Goal: Task Accomplishment & Management: Manage account settings

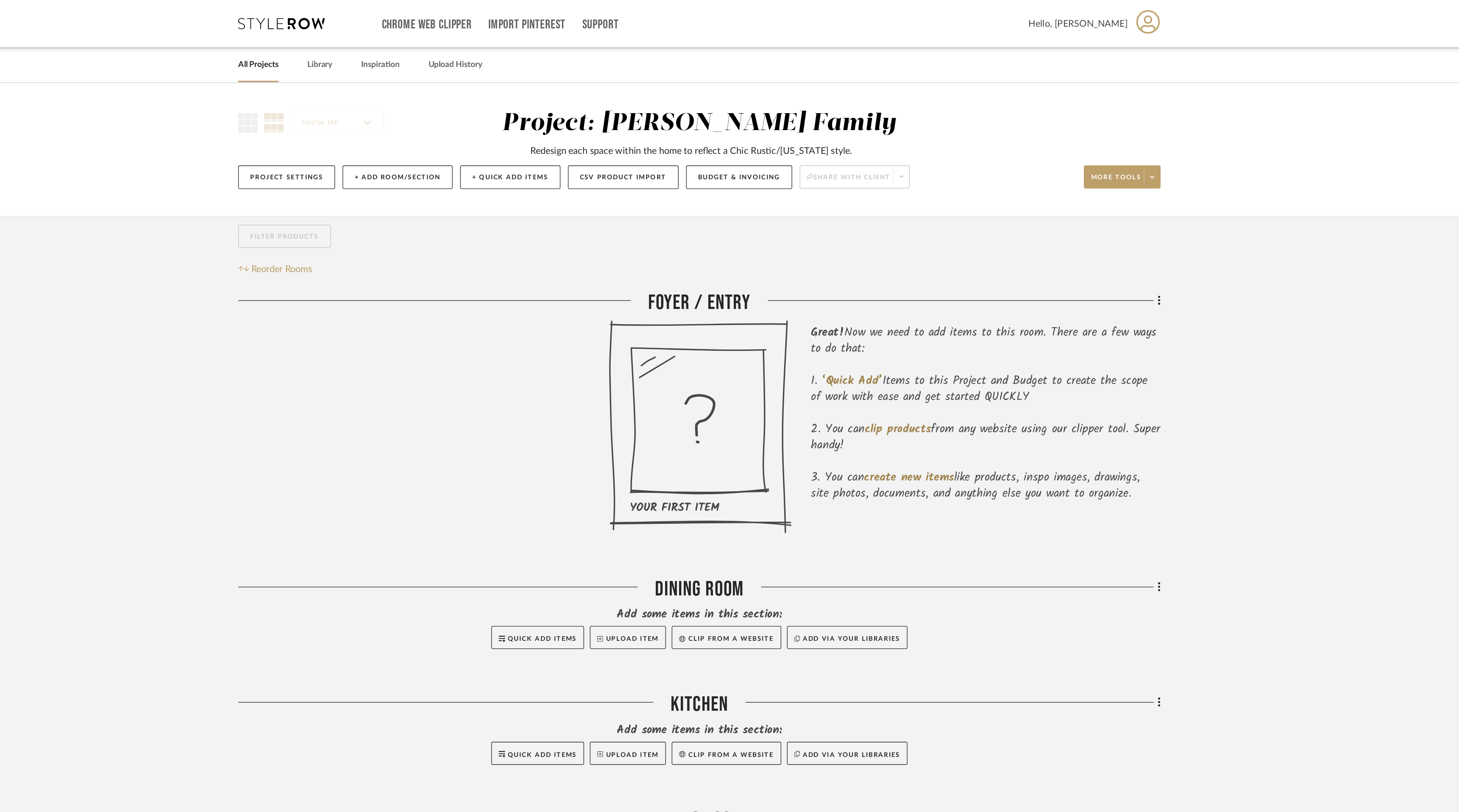
click at [456, 48] on div at bounding box center [730, 406] width 1459 height 812
click at [456, 48] on link "Library" at bounding box center [451, 48] width 18 height 12
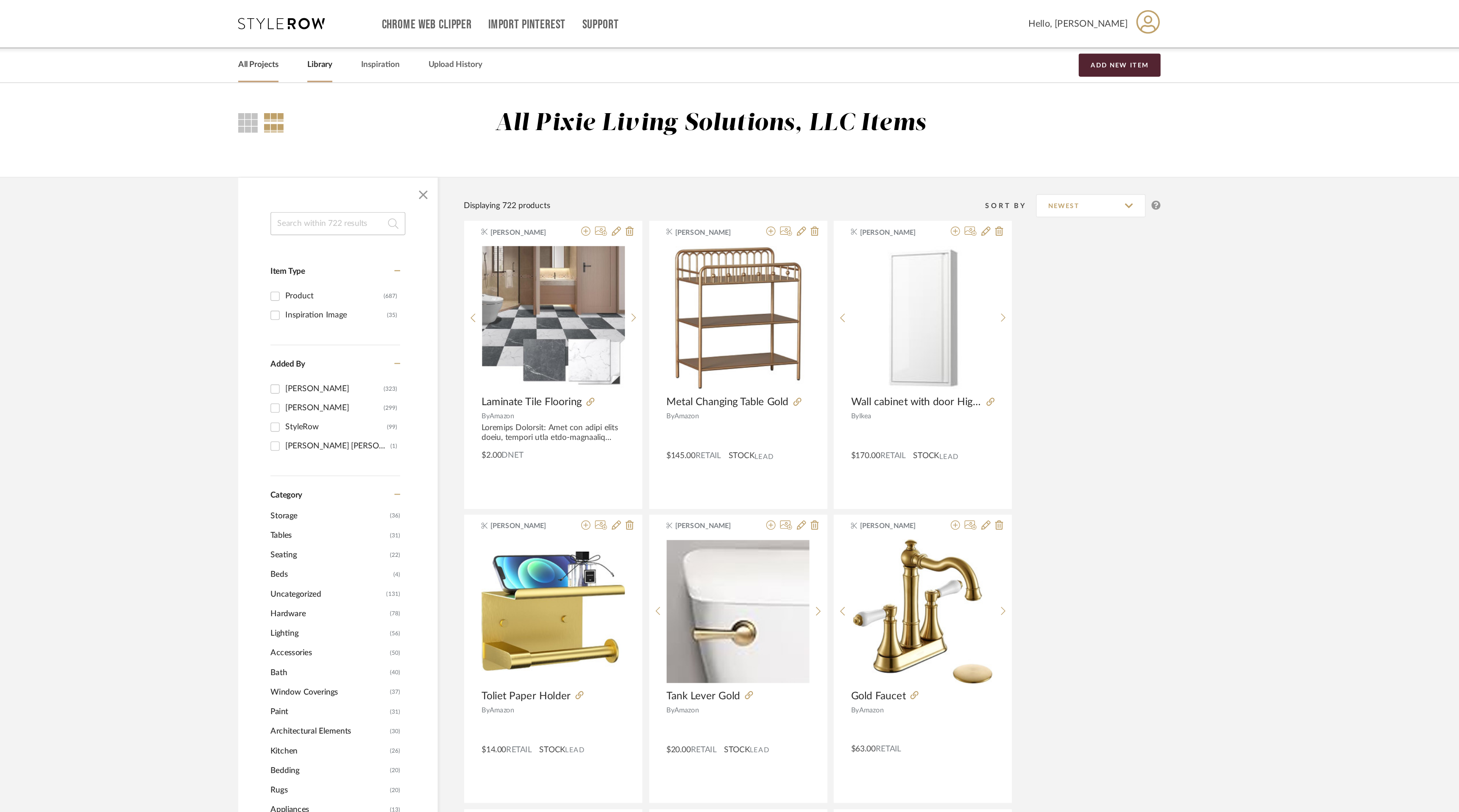
click at [397, 49] on link "All Projects" at bounding box center [405, 48] width 30 height 12
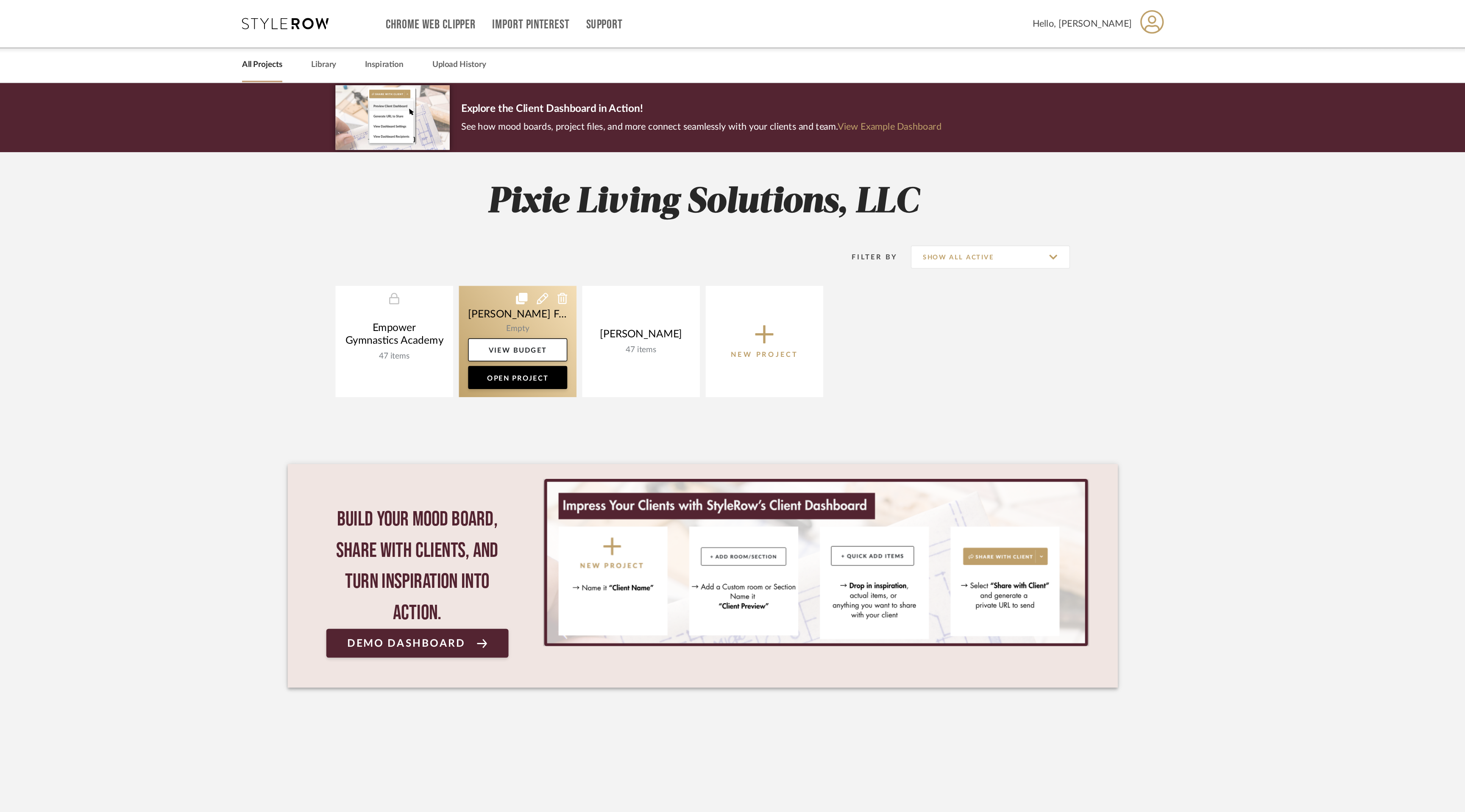
click at [609, 231] on link at bounding box center [596, 251] width 86 height 82
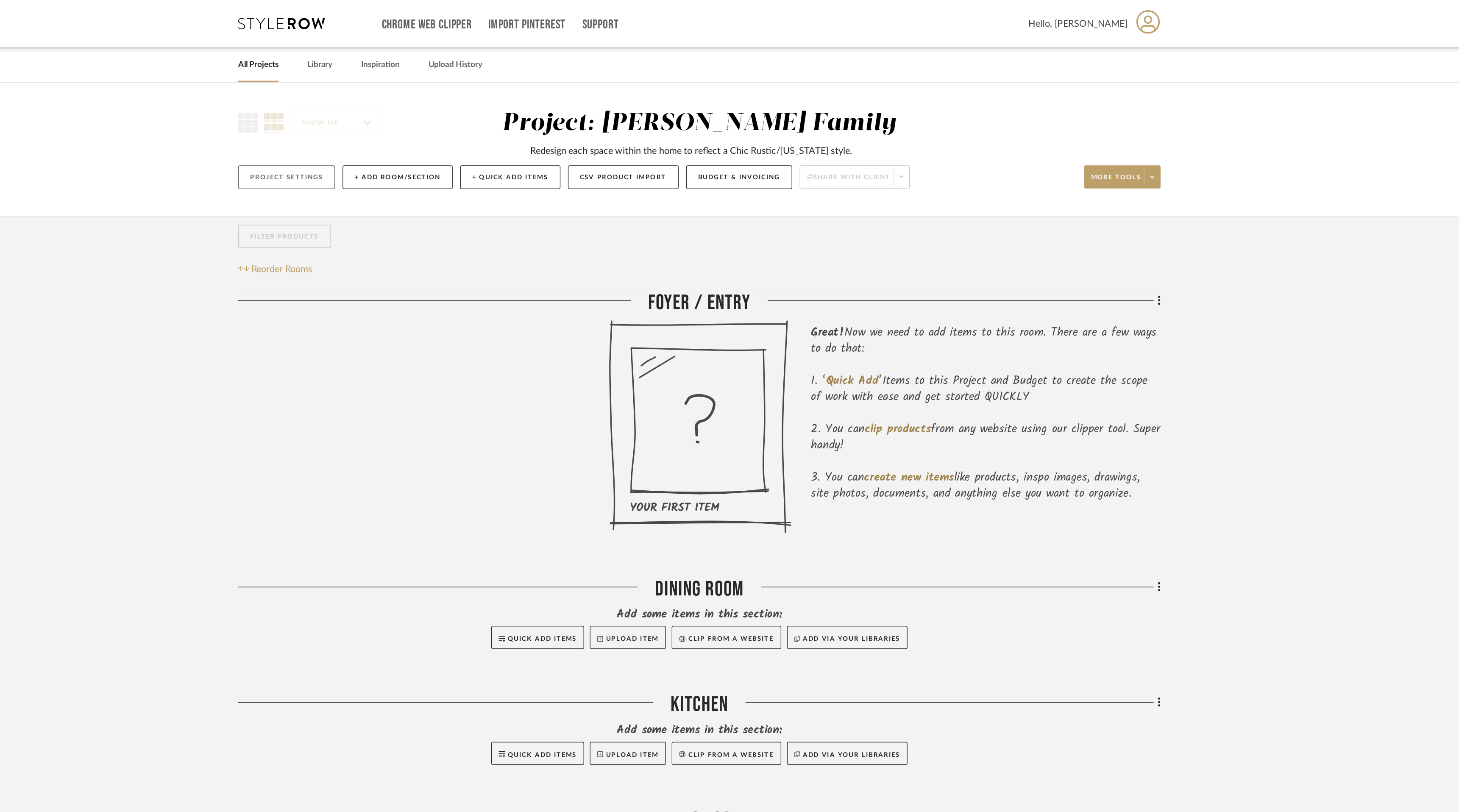
click at [427, 127] on button "Project Settings" at bounding box center [426, 130] width 71 height 17
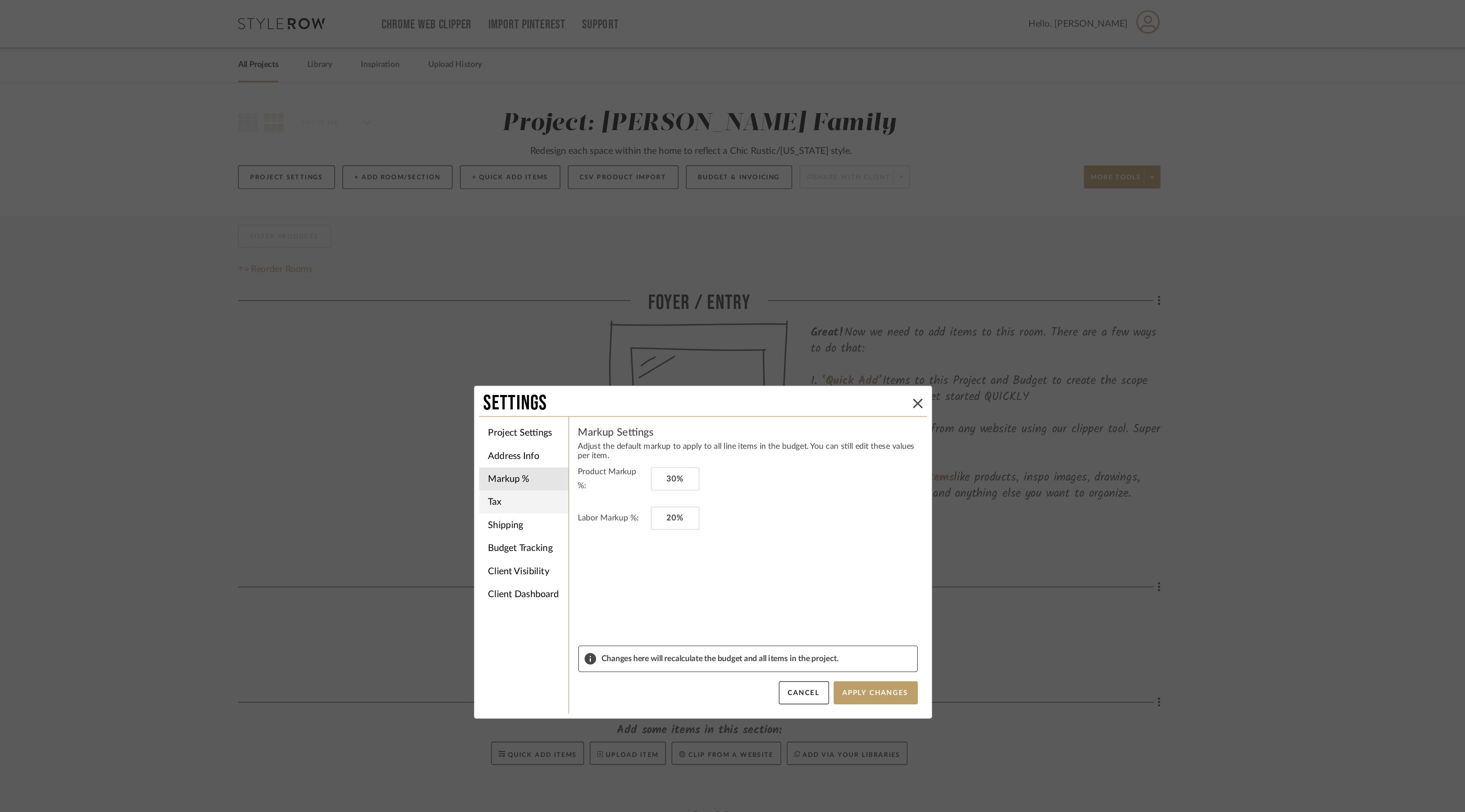
click at [602, 370] on li "Tax" at bounding box center [601, 369] width 66 height 17
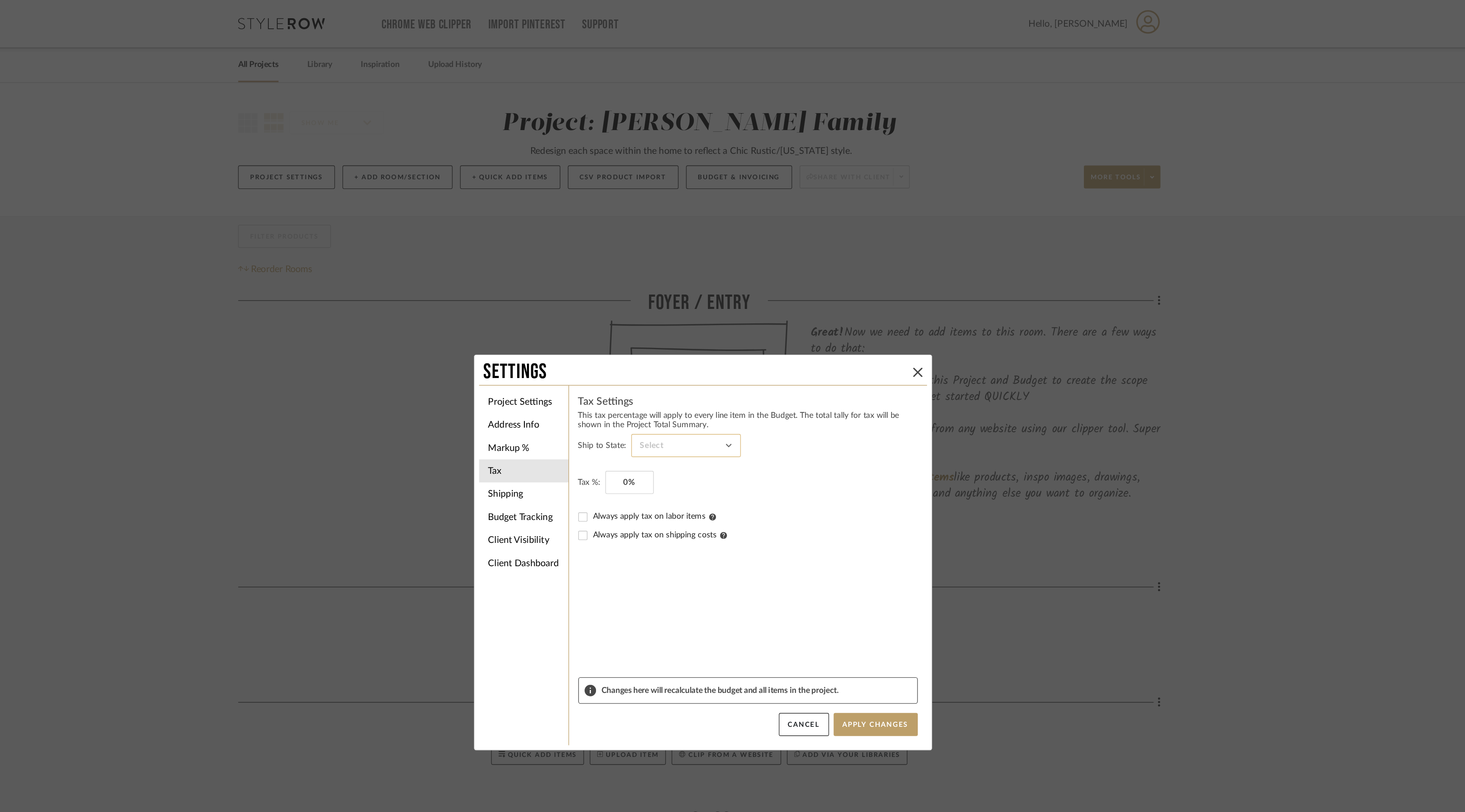
click at [744, 329] on input at bounding box center [720, 327] width 80 height 17
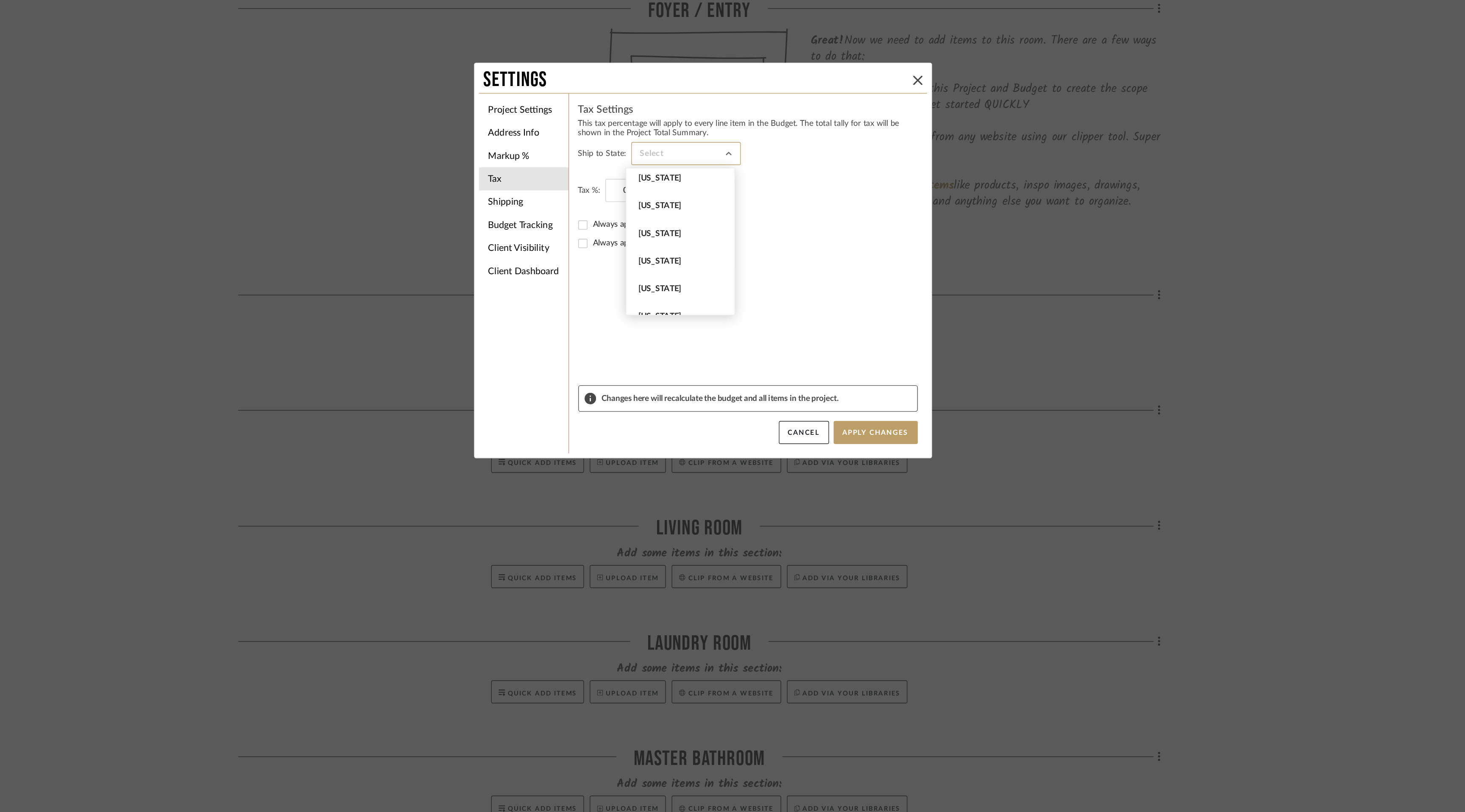
scroll to position [800, 0]
click at [722, 424] on span "[US_STATE]" at bounding box center [717, 423] width 64 height 7
type input "[US_STATE]"
click at [674, 353] on input "0" at bounding box center [678, 354] width 36 height 17
type input "6.25%"
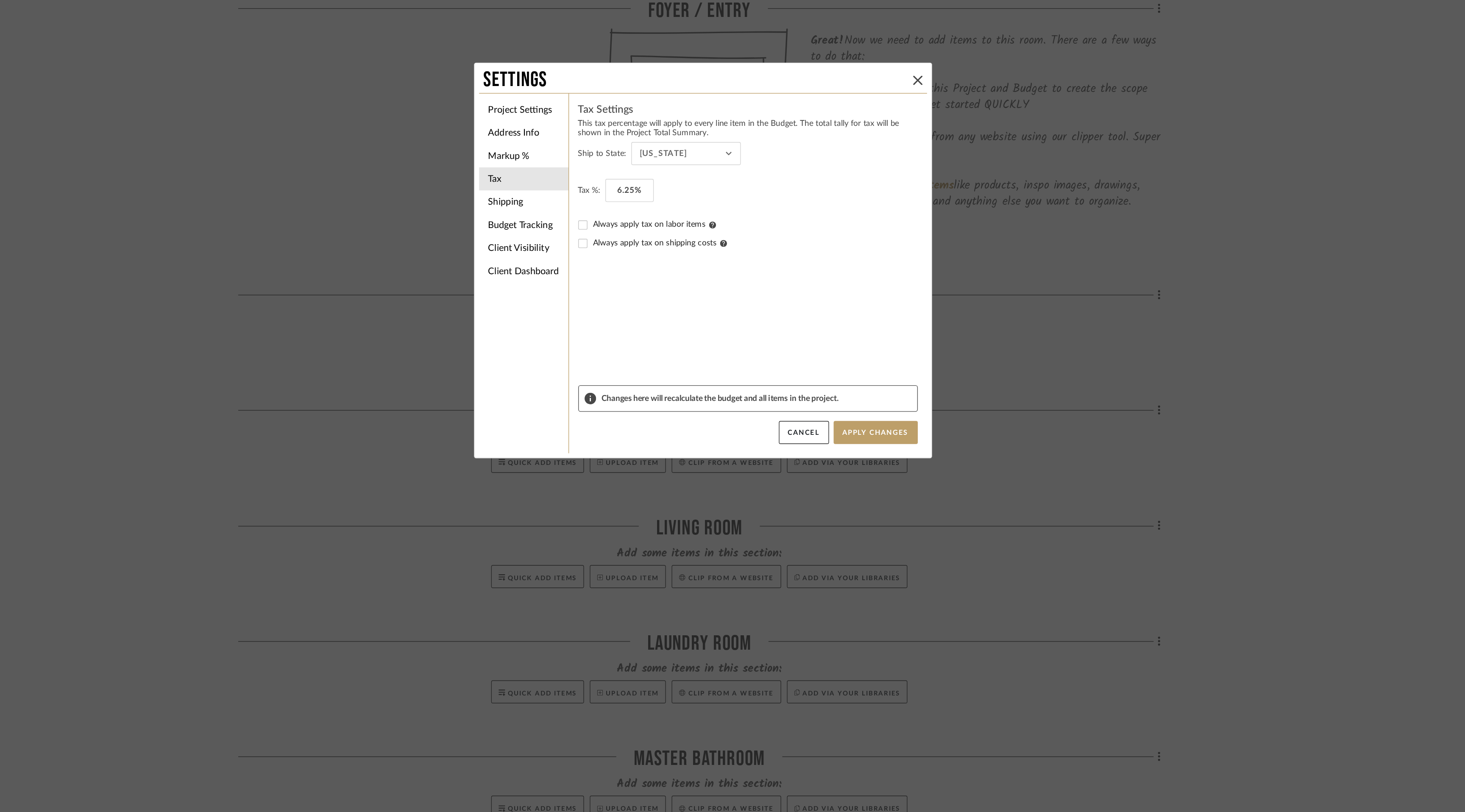
click at [725, 461] on form "Ship to State: [US_STATE] Tax %: 6.25% Always apply tax on labor items Always a…" at bounding box center [766, 409] width 250 height 179
click at [853, 534] on button "Apply Changes" at bounding box center [859, 532] width 62 height 17
click at [587, 363] on li "Shipping" at bounding box center [601, 363] width 66 height 17
click at [594, 380] on li "Budget Tracking" at bounding box center [601, 380] width 66 height 17
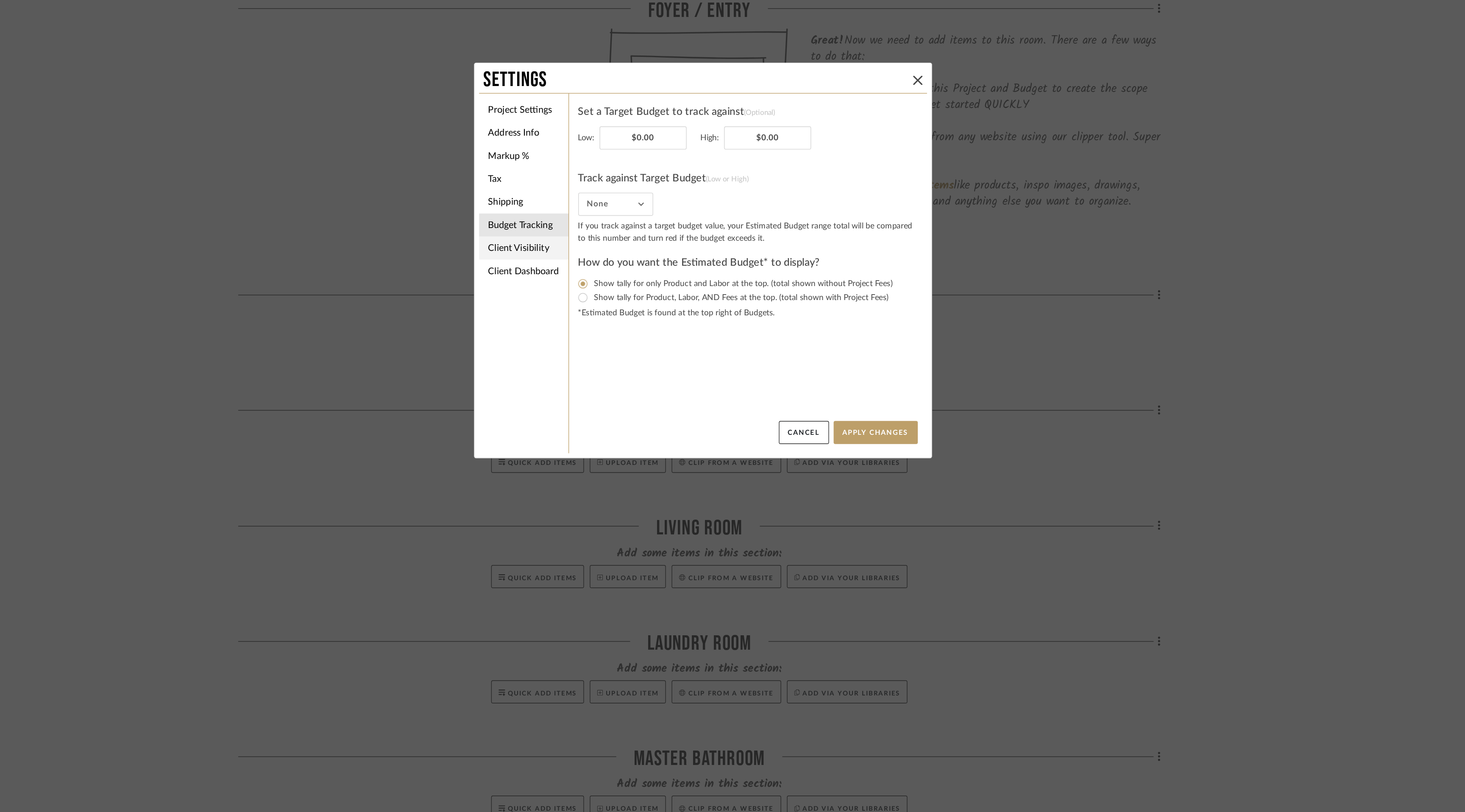
click at [599, 399] on li "Client Visibility" at bounding box center [601, 397] width 66 height 17
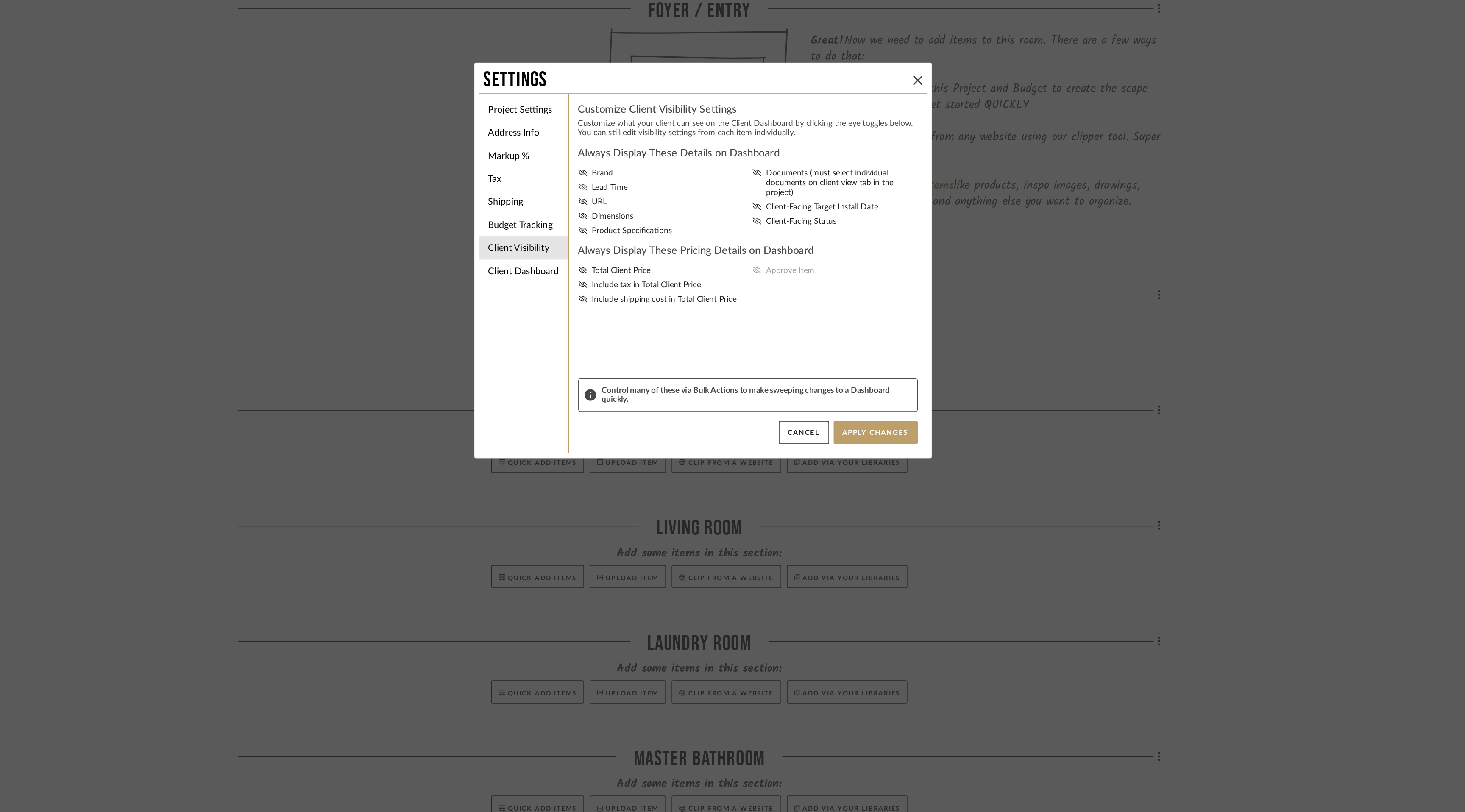
click at [641, 352] on icon at bounding box center [644, 352] width 7 height 5
click at [0, 0] on input "Lead Time" at bounding box center [0, 0] width 0 height 0
click at [641, 375] on icon at bounding box center [644, 373] width 7 height 5
click at [0, 0] on input "Dimensions" at bounding box center [0, 0] width 0 height 0
click at [642, 387] on icon at bounding box center [644, 384] width 7 height 5
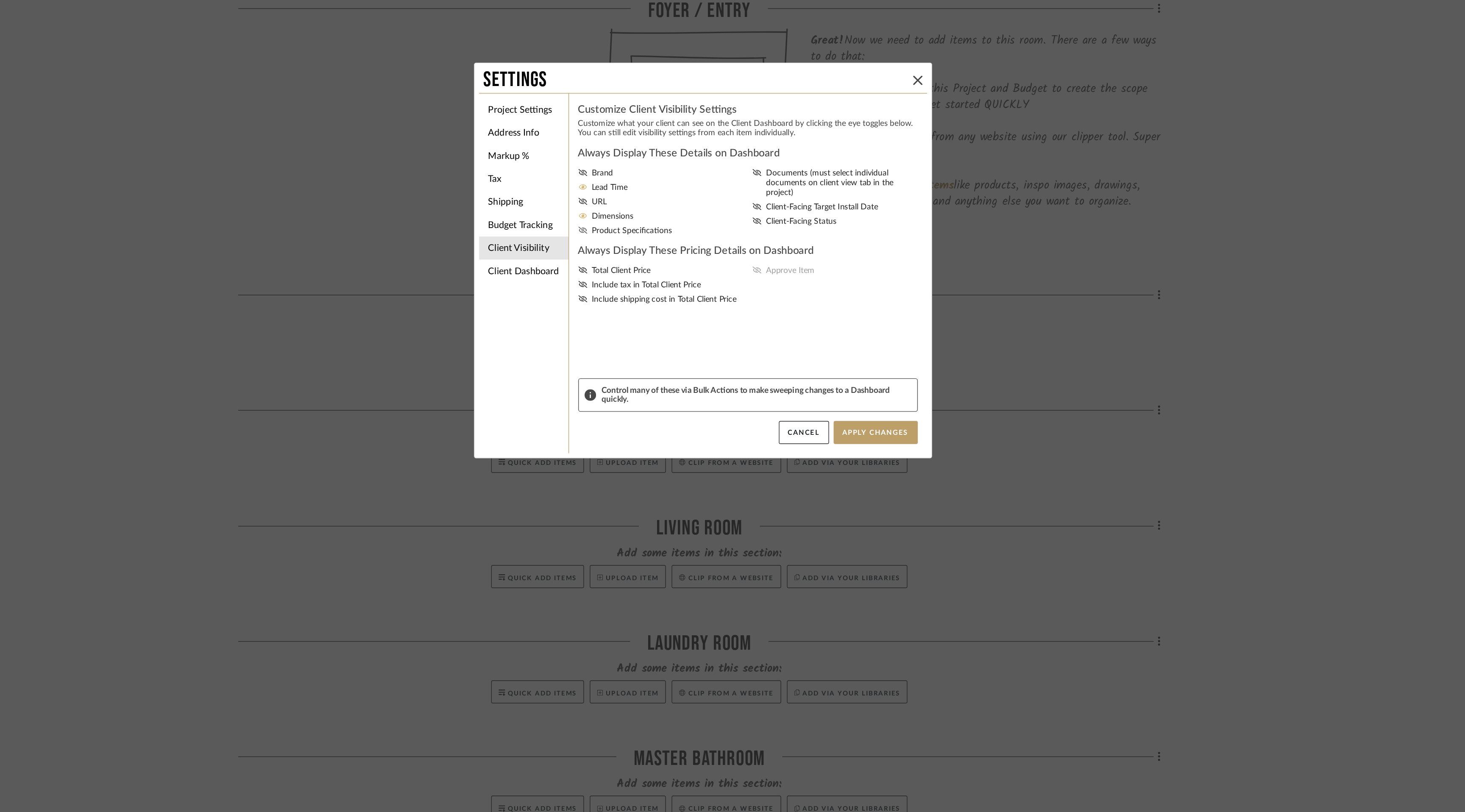
click at [0, 0] on input "Product Specifications" at bounding box center [0, 0] width 0 height 0
click at [769, 341] on icon at bounding box center [772, 341] width 7 height 5
click at [0, 0] on input "Documents (must select individual documents on client view tab in the project)" at bounding box center [0, 0] width 0 height 0
click at [770, 364] on icon at bounding box center [772, 367] width 7 height 5
click at [0, 0] on input "Client-Facing Target Install Date" at bounding box center [0, 0] width 0 height 0
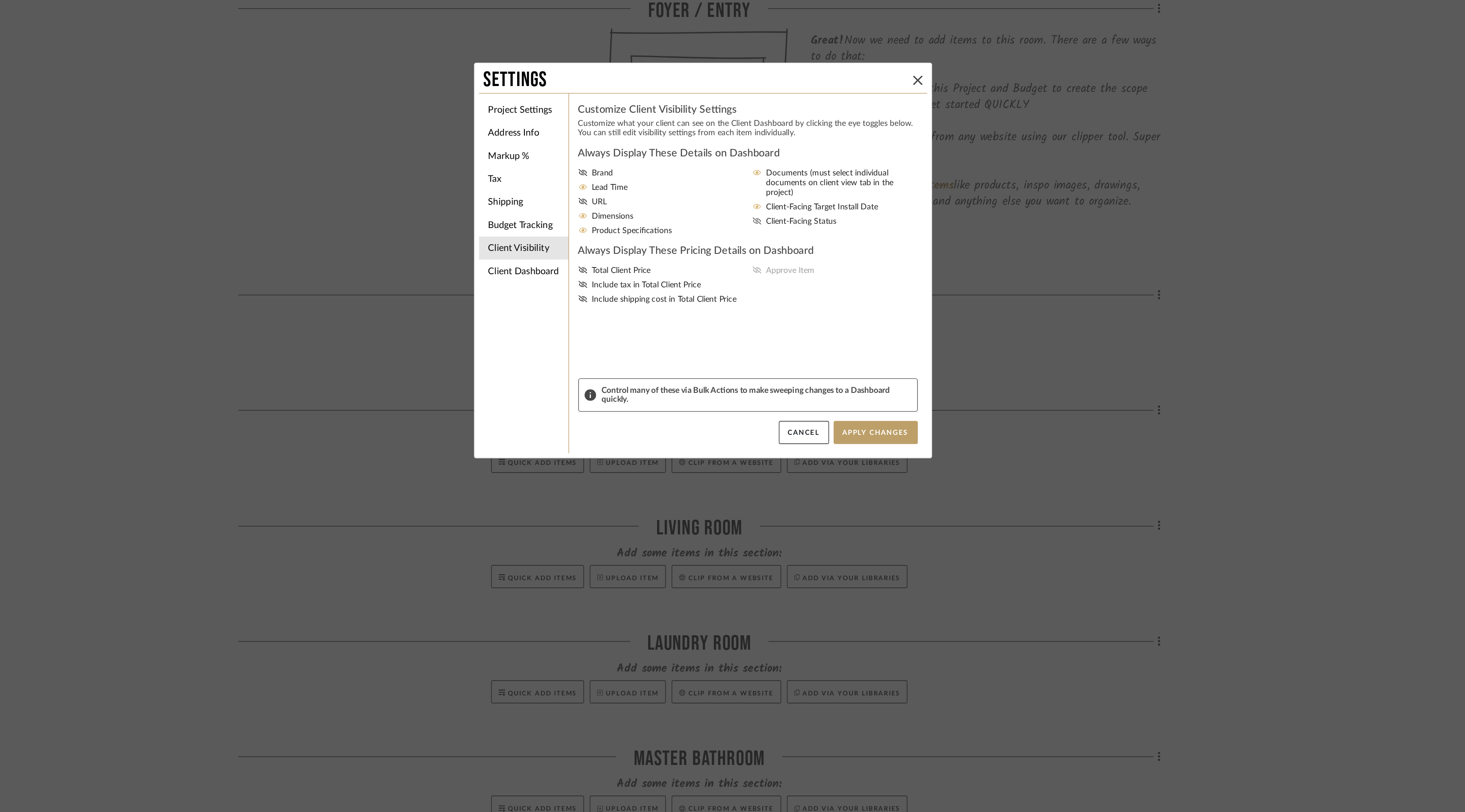
click at [770, 374] on icon at bounding box center [772, 377] width 7 height 5
click at [0, 0] on input "Client-Facing Status" at bounding box center [0, 0] width 0 height 0
click at [643, 414] on icon at bounding box center [644, 413] width 7 height 5
click at [0, 0] on input "Total Client Price" at bounding box center [0, 0] width 0 height 0
click at [769, 414] on icon at bounding box center [772, 413] width 7 height 5
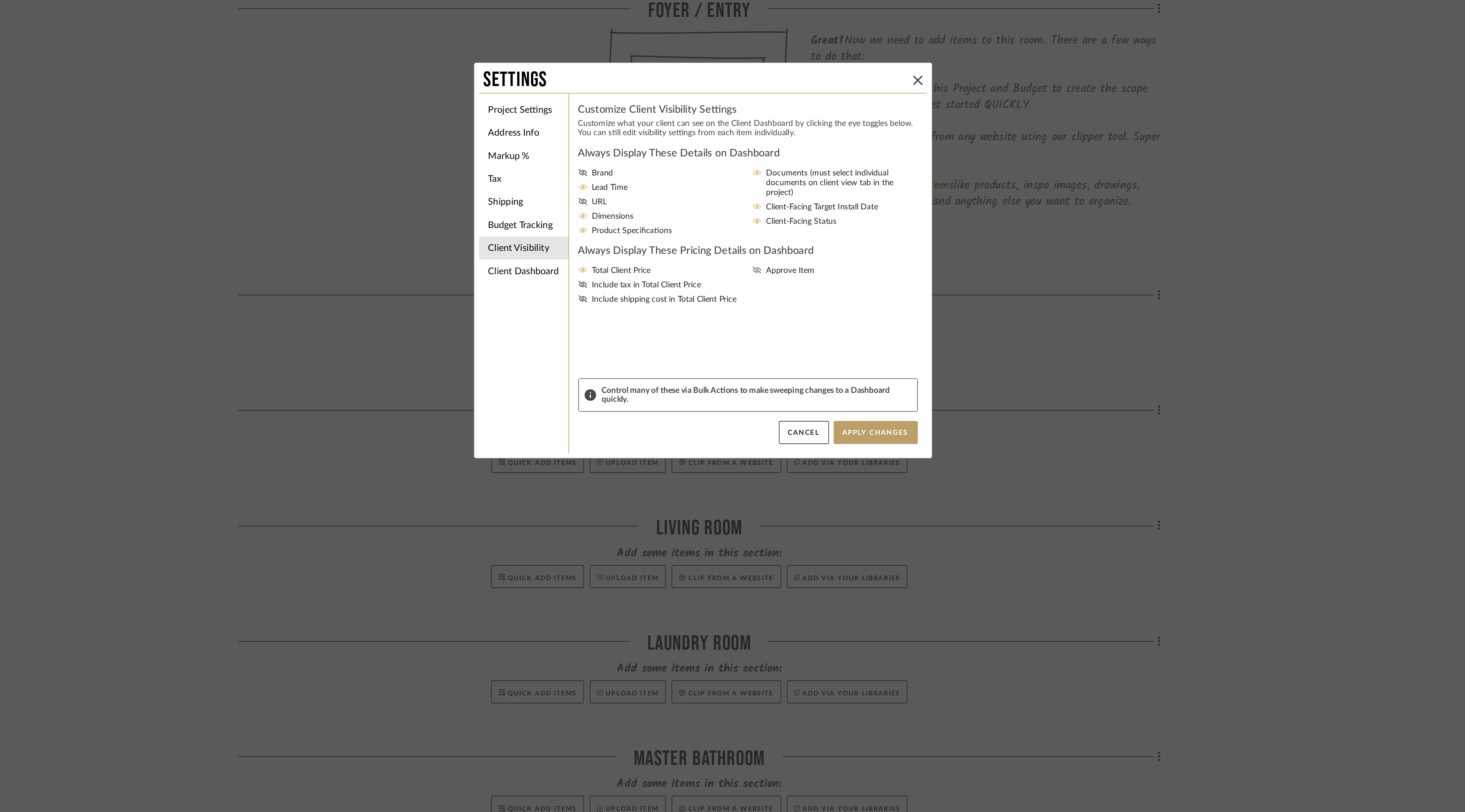
click at [0, 0] on input "Approve Item" at bounding box center [0, 0] width 0 height 0
click at [852, 537] on button "Apply Changes" at bounding box center [859, 532] width 62 height 17
click at [597, 414] on li "Client Dashboard" at bounding box center [601, 414] width 66 height 17
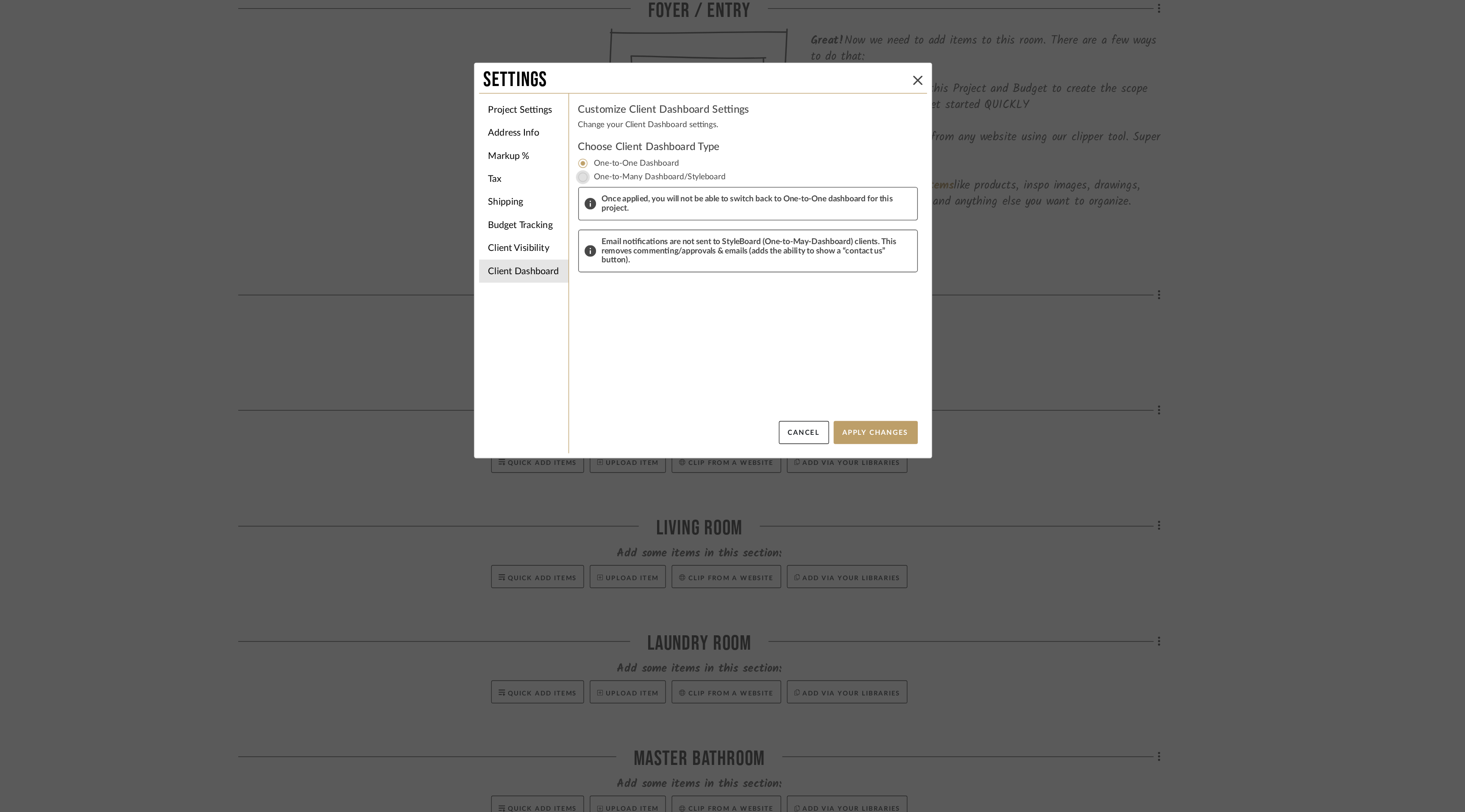
click at [641, 343] on input "One-to-Many Dashboard/Styleboard" at bounding box center [644, 345] width 10 height 10
radio input "true"
click at [848, 532] on button "Apply Changes" at bounding box center [859, 532] width 62 height 17
click at [641, 452] on icon at bounding box center [644, 451] width 6 height 4
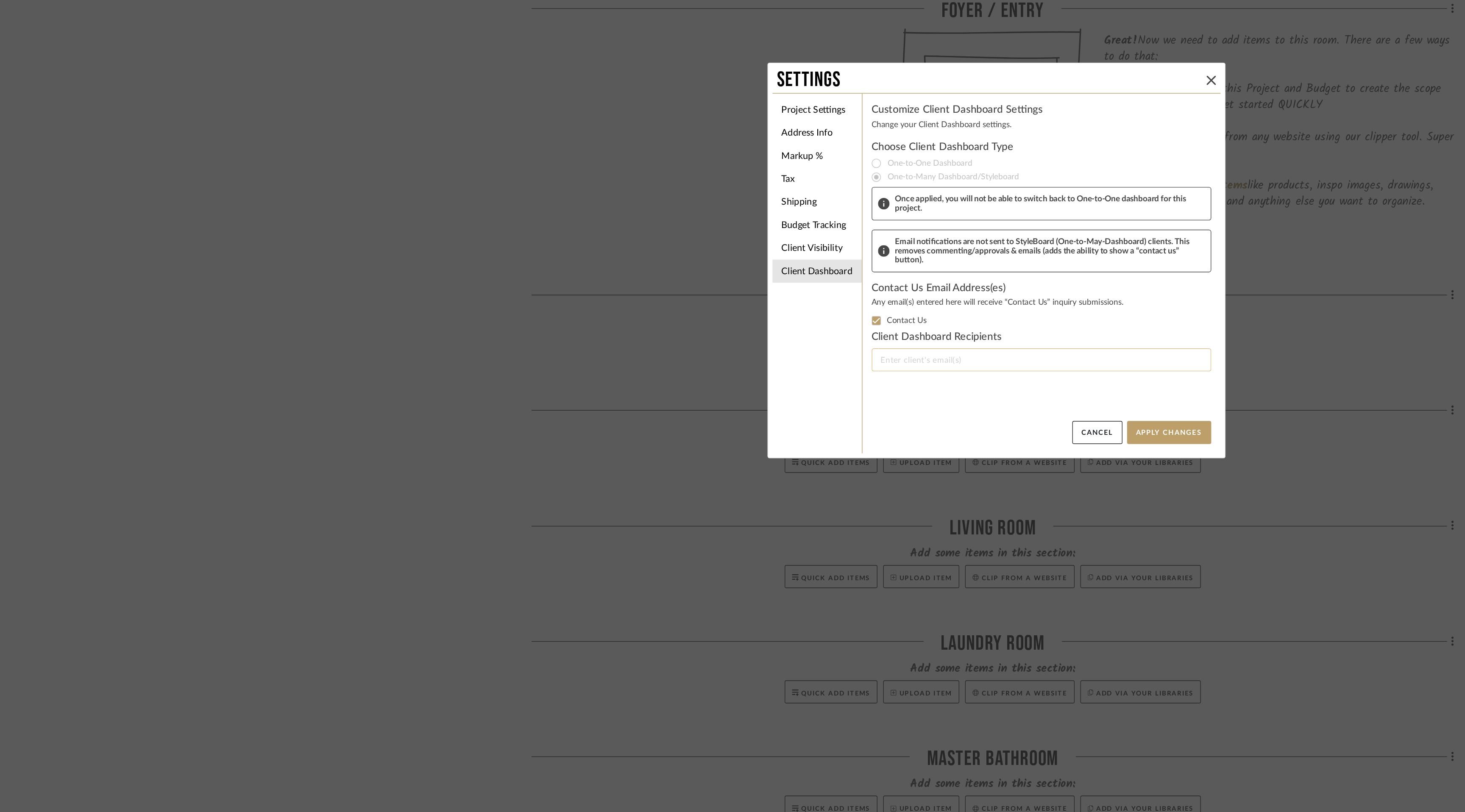
click at [684, 480] on input "Email selection" at bounding box center [764, 480] width 233 height 10
type input "[PERSON_NAME][EMAIL_ADDRESS][DOMAIN_NAME]"
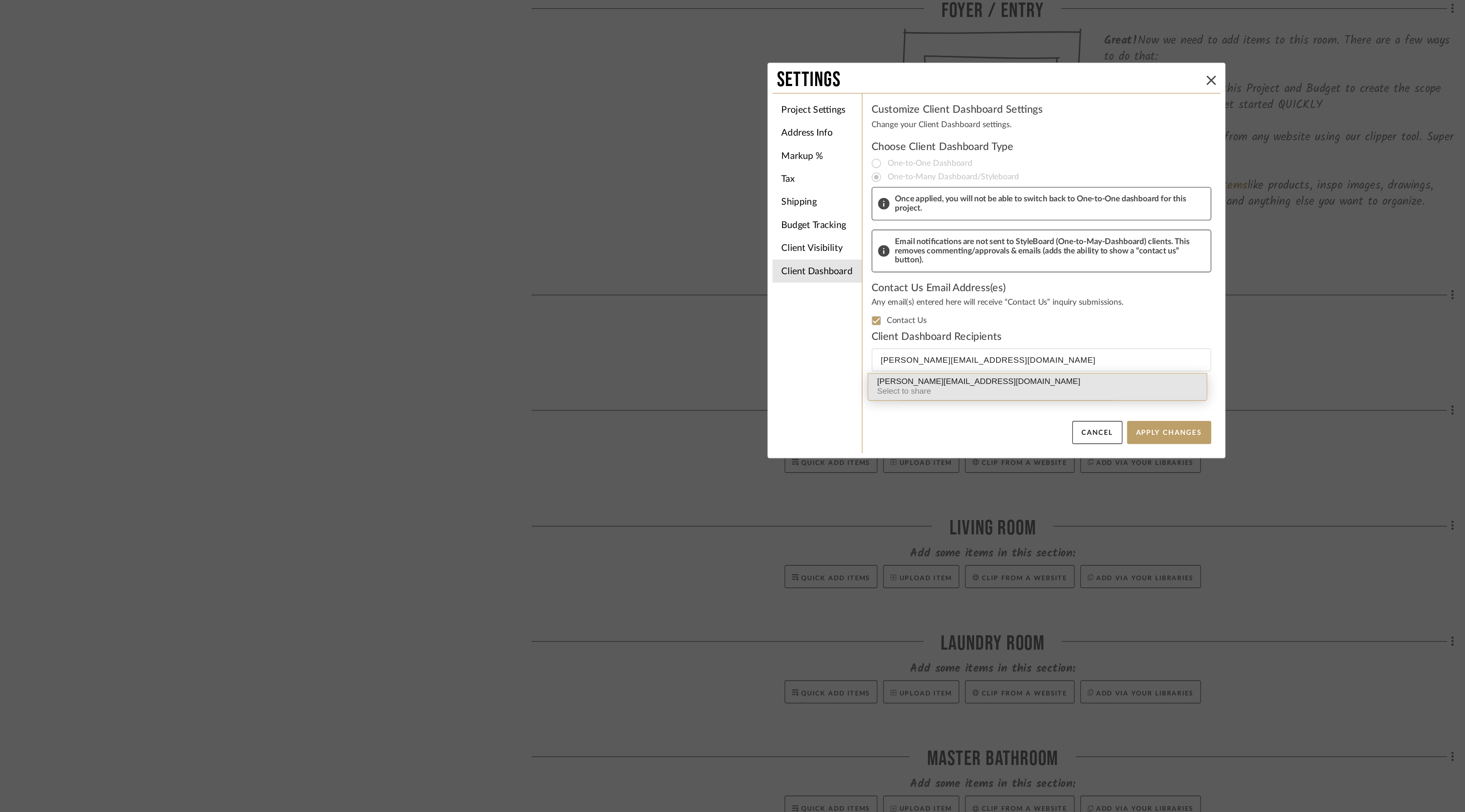
click at [695, 494] on div "[PERSON_NAME][EMAIL_ADDRESS][DOMAIN_NAME]" at bounding box center [763, 495] width 235 height 7
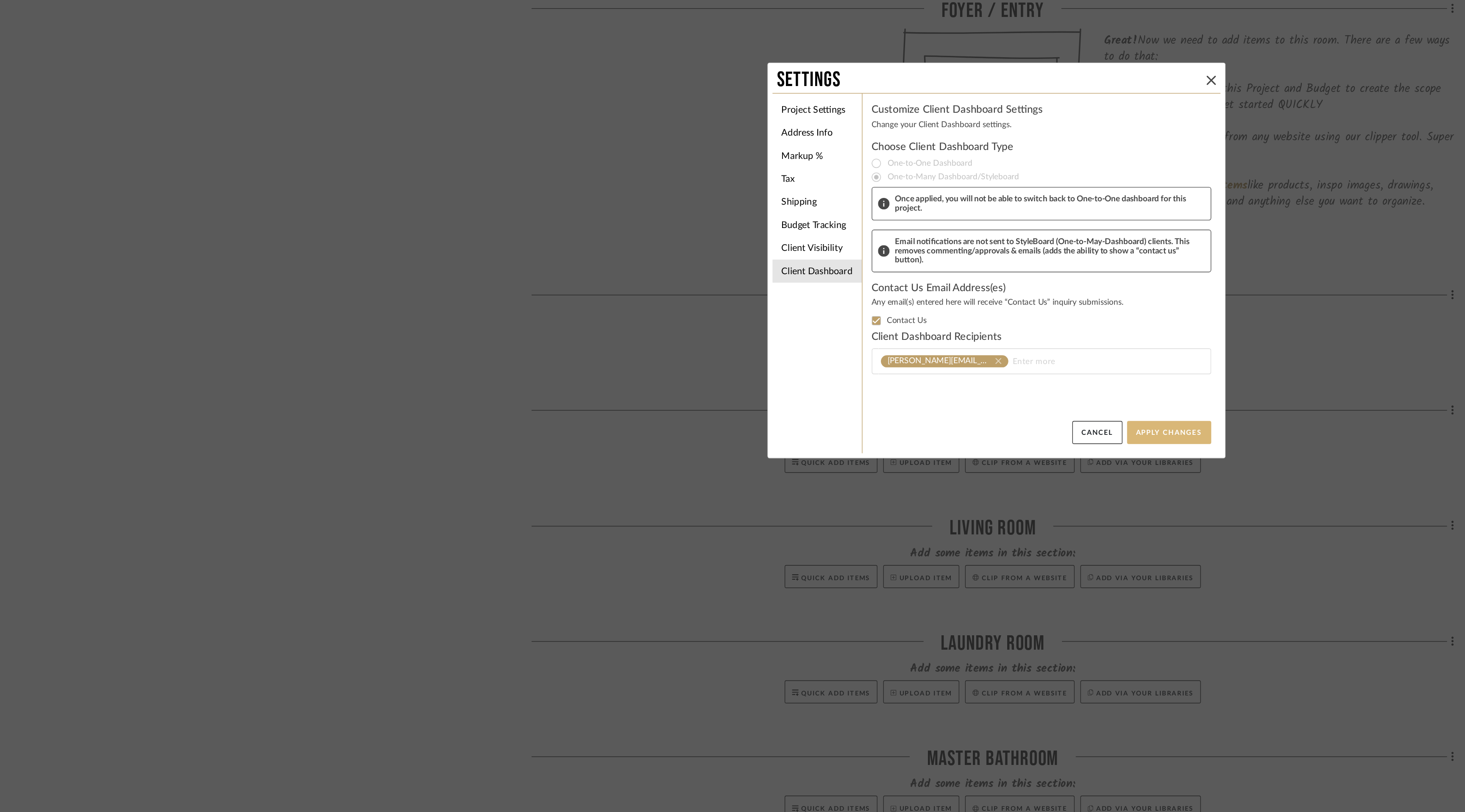
click at [848, 533] on button "Apply Changes" at bounding box center [859, 532] width 62 height 17
click at [599, 293] on li "Project Settings" at bounding box center [601, 295] width 66 height 17
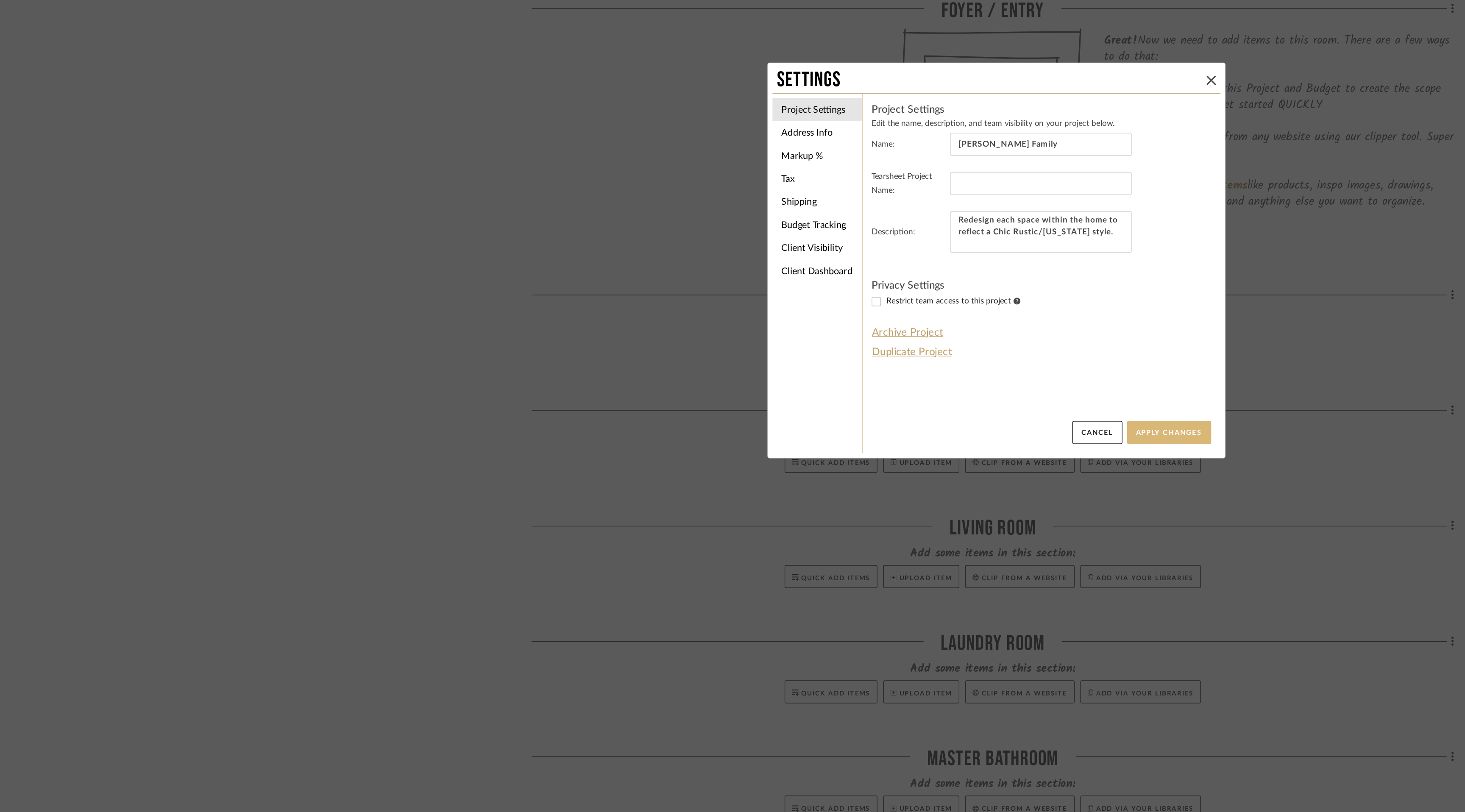
click at [861, 532] on button "Apply Changes" at bounding box center [859, 532] width 62 height 17
click at [860, 527] on button "Apply Changes" at bounding box center [859, 532] width 62 height 17
click at [888, 272] on icon at bounding box center [890, 273] width 7 height 7
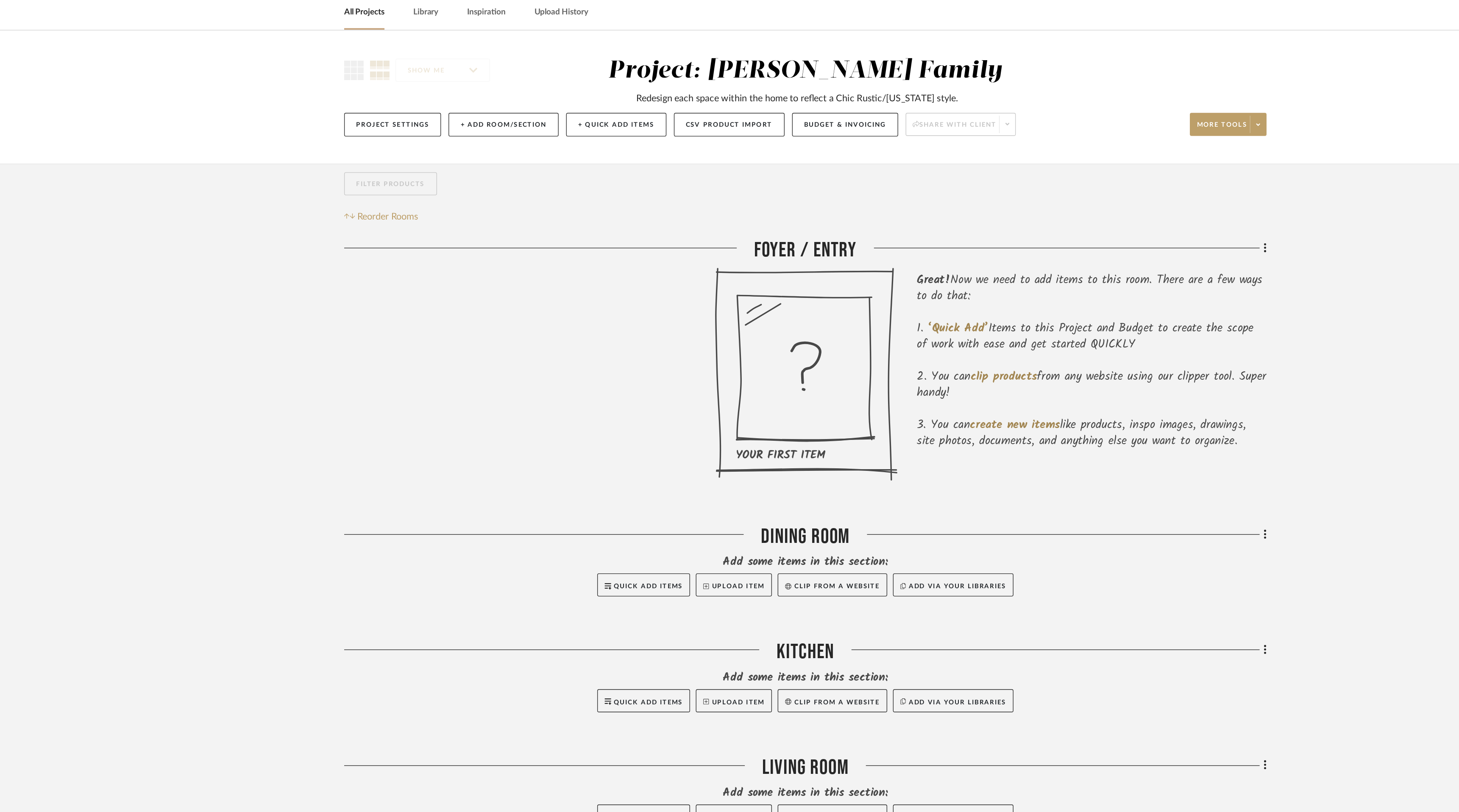
scroll to position [0, 0]
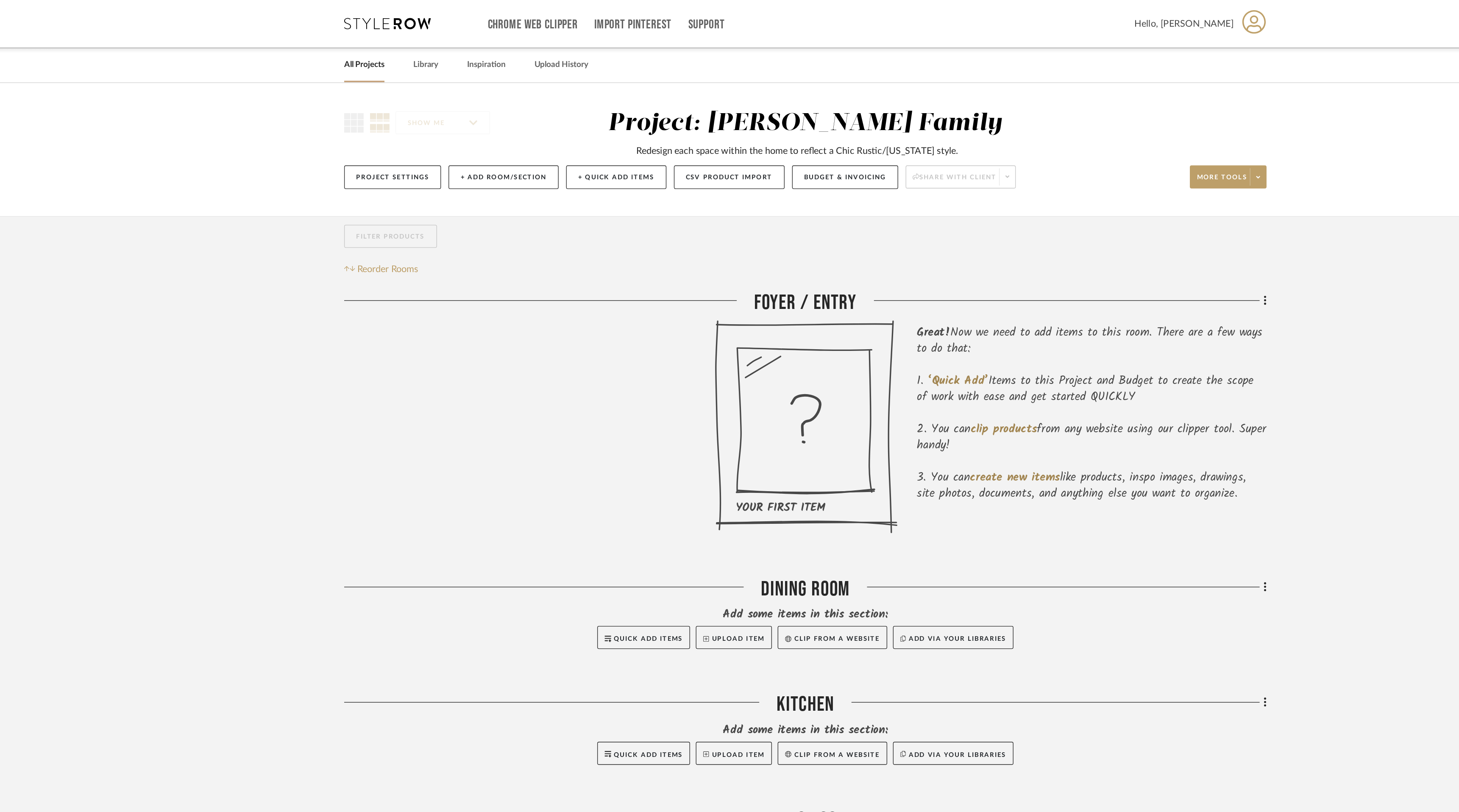
click at [406, 49] on link "All Projects" at bounding box center [405, 48] width 30 height 12
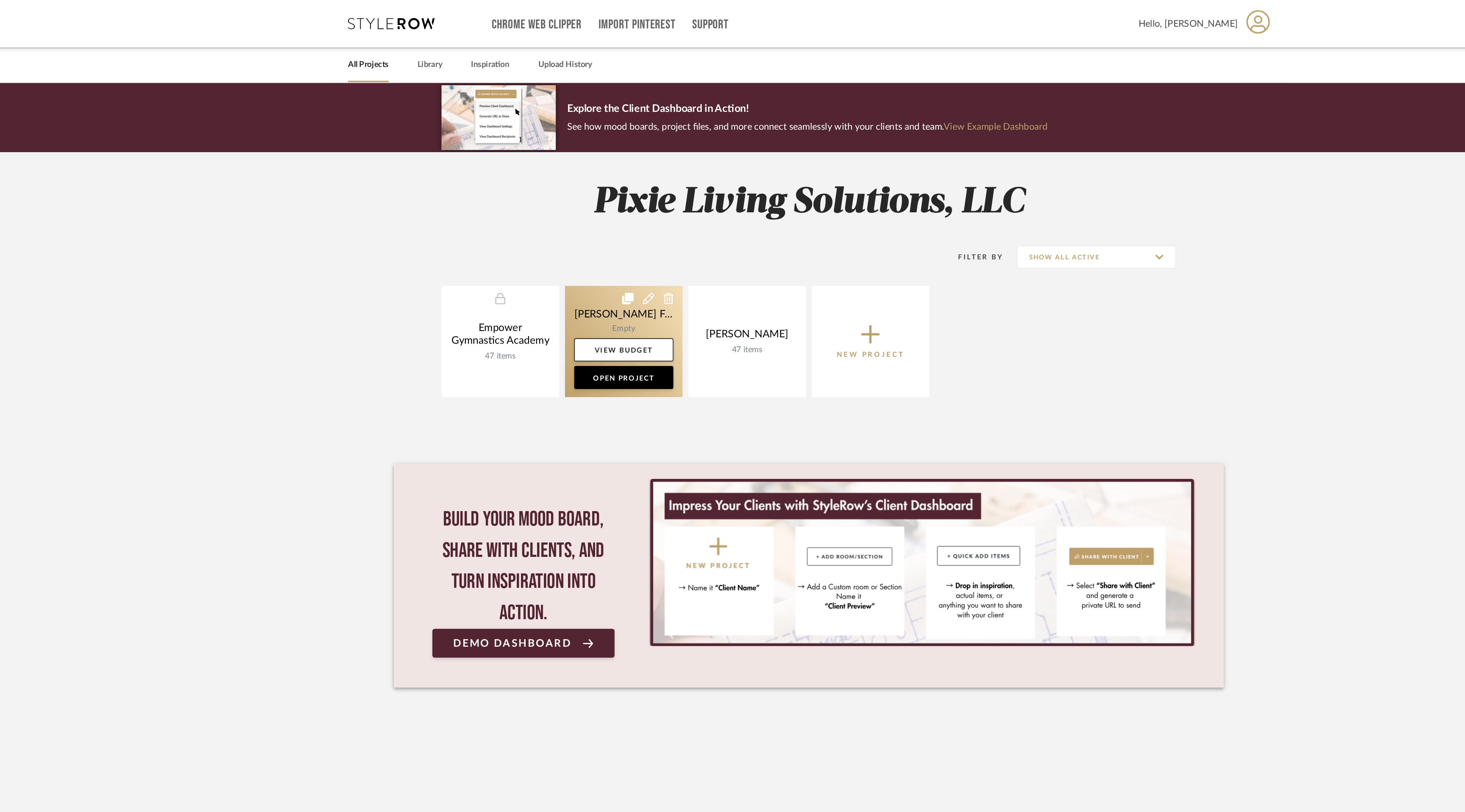
click at [590, 236] on link at bounding box center [596, 251] width 86 height 82
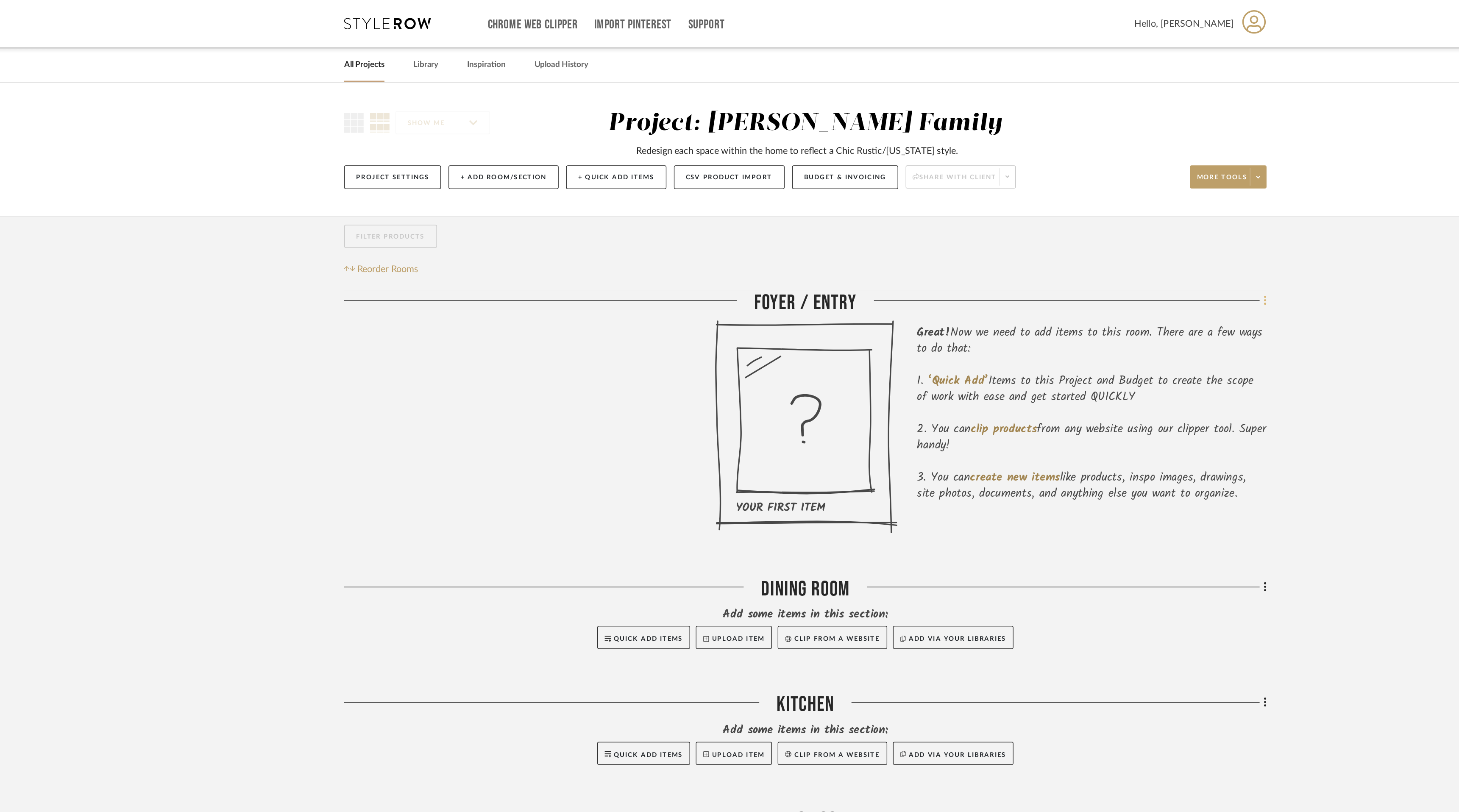
click at [1068, 221] on icon at bounding box center [1068, 221] width 1 height 7
click at [1116, 196] on div at bounding box center [730, 406] width 1459 height 812
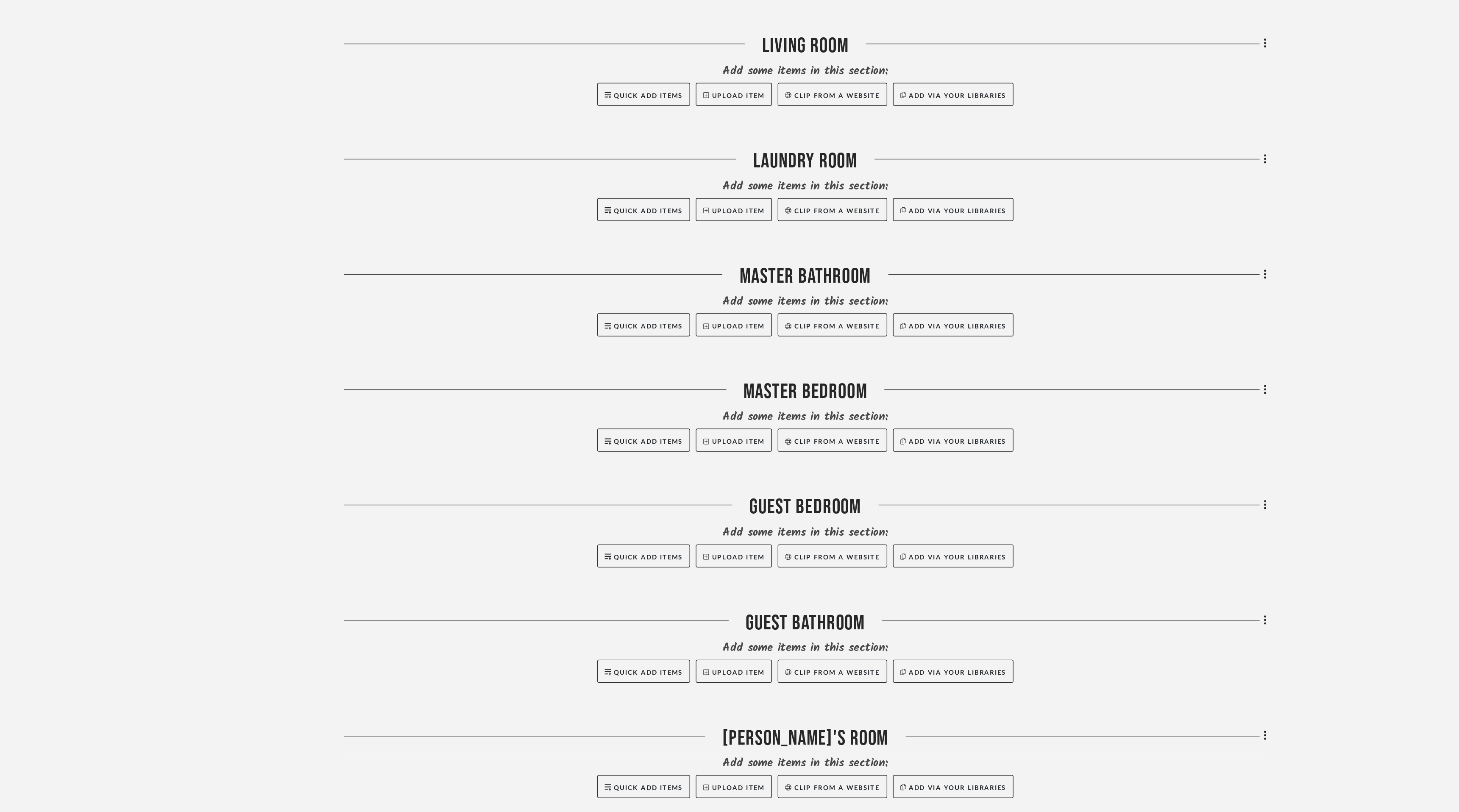
scroll to position [506, 0]
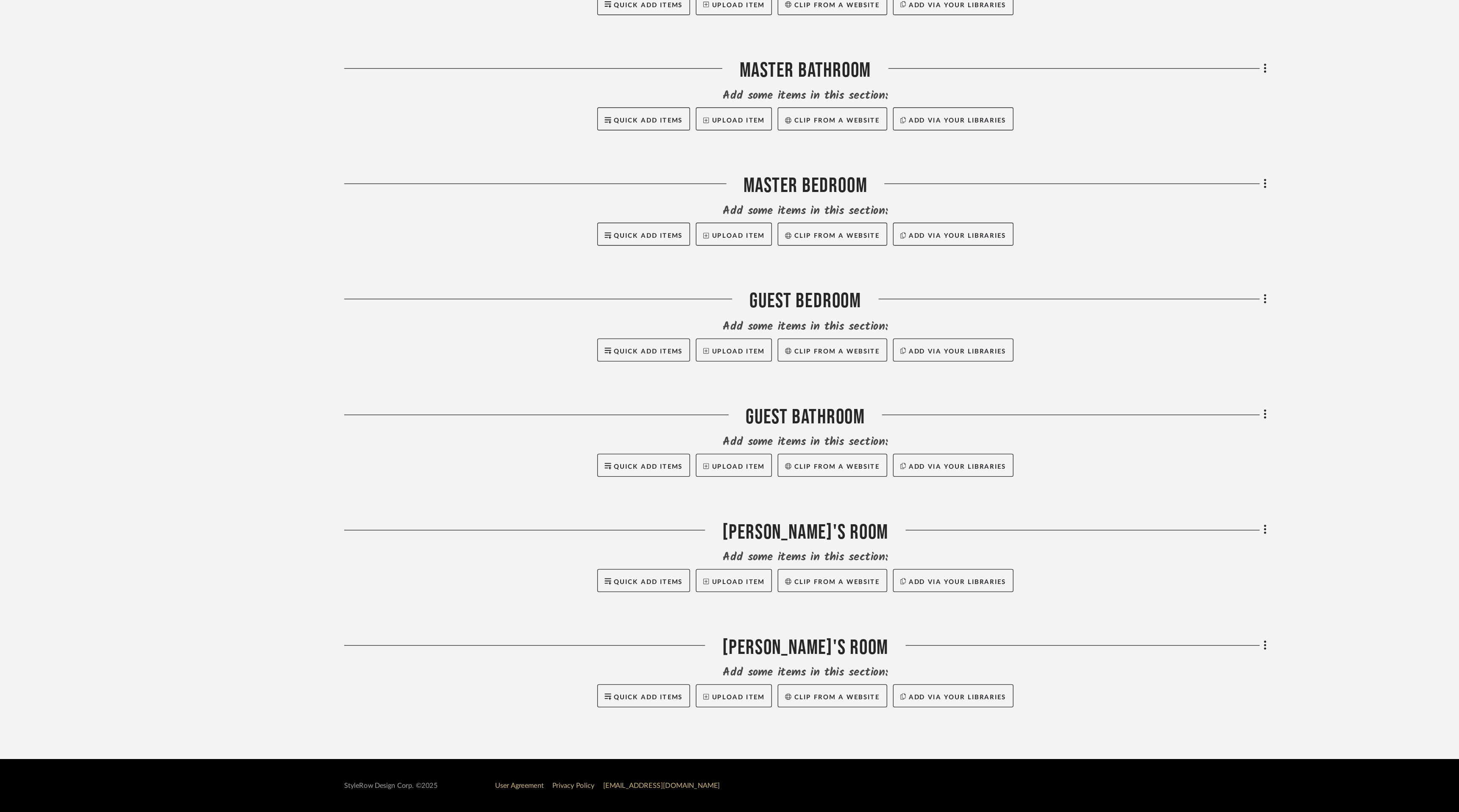
click at [1069, 688] on div "Filter by keyword, category or name prior to exporting to Excel or Bulk Actions…" at bounding box center [730, 213] width 703 height 1121
click at [1067, 689] on icon at bounding box center [1069, 690] width 3 height 9
click at [1045, 607] on span "Add Room Below" at bounding box center [1028, 609] width 46 height 7
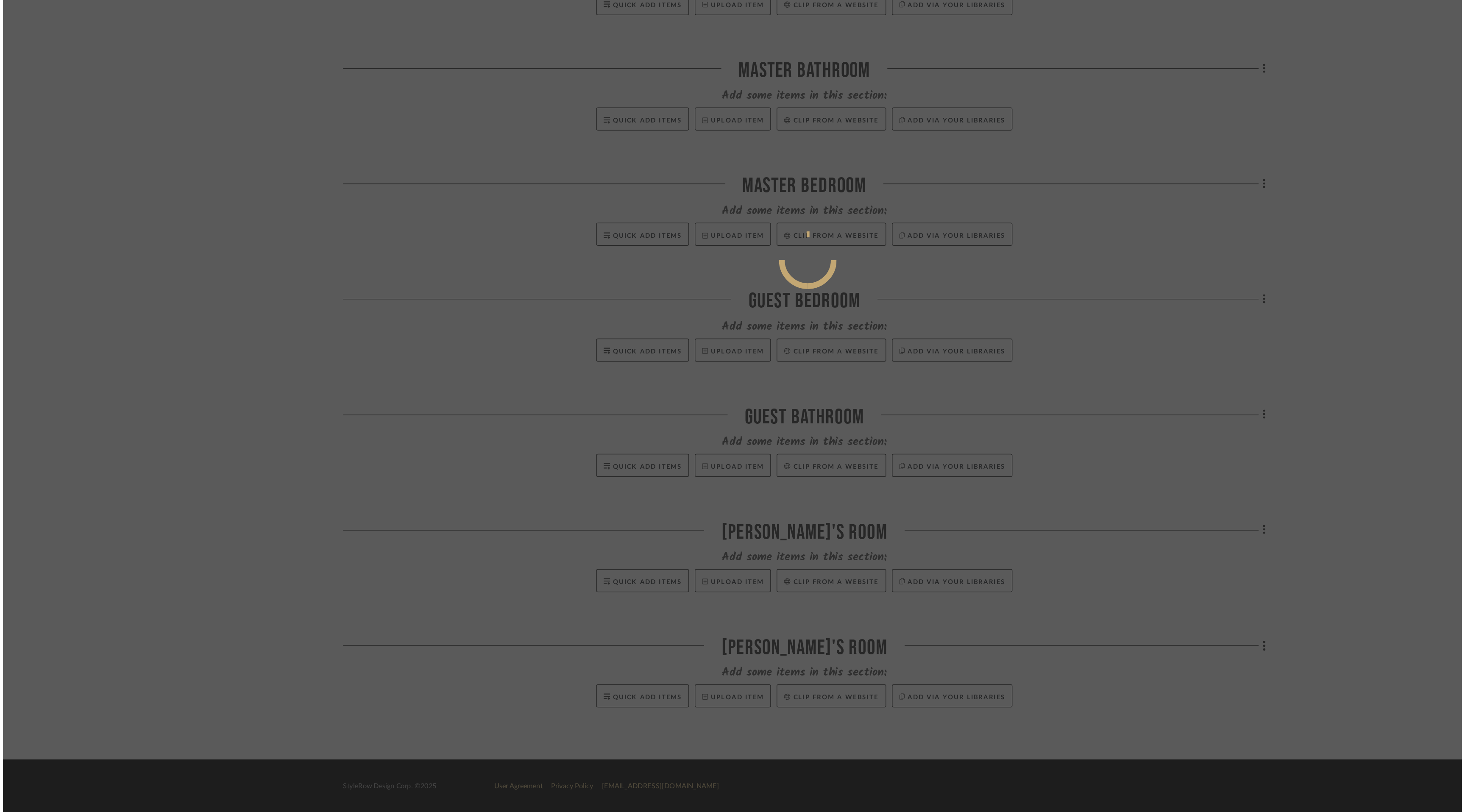
scroll to position [0, 0]
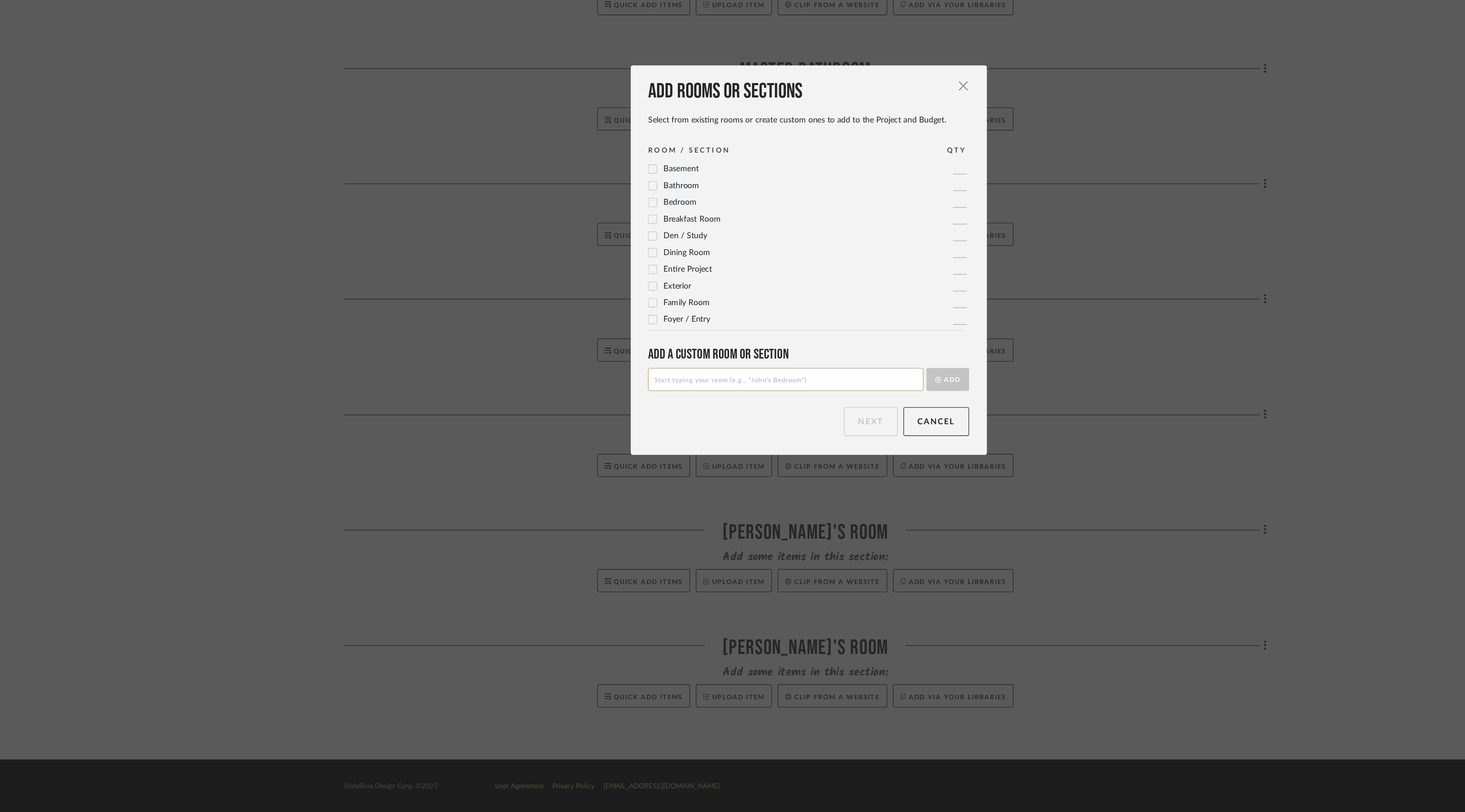
click at [643, 496] on input at bounding box center [716, 493] width 203 height 17
type input "DOCUMENTS"
click at [832, 493] on button "Add" at bounding box center [834, 493] width 31 height 17
click at [739, 497] on input at bounding box center [716, 493] width 203 height 17
type input "INVOICES"
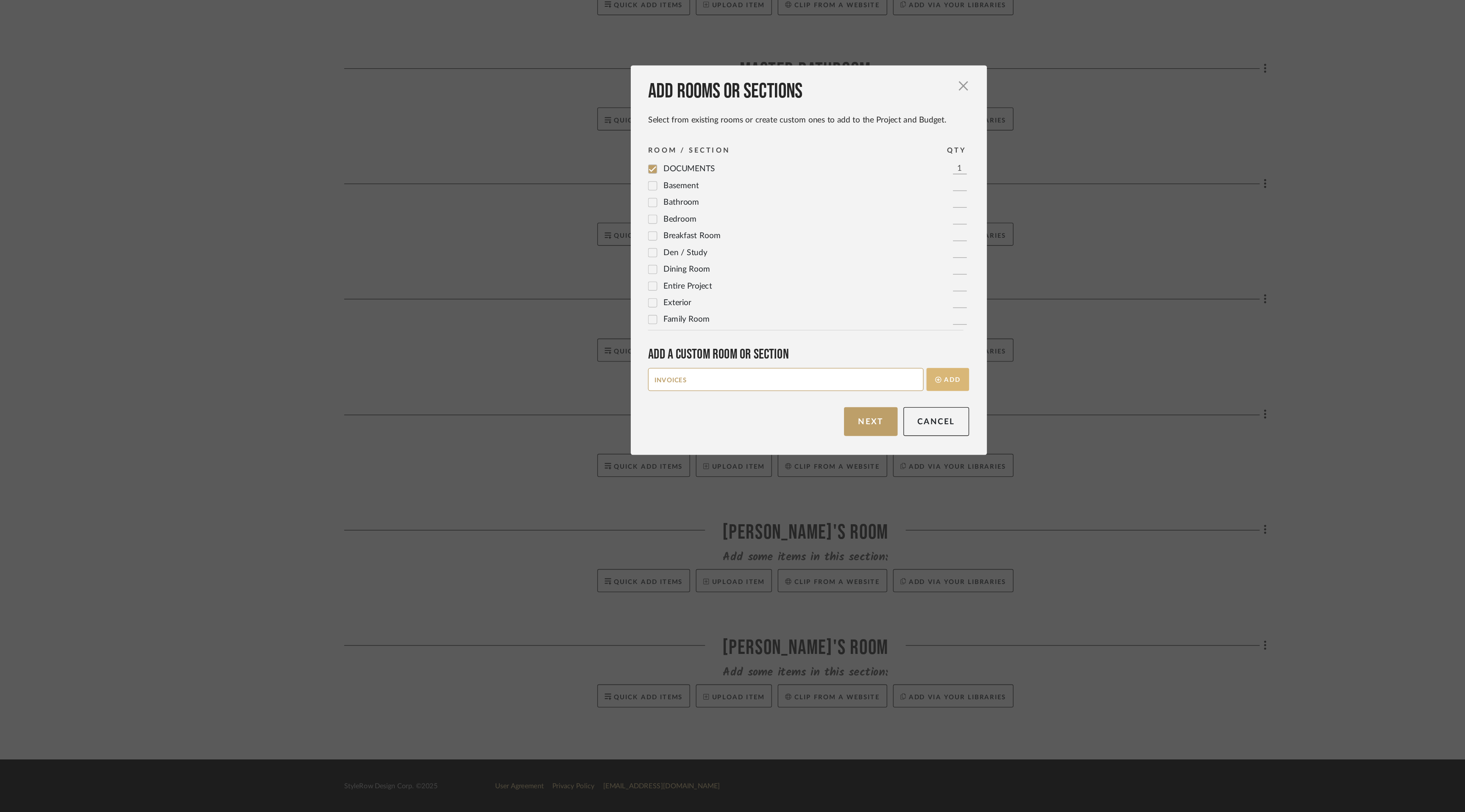
click at [832, 495] on button "Add" at bounding box center [834, 493] width 31 height 17
click at [763, 492] on input at bounding box center [716, 493] width 203 height 17
type input "PAYMENTS RECEIVED"
click at [838, 493] on button "Add" at bounding box center [834, 493] width 31 height 17
click at [779, 523] on button "Next" at bounding box center [778, 524] width 39 height 21
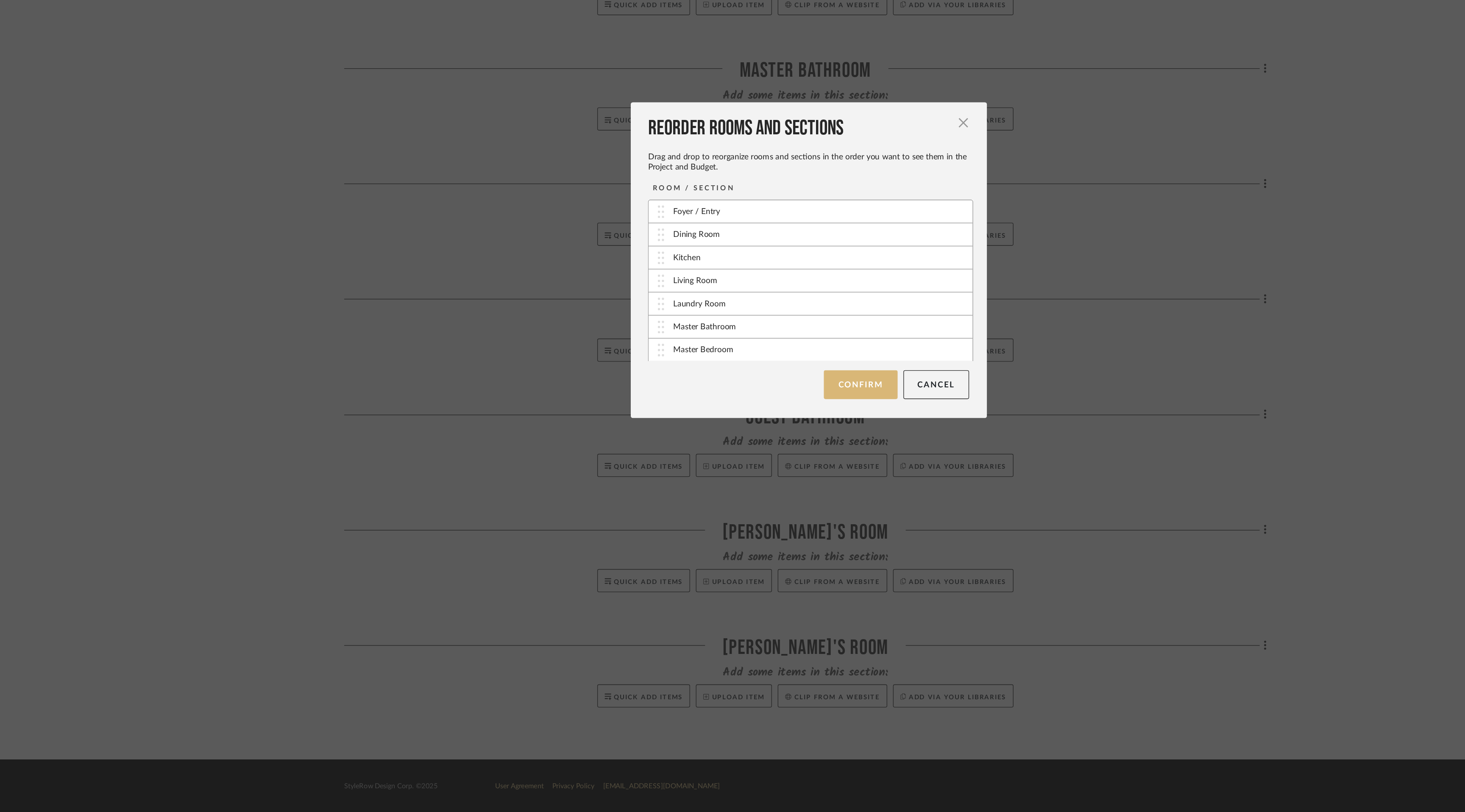
click at [768, 497] on button "Confirm" at bounding box center [770, 497] width 54 height 21
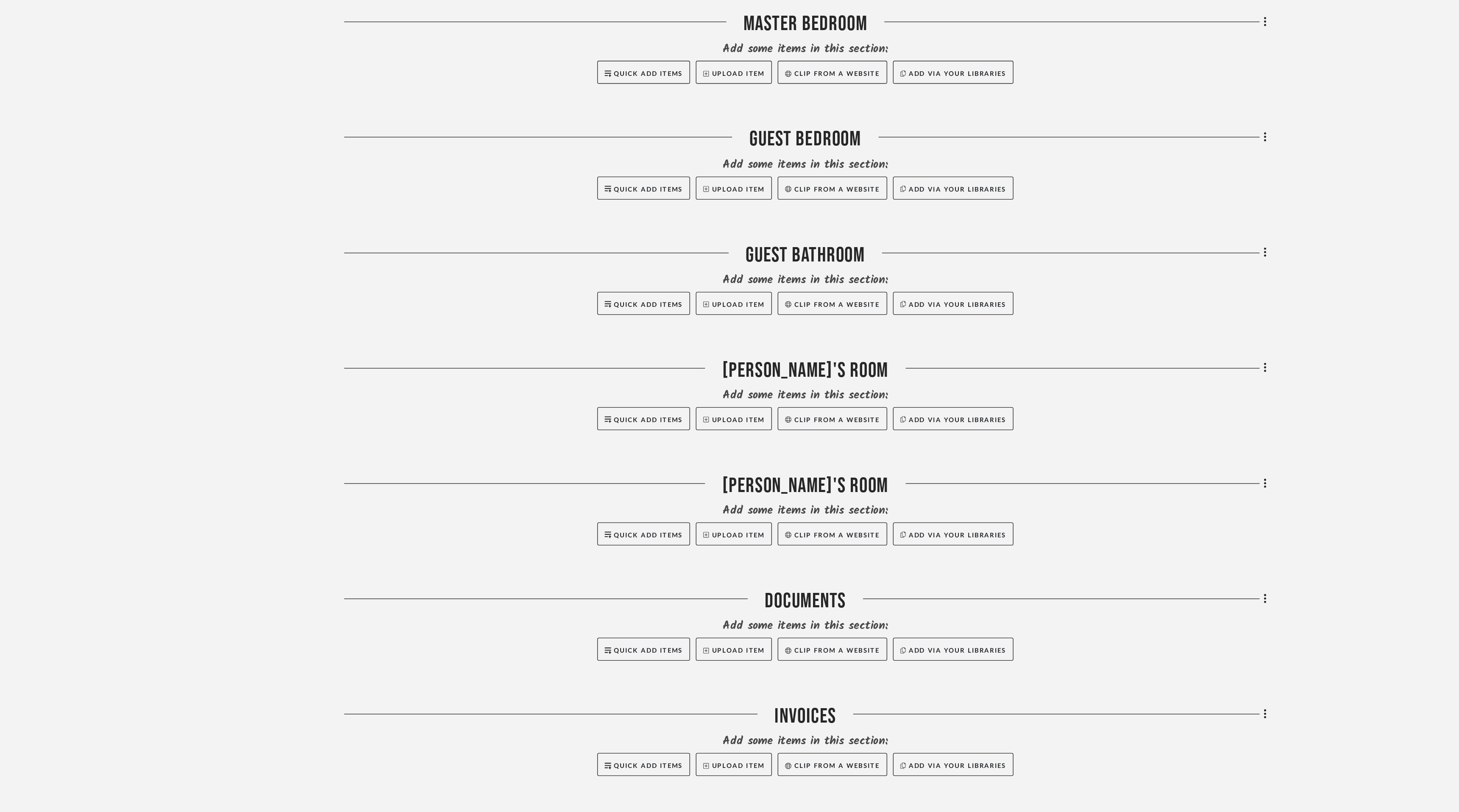
scroll to position [761, 0]
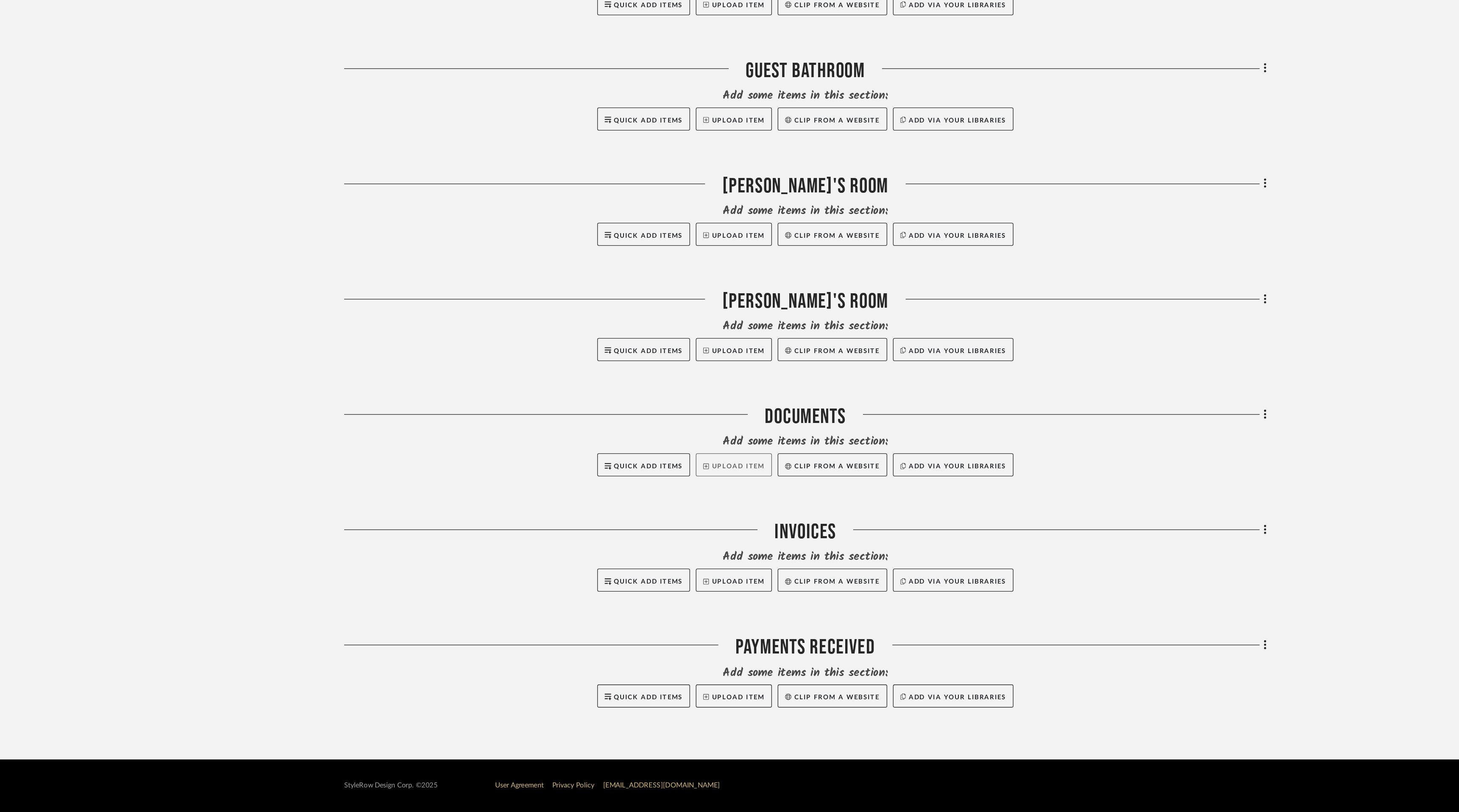
click at [669, 553] on button "Upload Item" at bounding box center [677, 556] width 56 height 17
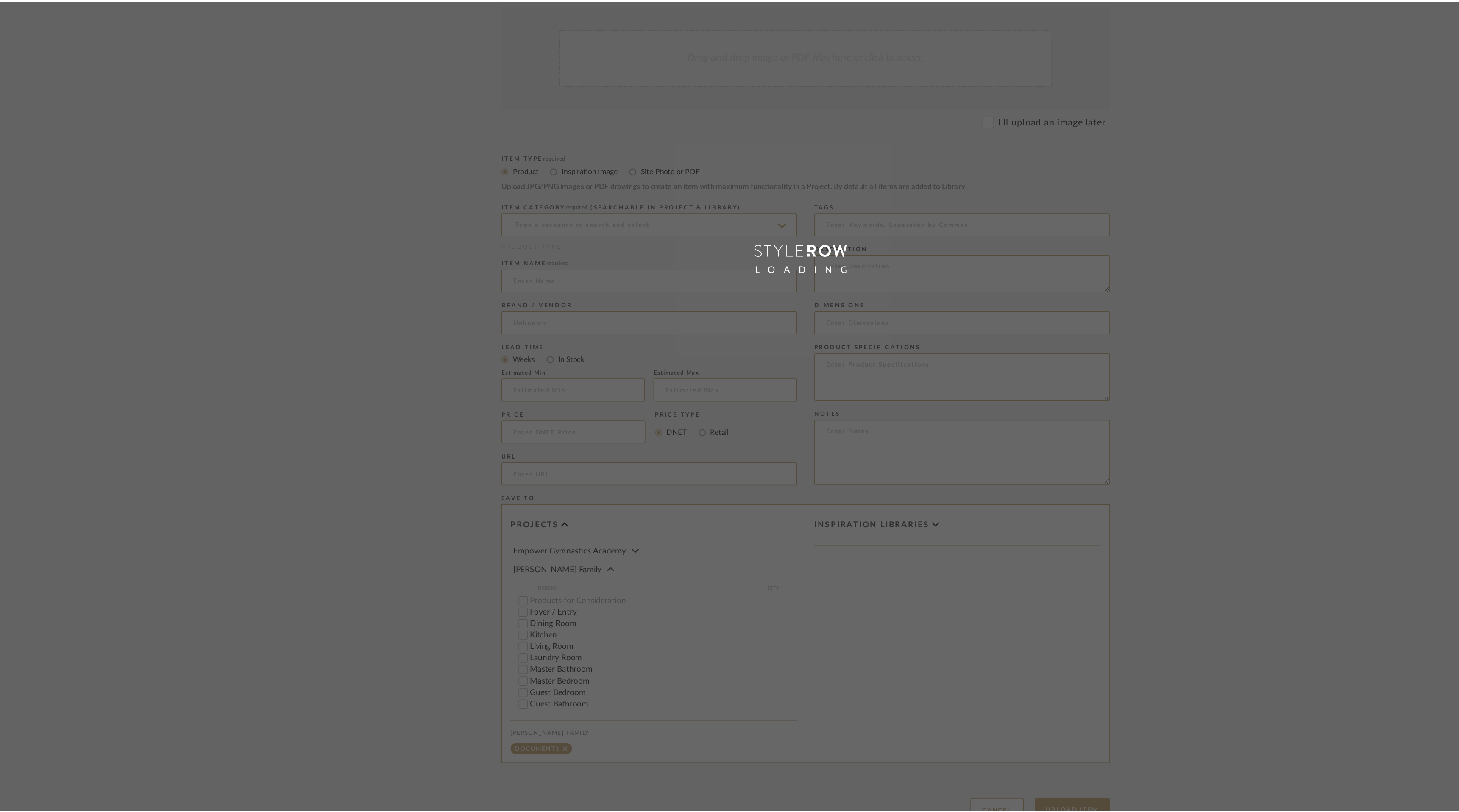
scroll to position [35, 0]
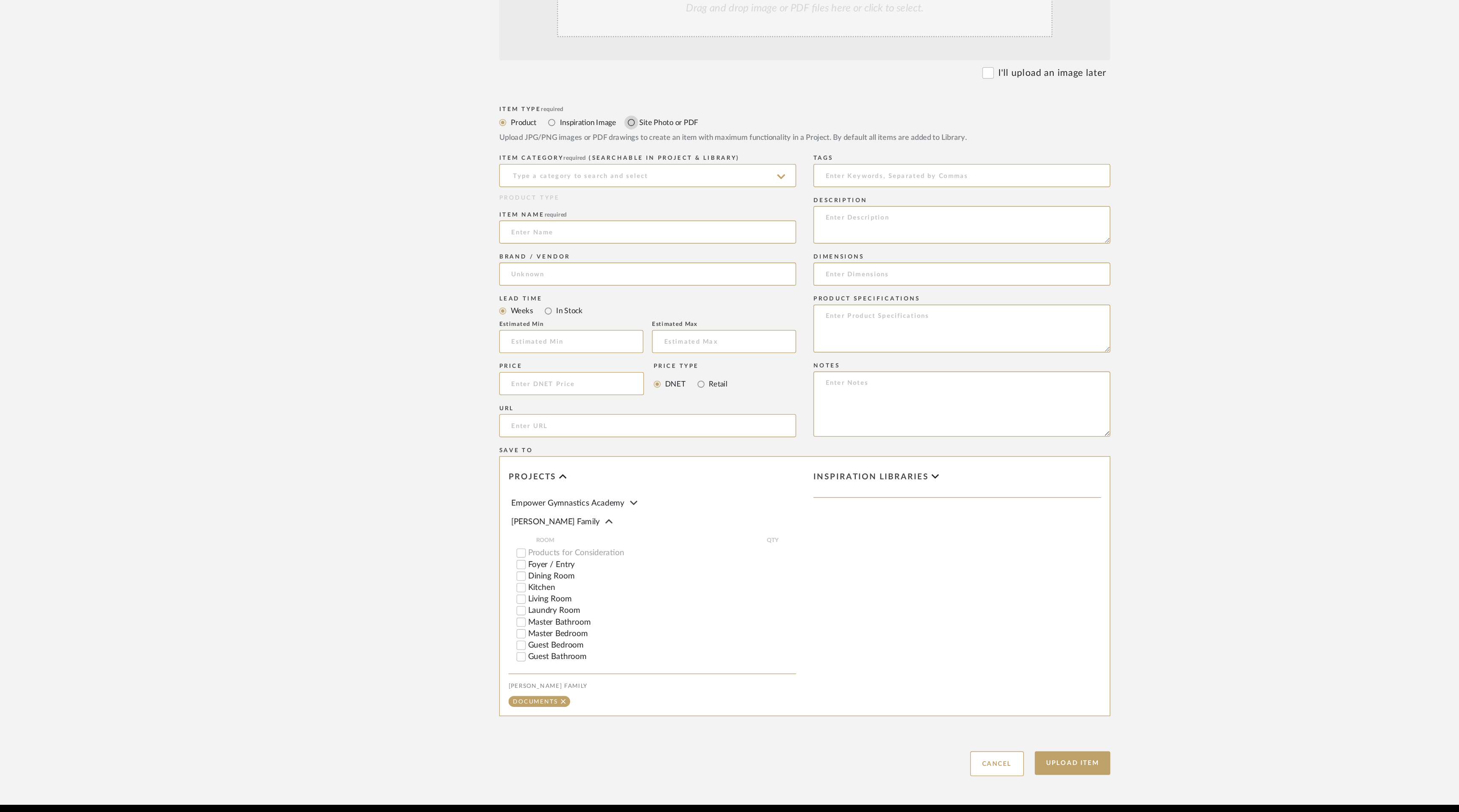
click at [603, 300] on input "Site Photo or PDF" at bounding box center [602, 305] width 10 height 10
radio input "true"
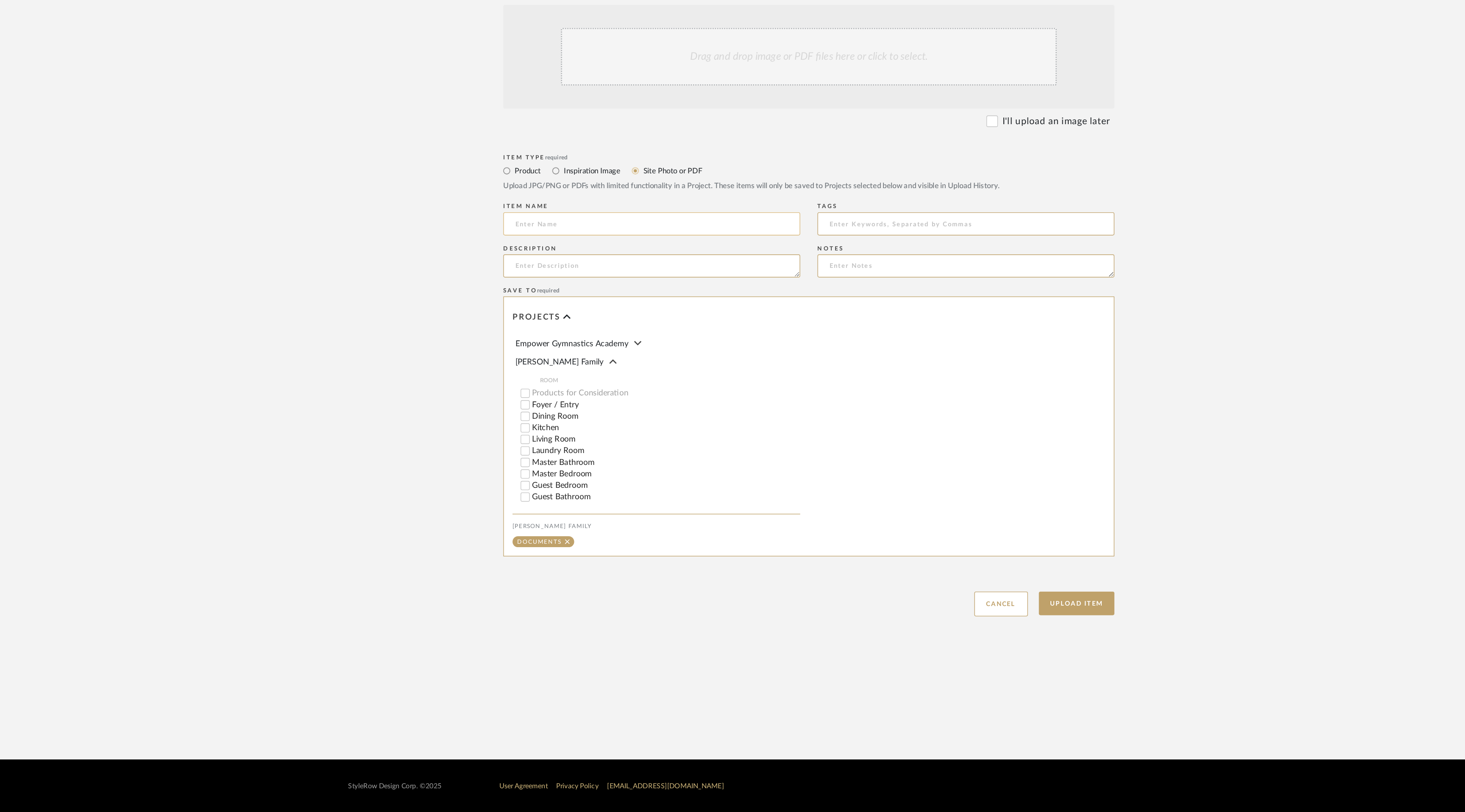
scroll to position [0, 0]
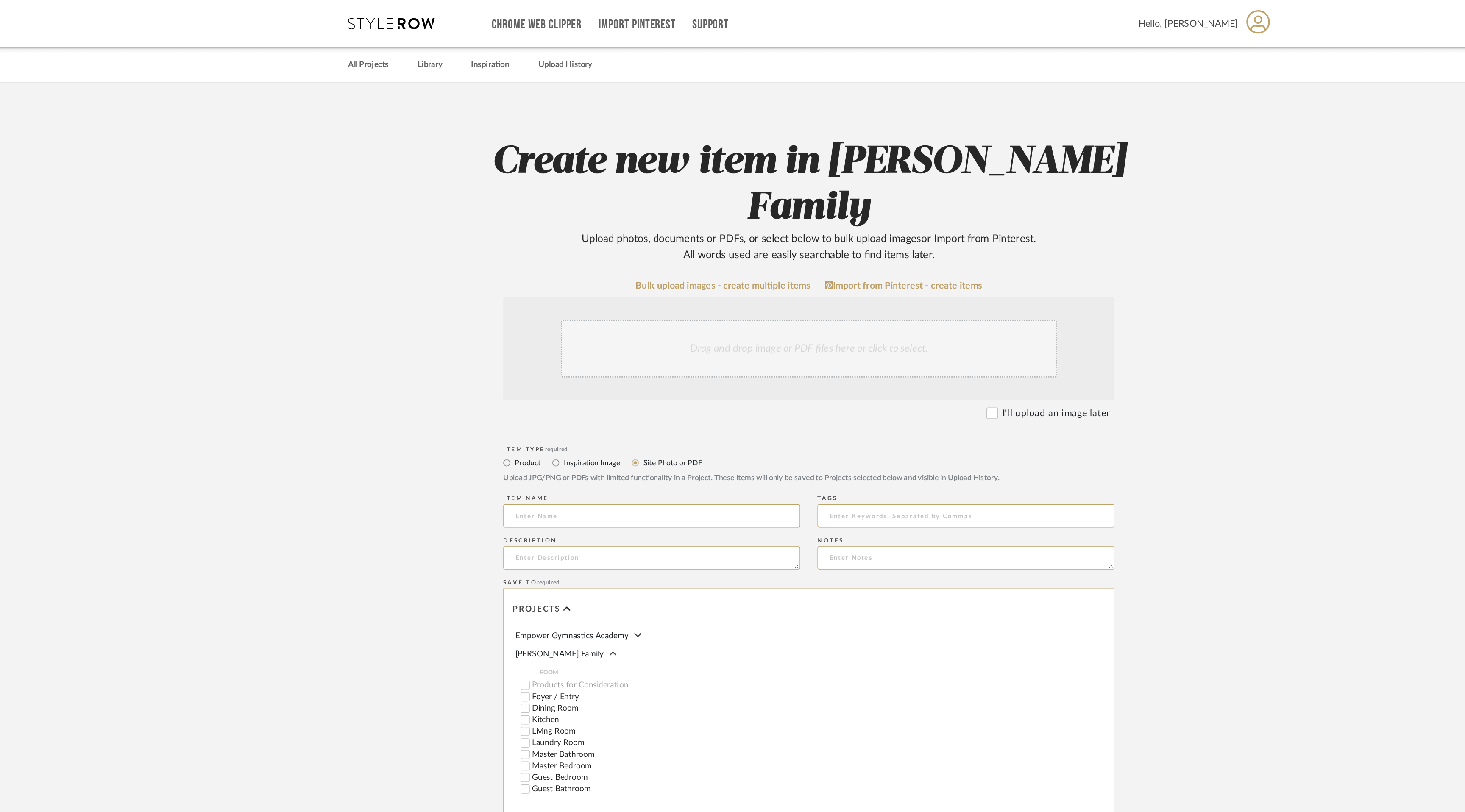
click at [736, 235] on div "Drag and drop image or PDF files here or click to select." at bounding box center [732, 256] width 364 height 43
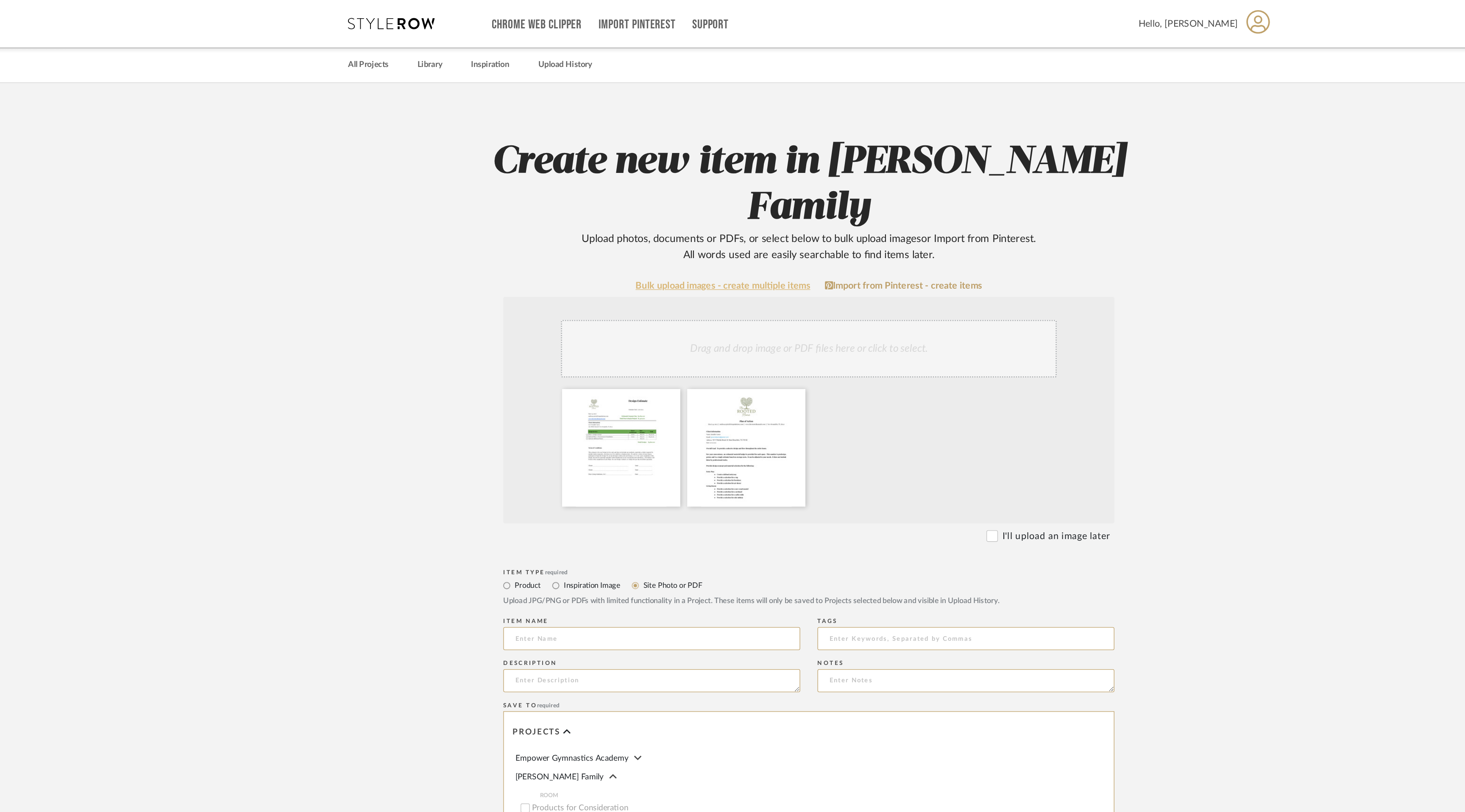
click at [685, 207] on link "Bulk upload images - create multiple items" at bounding box center [669, 211] width 128 height 7
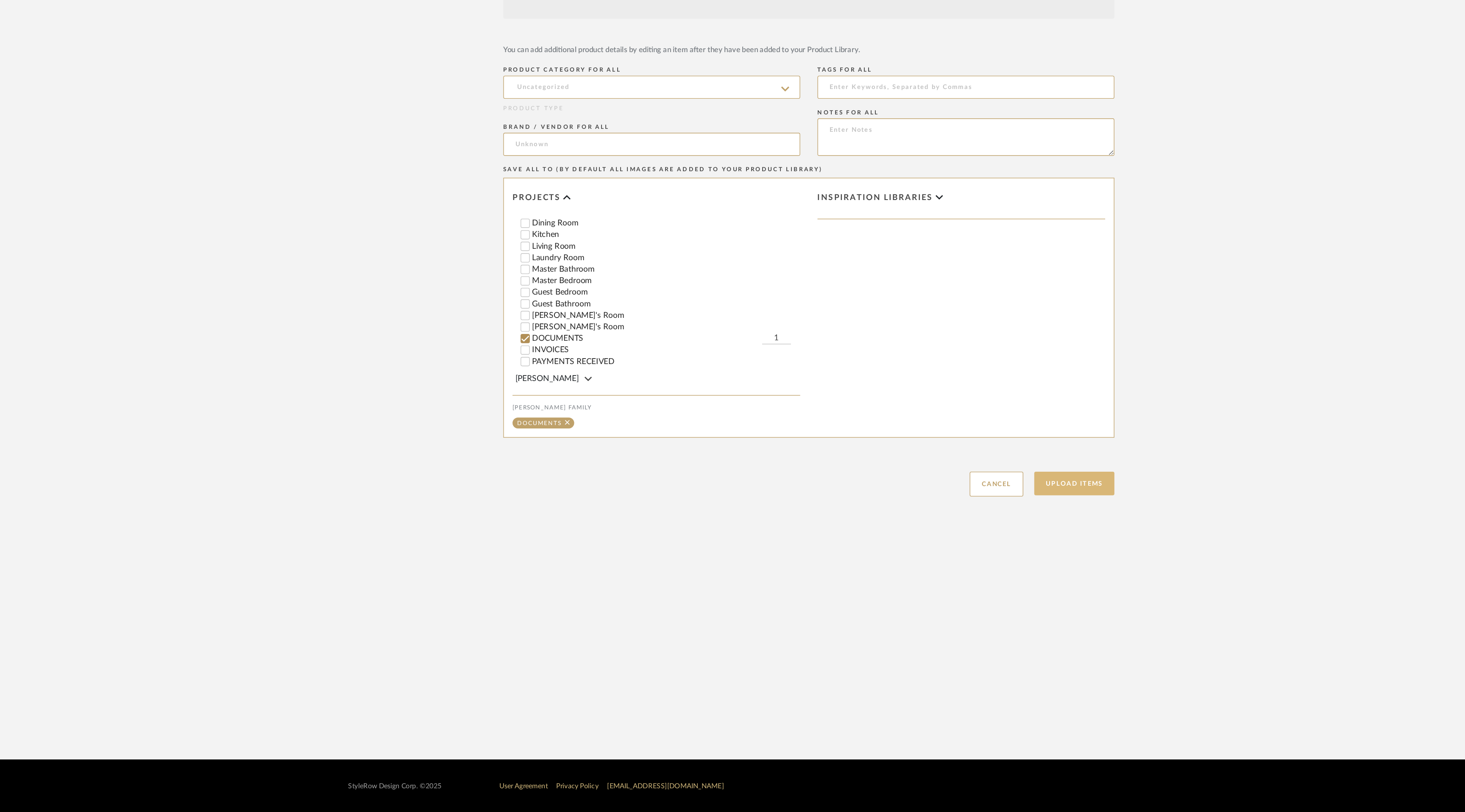
click at [942, 572] on button "Upload Items" at bounding box center [927, 570] width 59 height 17
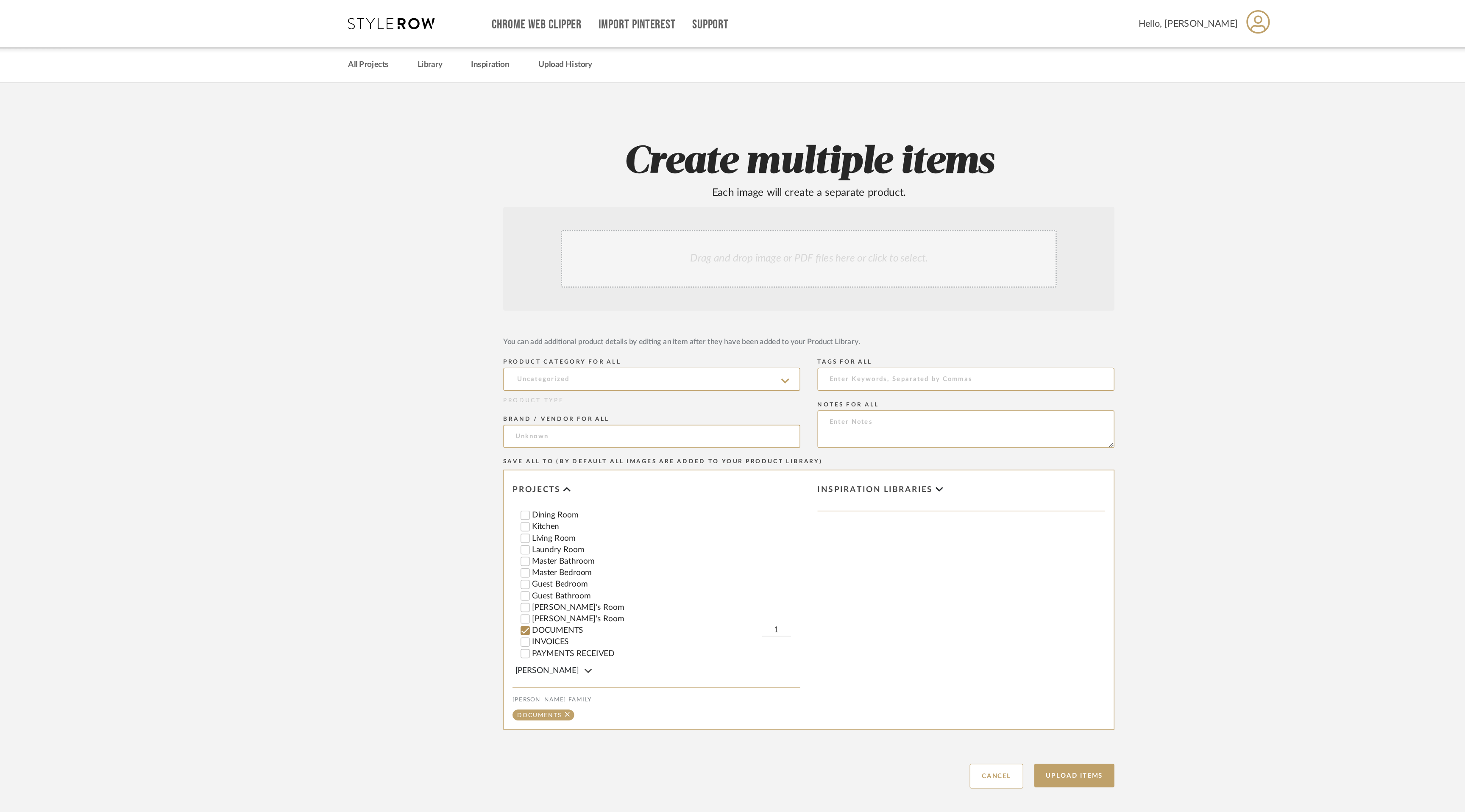
click at [718, 185] on div "Drag and drop image or PDF files here or click to select." at bounding box center [732, 190] width 364 height 43
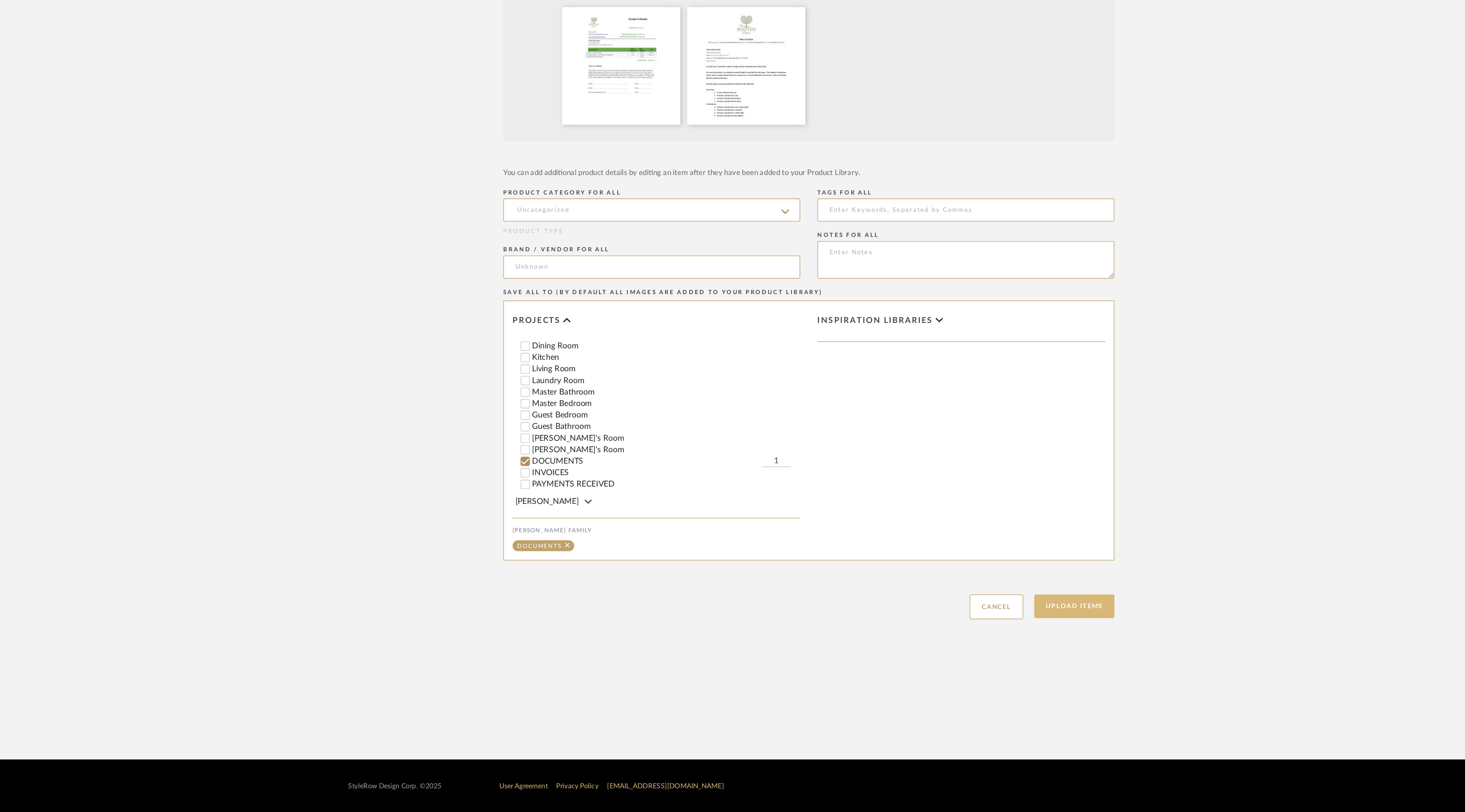
click at [937, 656] on button "Upload Items" at bounding box center [927, 661] width 59 height 17
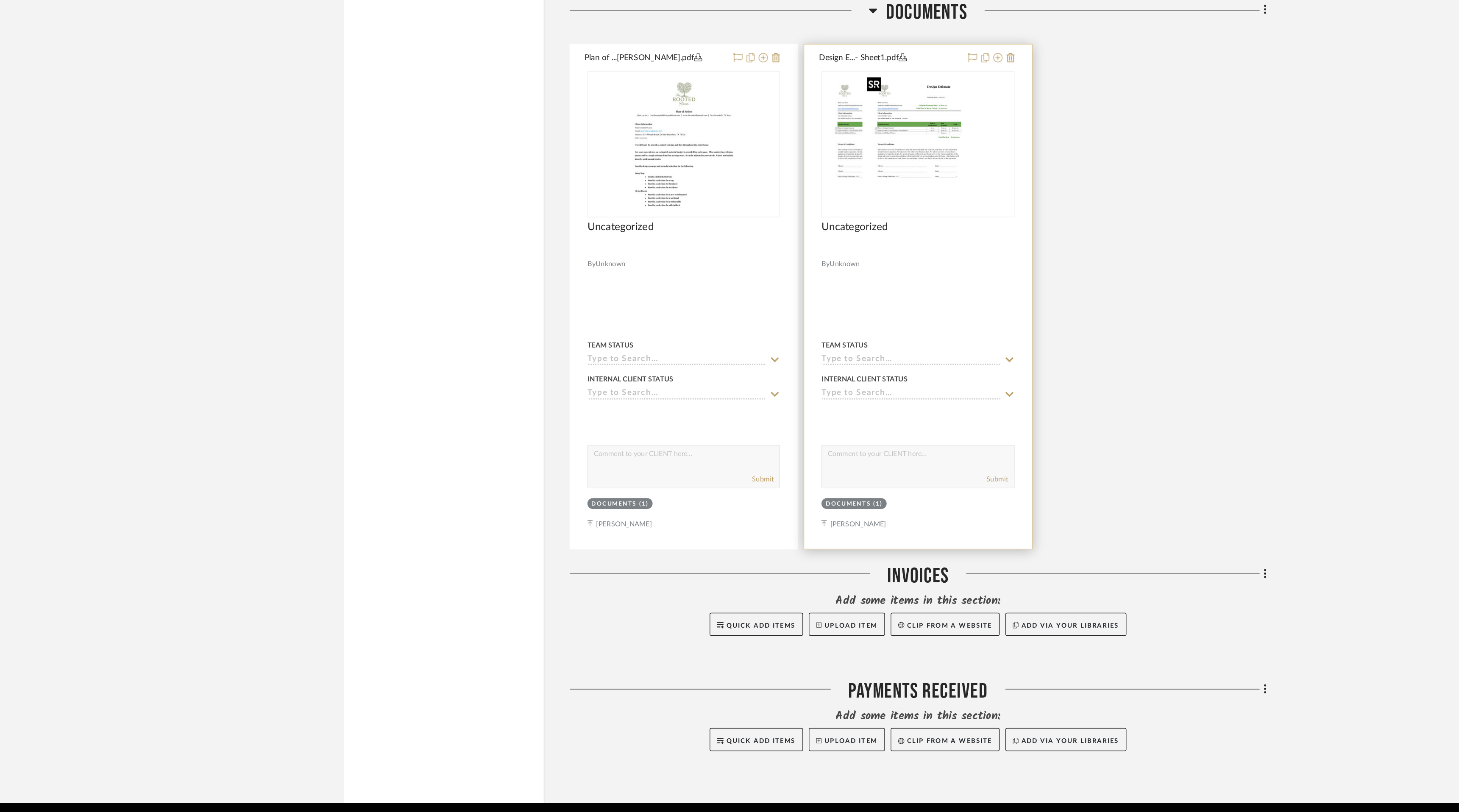
scroll to position [932, 0]
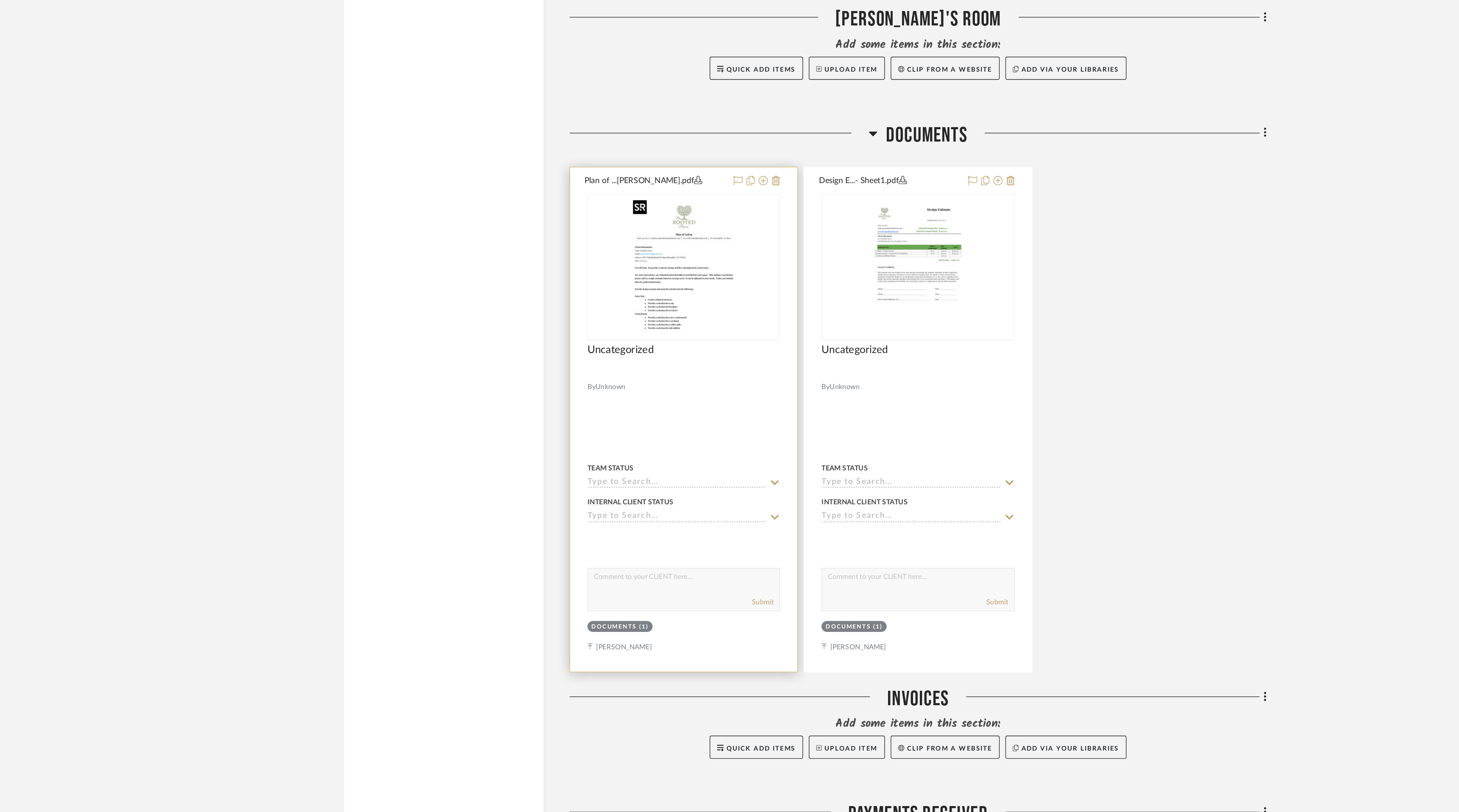
click at [634, 336] on img "0" at bounding box center [640, 321] width 82 height 106
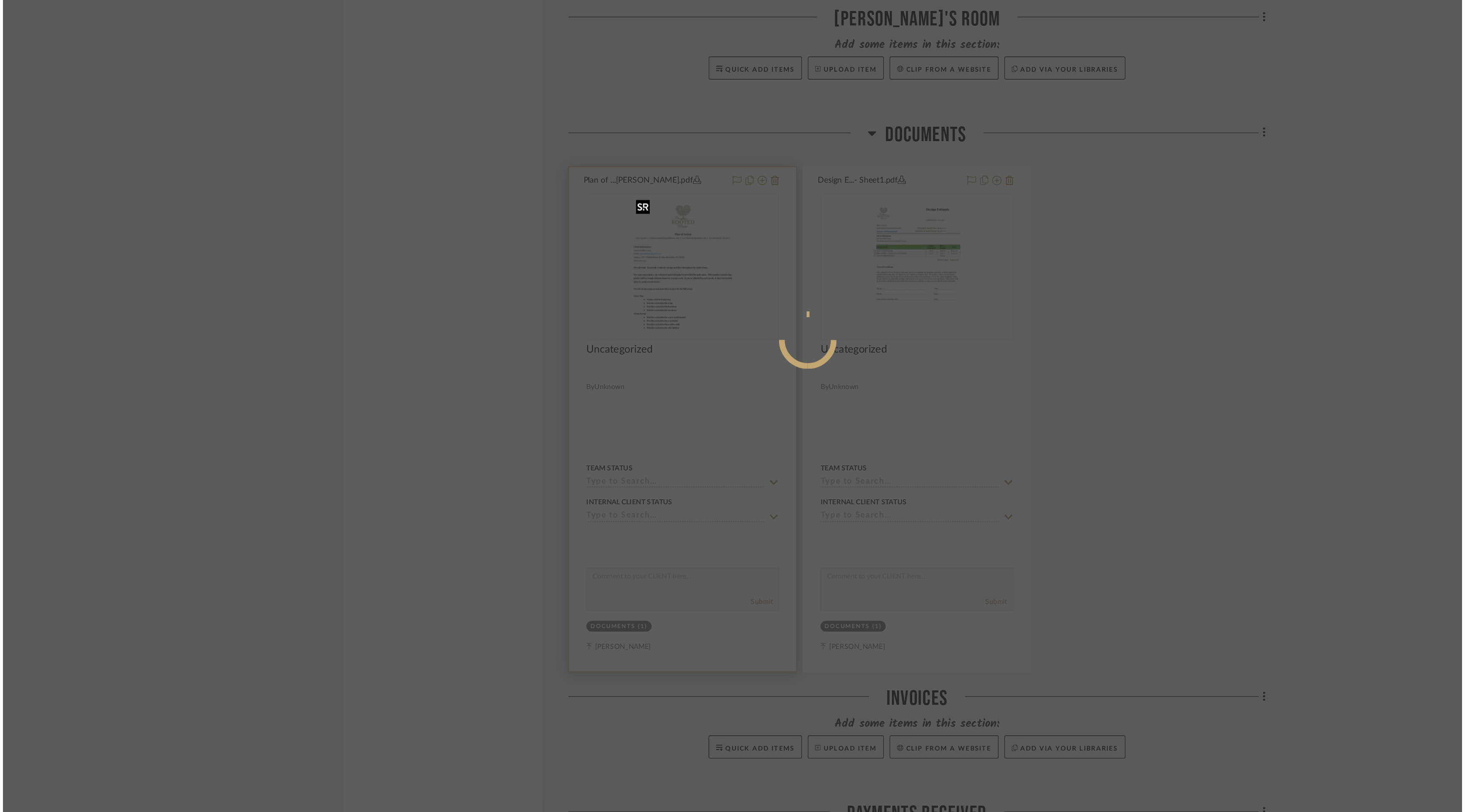
scroll to position [0, 0]
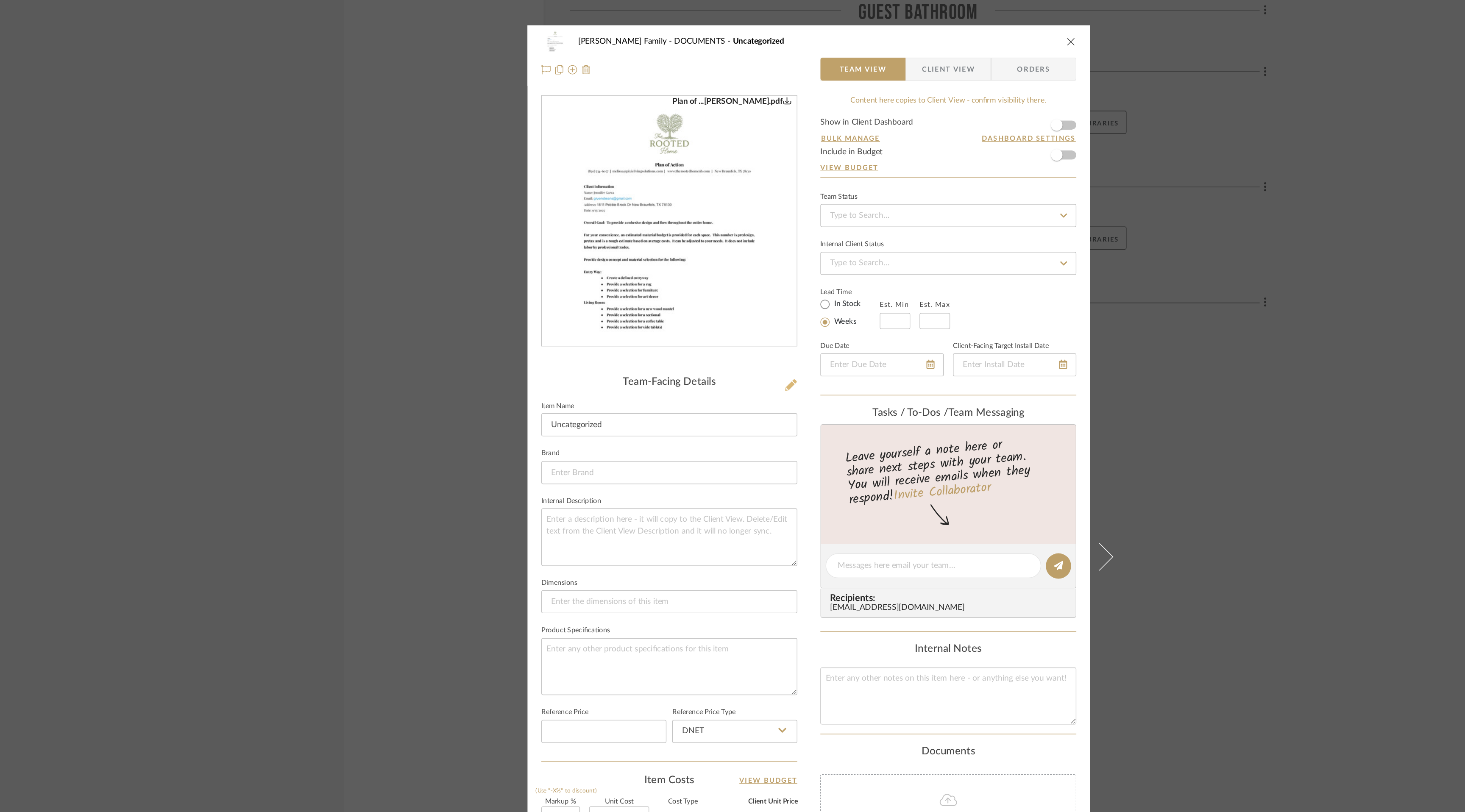
click at [715, 284] on icon at bounding box center [719, 283] width 9 height 9
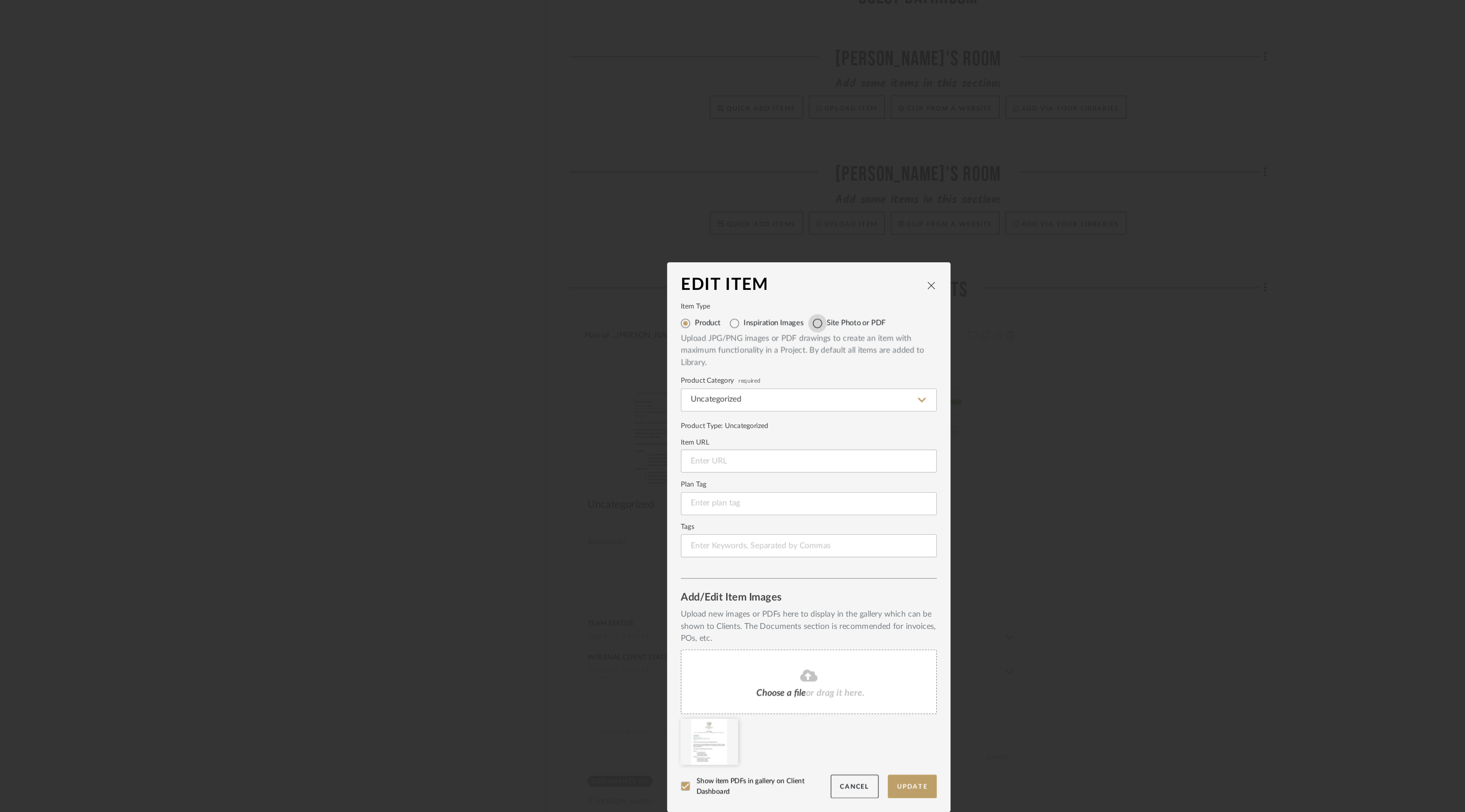
click at [736, 250] on input "Site Photo or PDF" at bounding box center [738, 248] width 14 height 14
radio input "true"
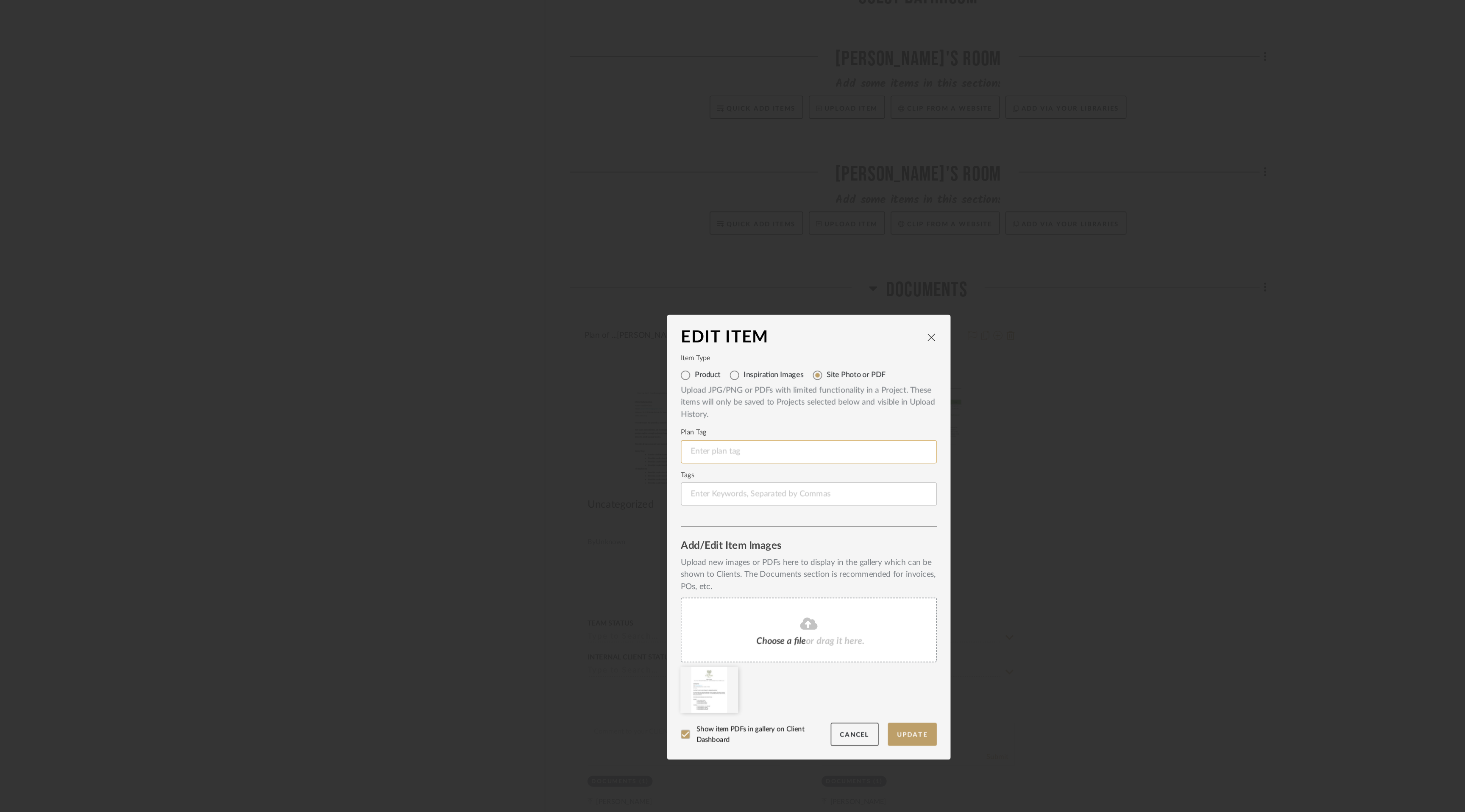
click at [667, 346] on input at bounding box center [732, 343] width 188 height 17
type input "P"
type input "O"
type input "P"
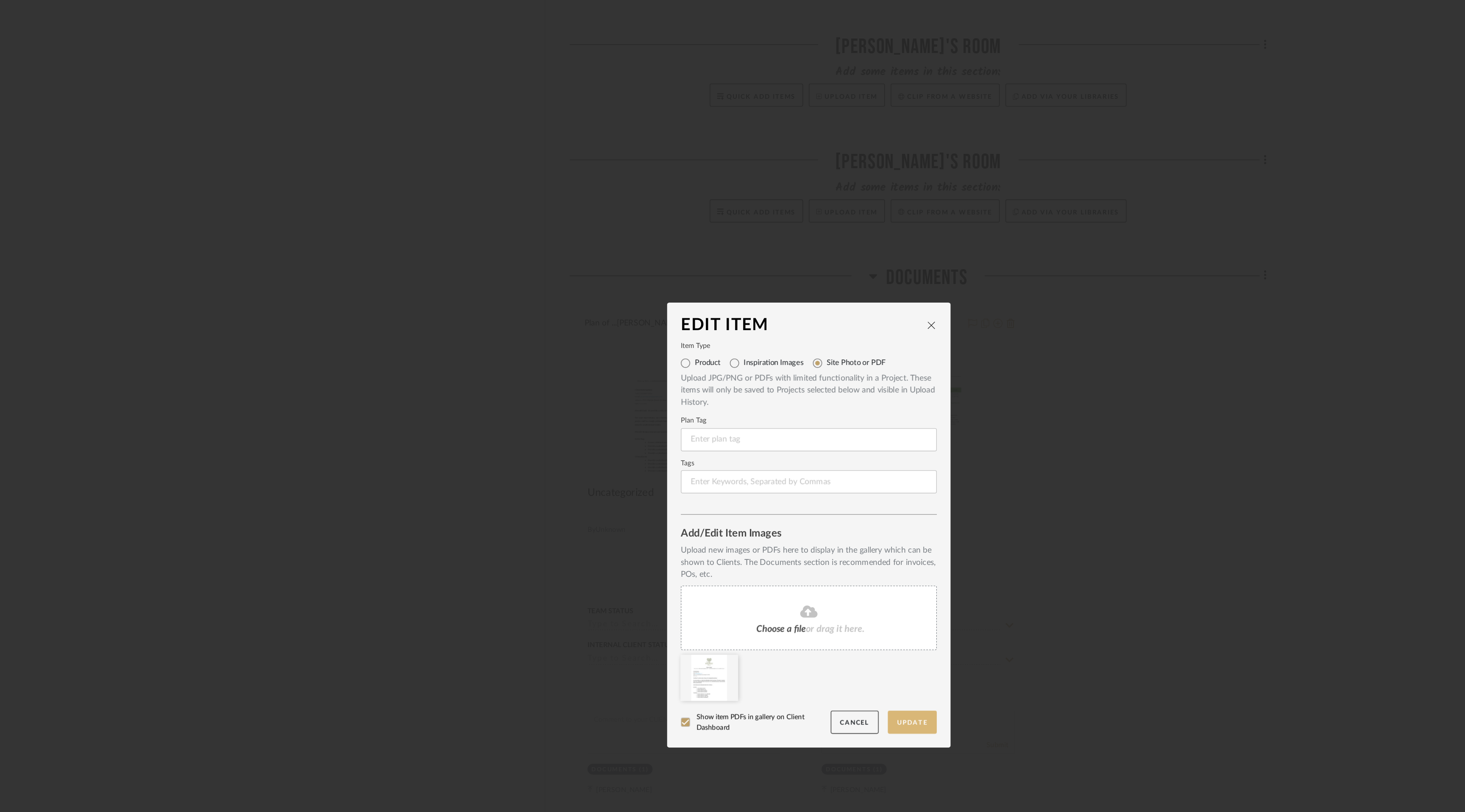
click at [814, 551] on button "Update" at bounding box center [809, 551] width 36 height 17
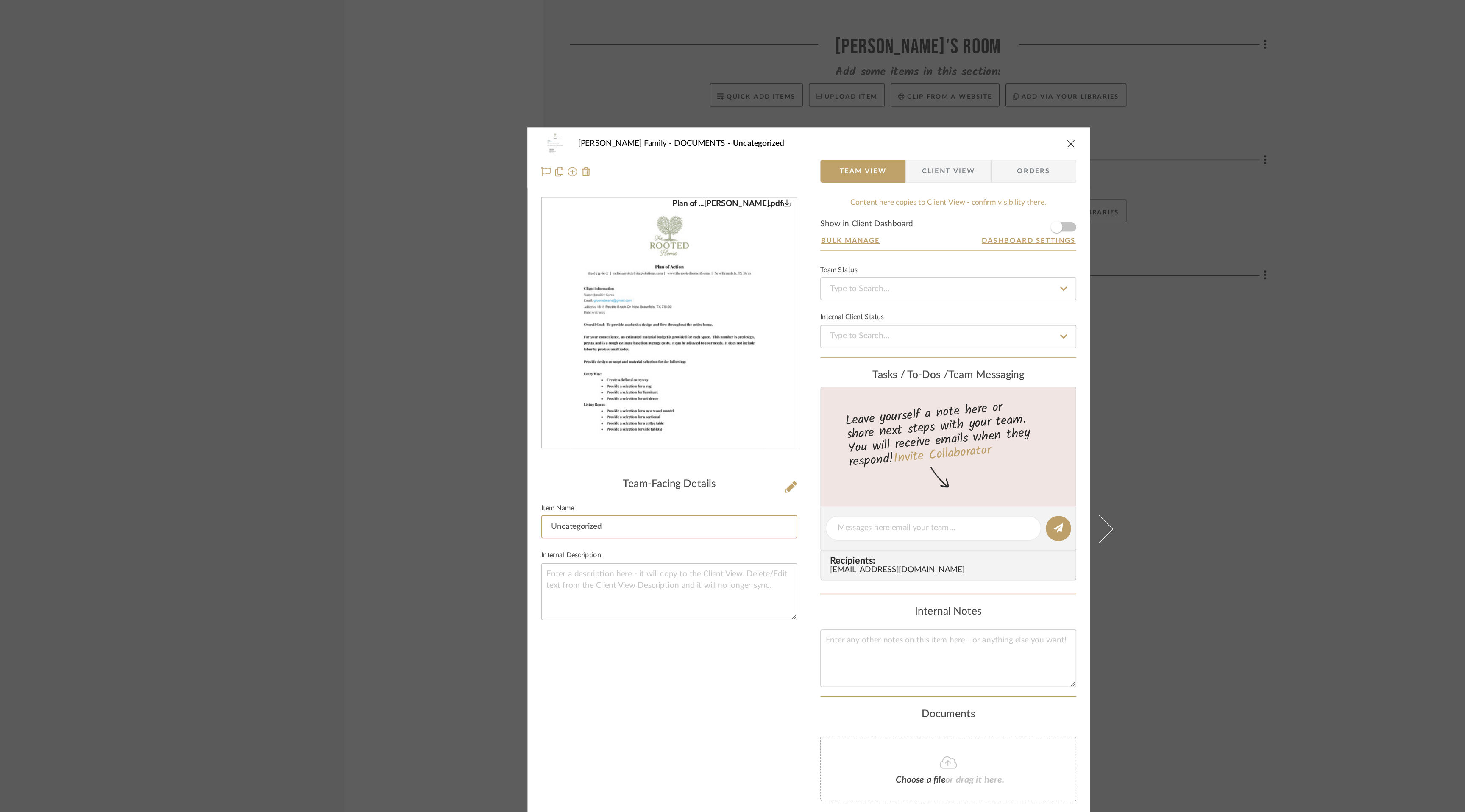
drag, startPoint x: 593, startPoint y: 408, endPoint x: 509, endPoint y: 403, distance: 84.1
click at [509, 403] on mat-dialog-content "[PERSON_NAME] Family DOCUMENTS Uncategorized Team View Client View Orders Plan …" at bounding box center [732, 409] width 462 height 591
type input "Plan of Action"
click at [561, 446] on textarea at bounding box center [630, 455] width 188 height 42
type textarea "Original Plan of Action created after the first initial Consultation"
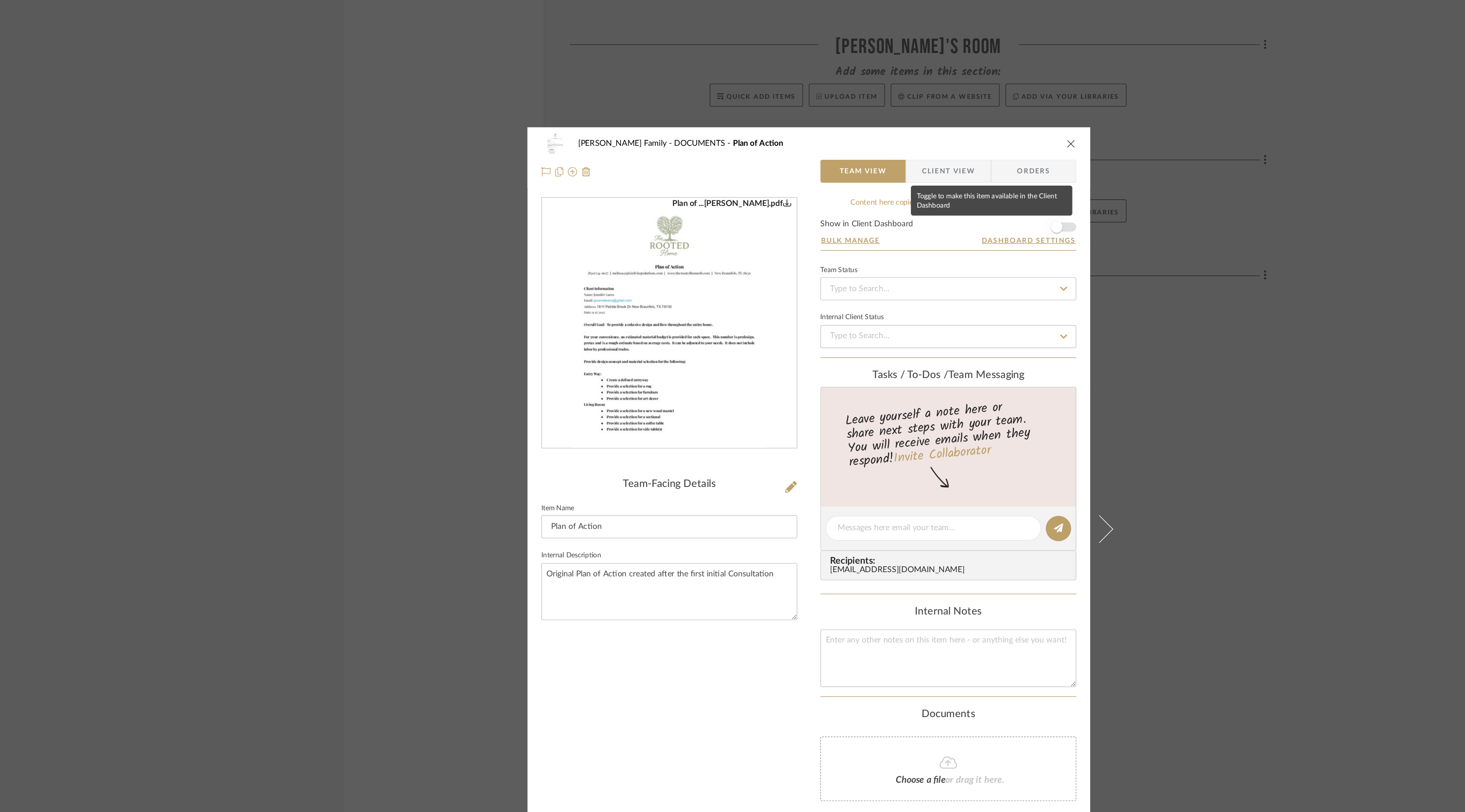
click at [915, 188] on span "button" at bounding box center [915, 187] width 9 height 9
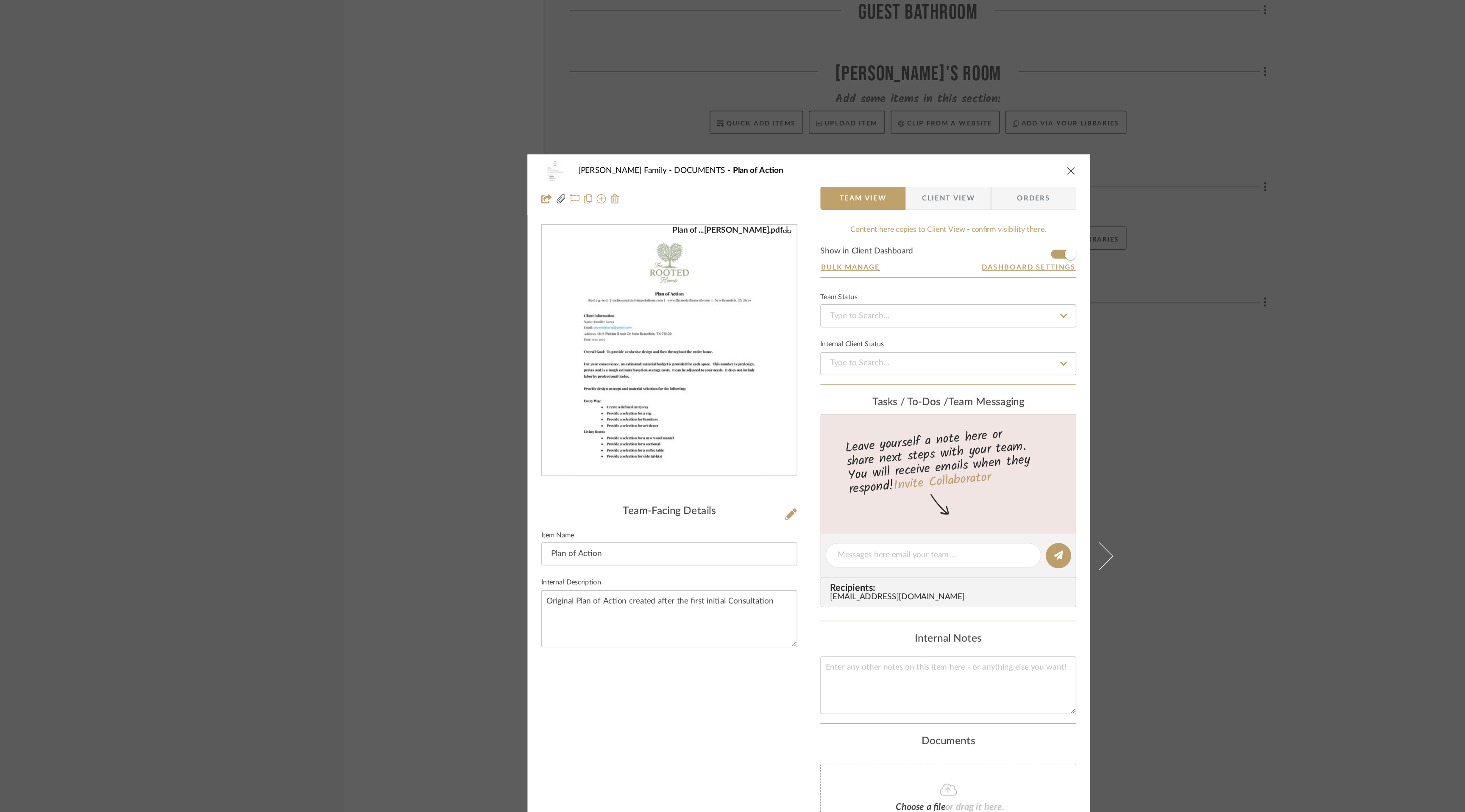
click at [922, 127] on icon "close" at bounding box center [925, 125] width 7 height 7
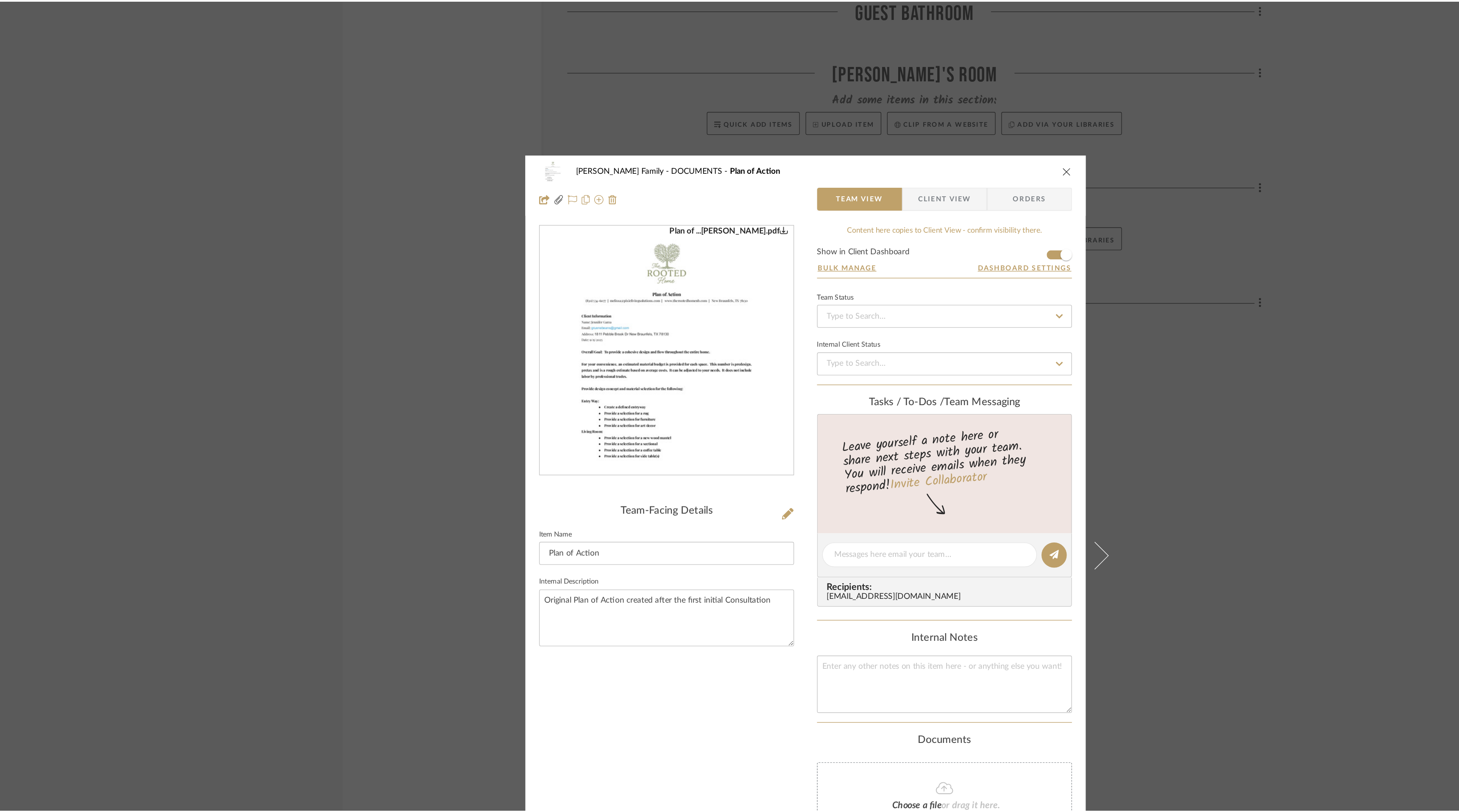
scroll to position [932, 0]
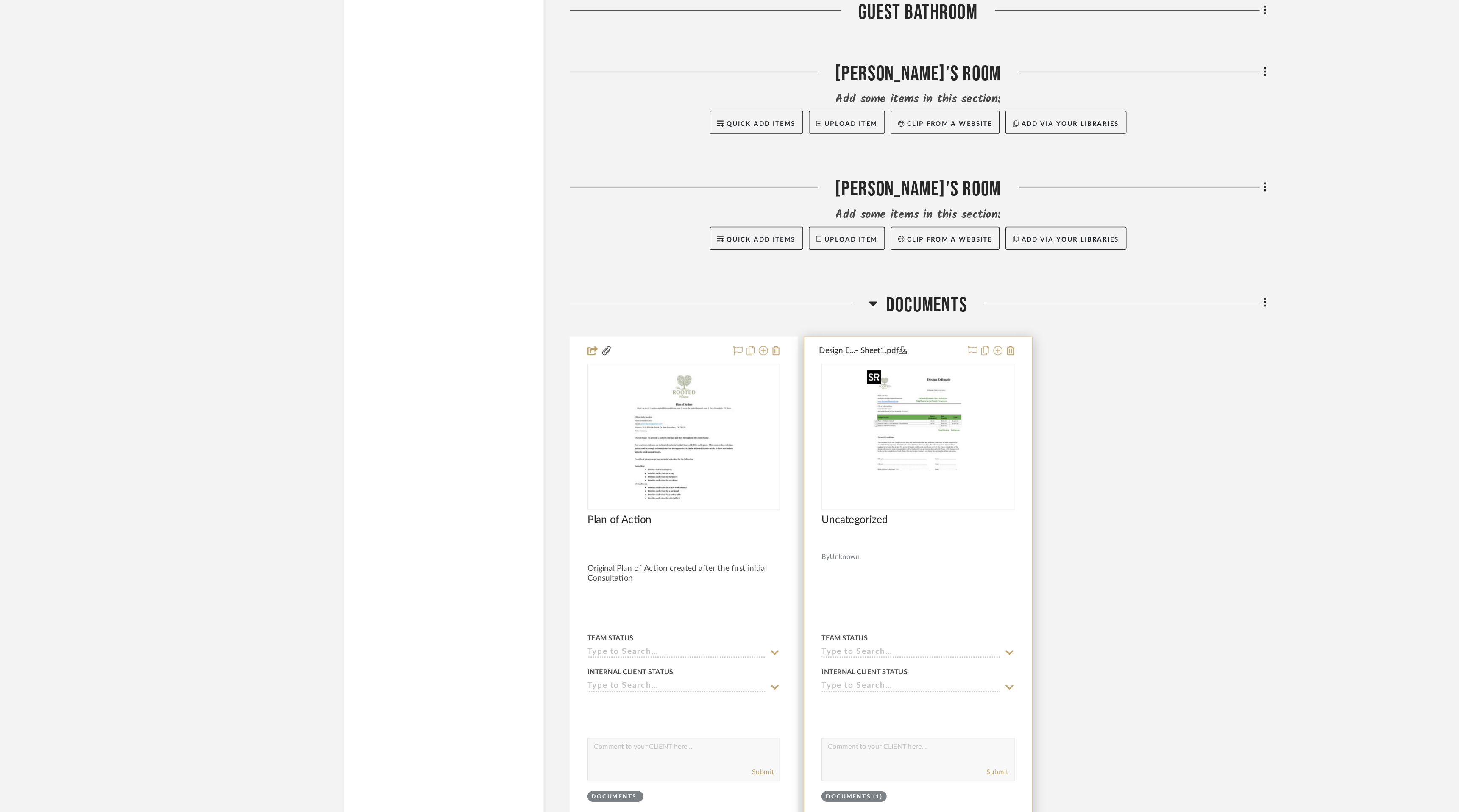
click at [801, 342] on img "0" at bounding box center [812, 321] width 82 height 106
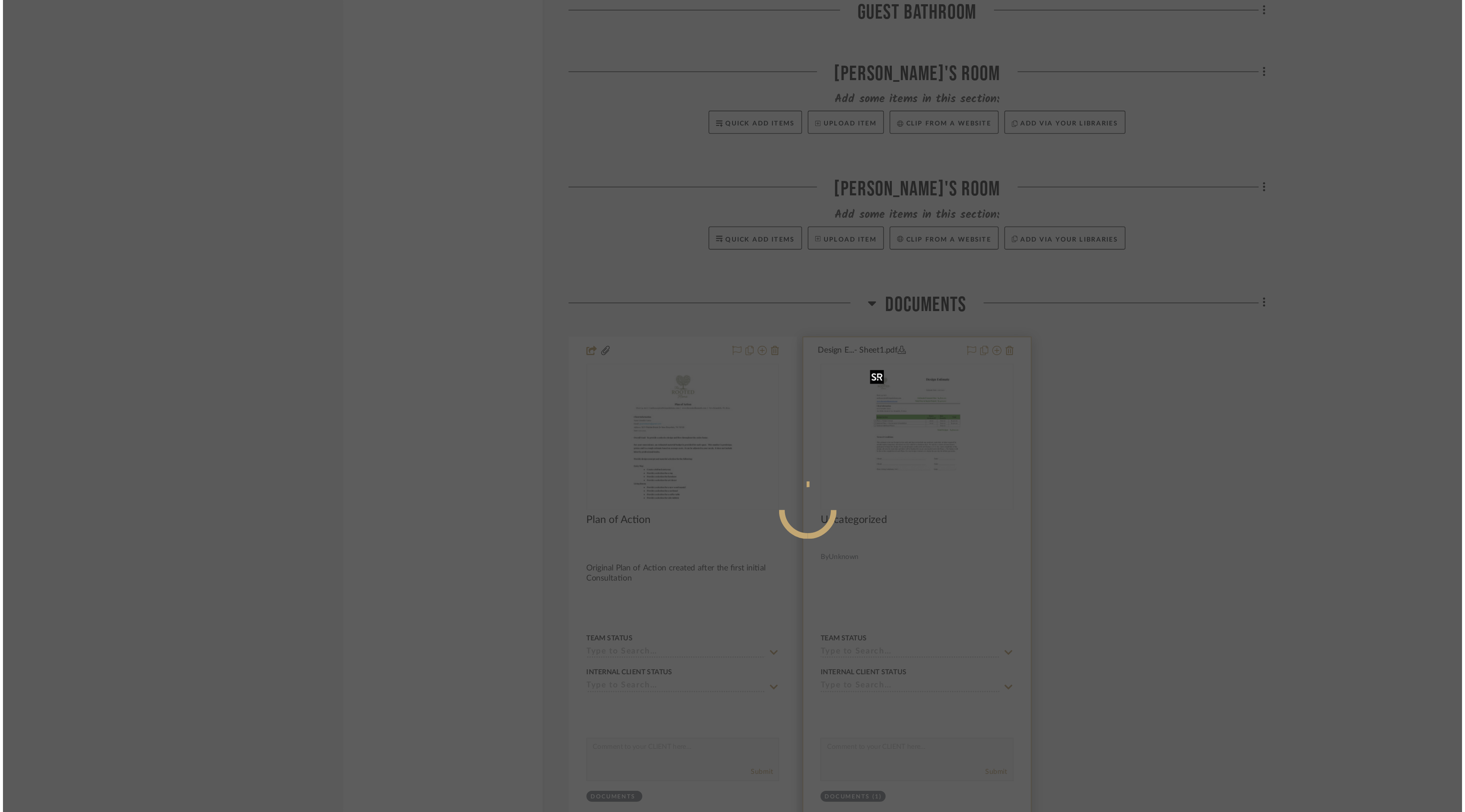
scroll to position [0, 0]
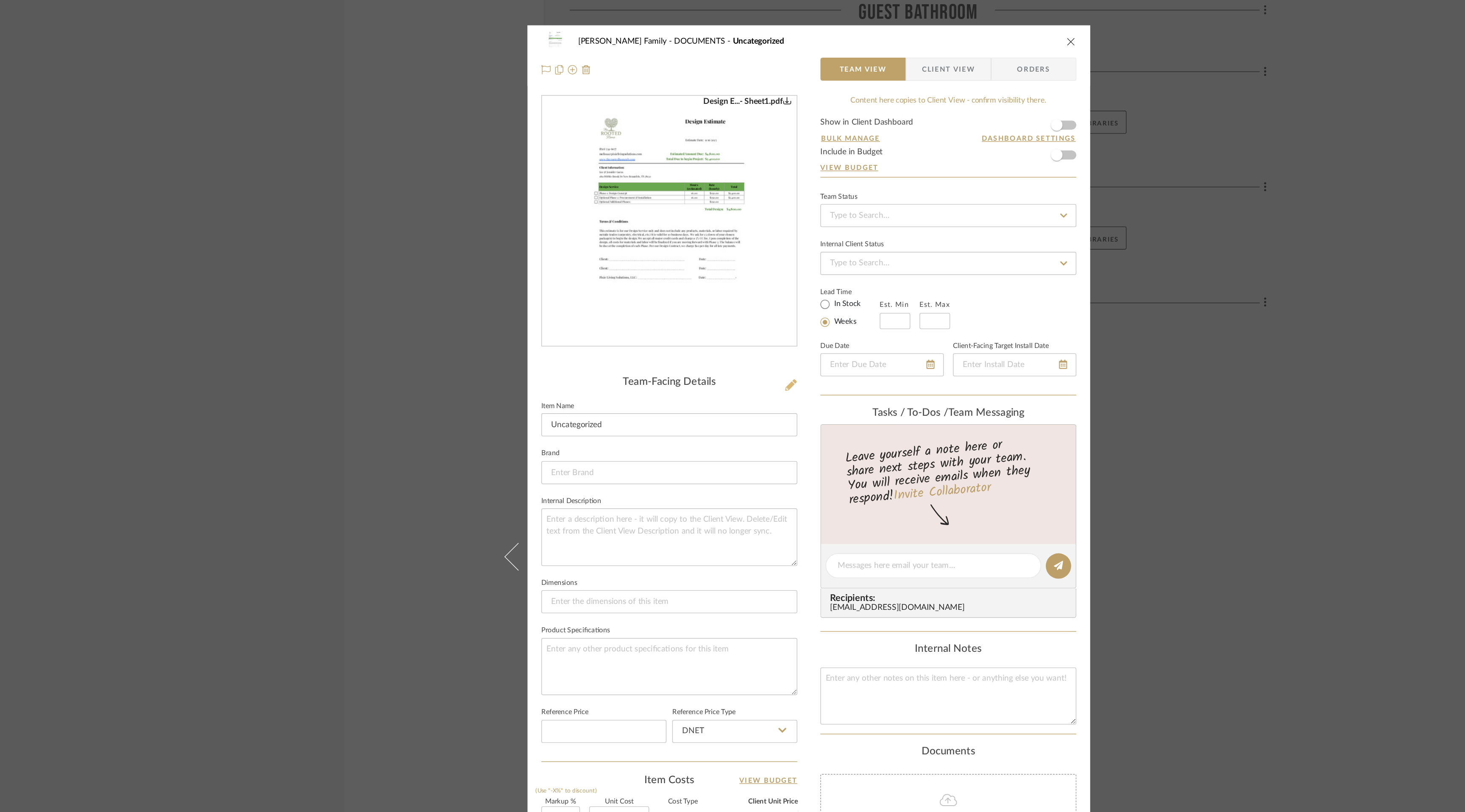
click at [717, 284] on icon at bounding box center [719, 283] width 9 height 9
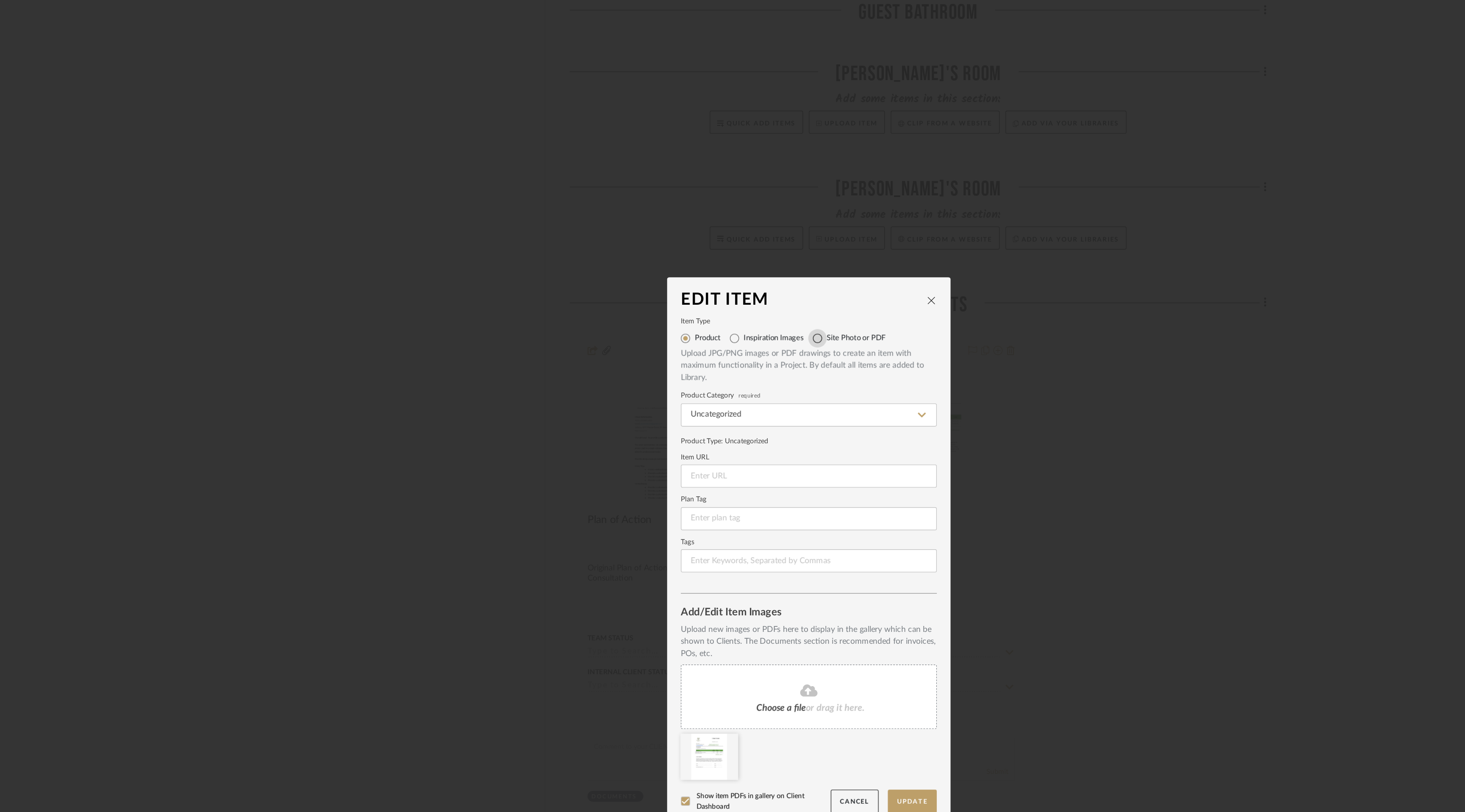
click at [740, 247] on input "Site Photo or PDF" at bounding box center [738, 248] width 14 height 14
radio input "true"
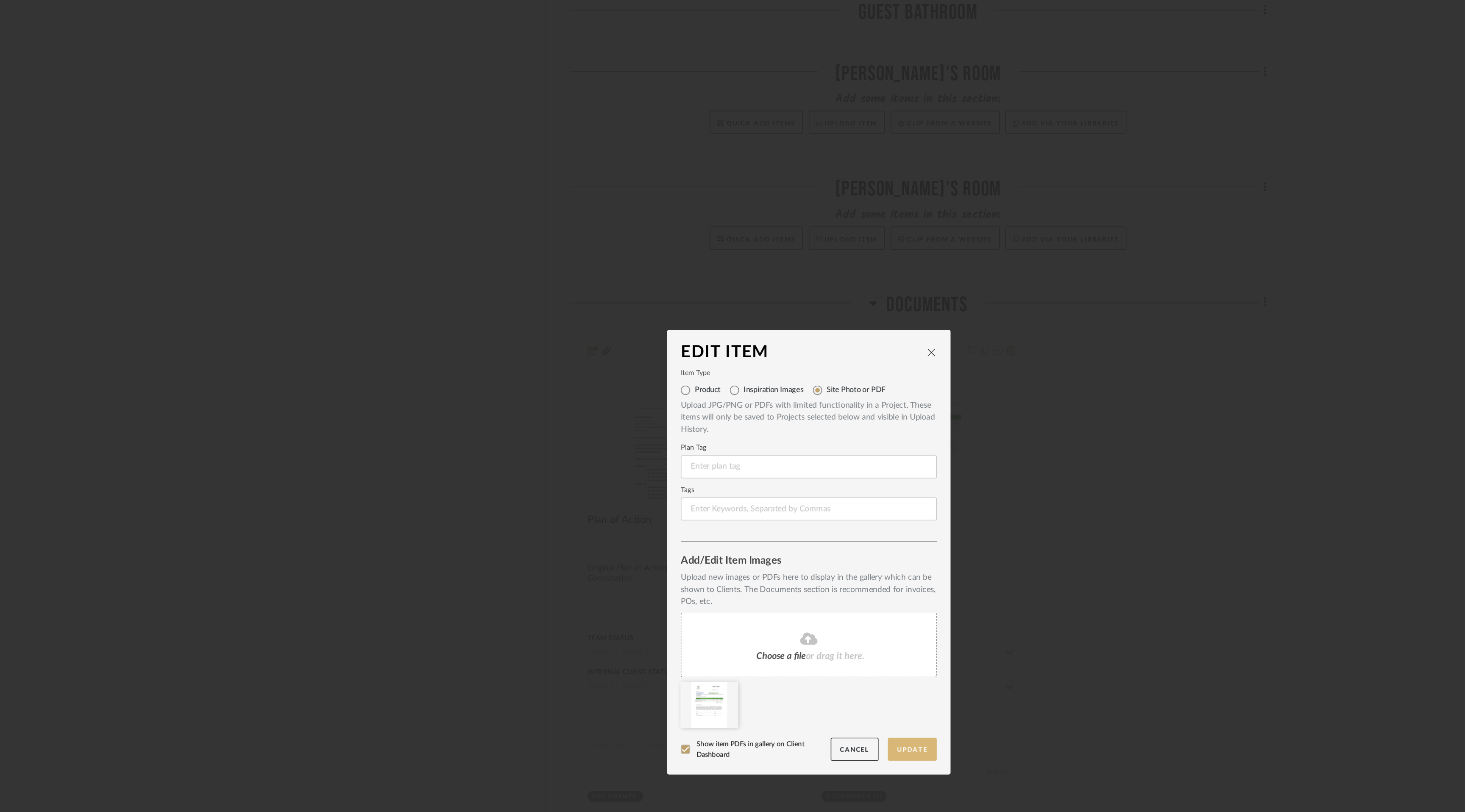
click at [809, 544] on button "Update" at bounding box center [809, 551] width 36 height 17
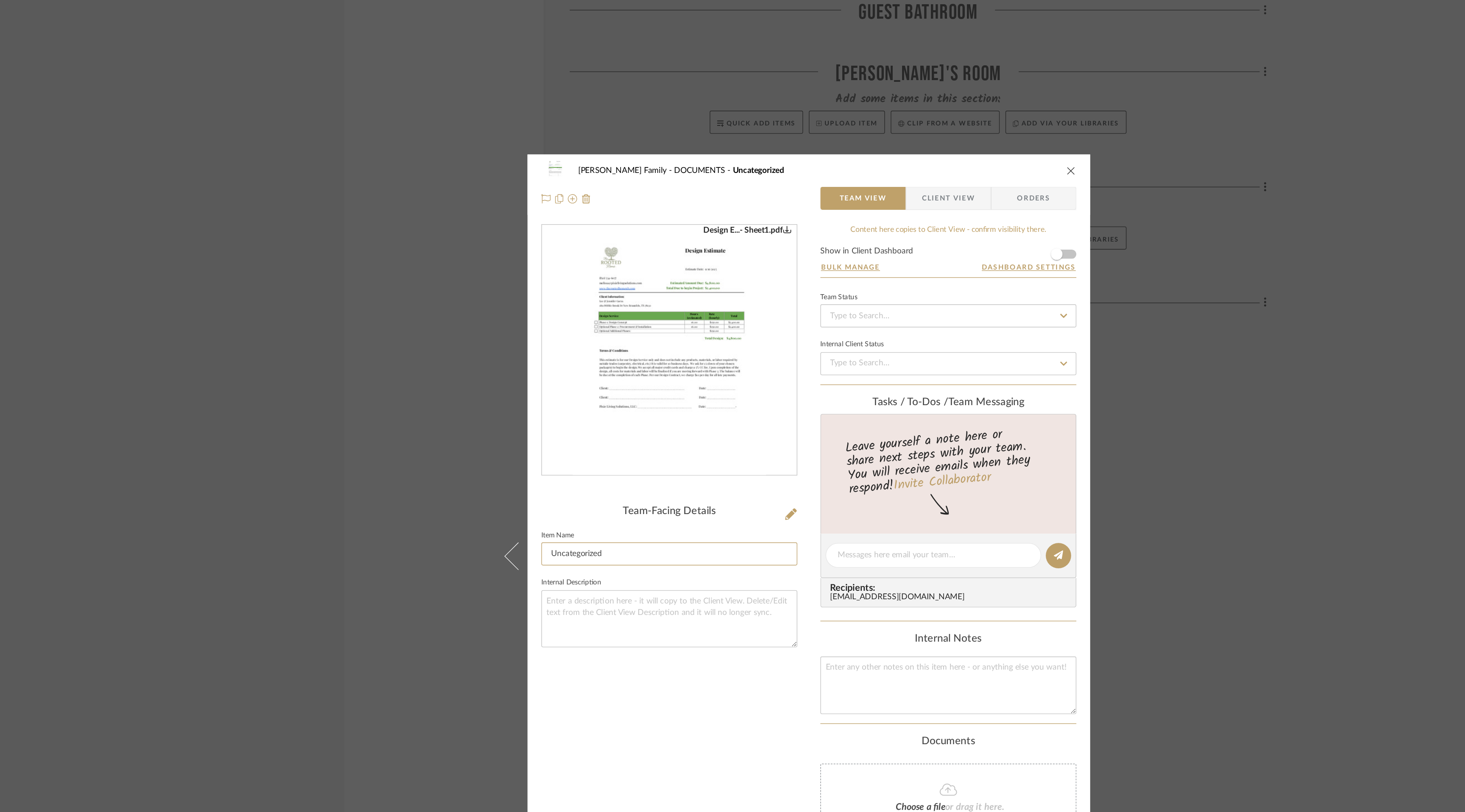
drag, startPoint x: 599, startPoint y: 405, endPoint x: 527, endPoint y: 411, distance: 72.2
click at [527, 411] on div "[PERSON_NAME] Family DOCUMENTS Uncategorized Team View Client View Orders Desig…" at bounding box center [732, 409] width 414 height 591
drag, startPoint x: 589, startPoint y: 407, endPoint x: 531, endPoint y: 402, distance: 58.2
click at [531, 402] on div "[PERSON_NAME] Family DOCUMENTS Uncategorized Team View Client View Orders Desig…" at bounding box center [732, 409] width 414 height 591
type input "O"
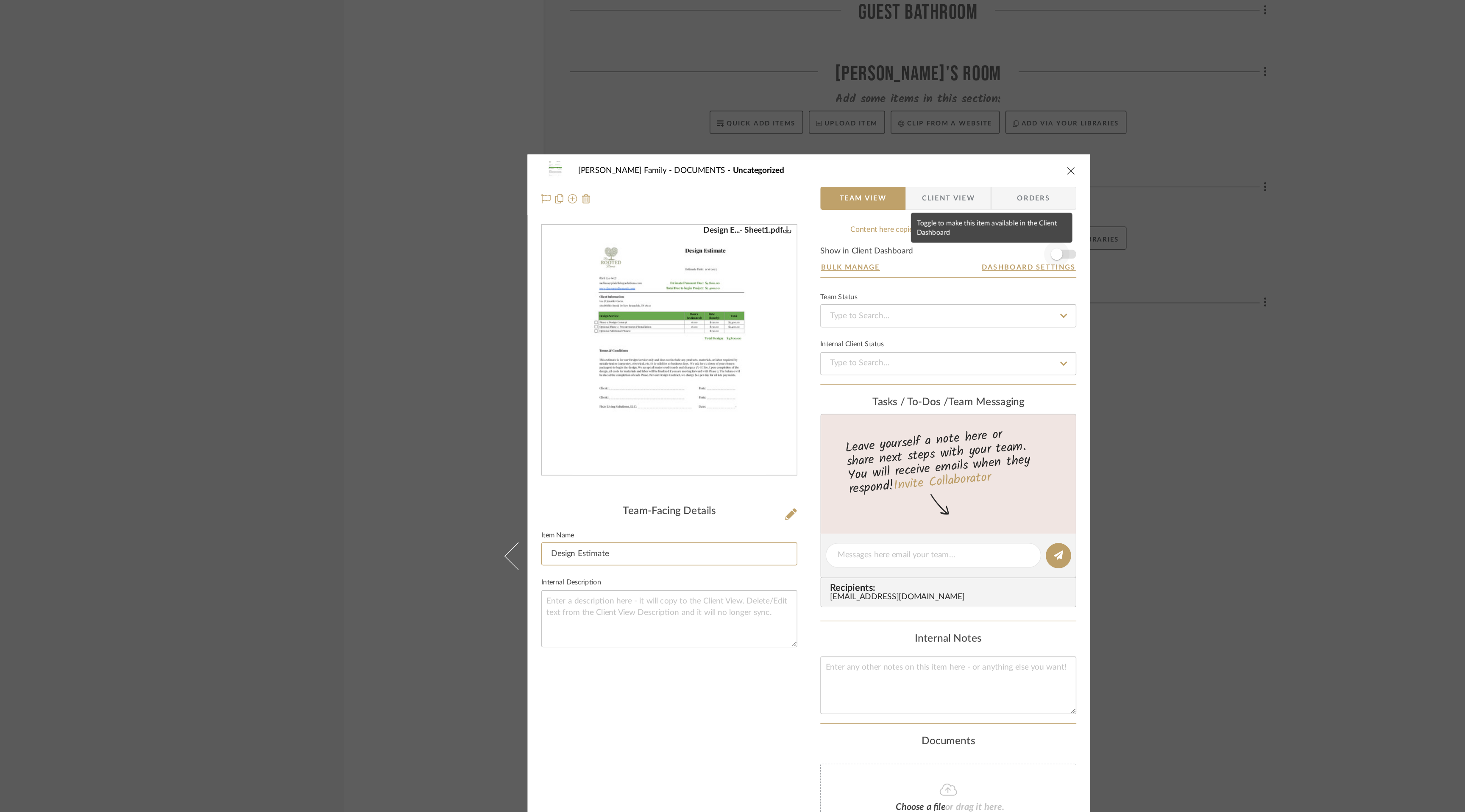
type input "Design Estimate"
click at [918, 186] on span "button" at bounding box center [915, 187] width 19 height 19
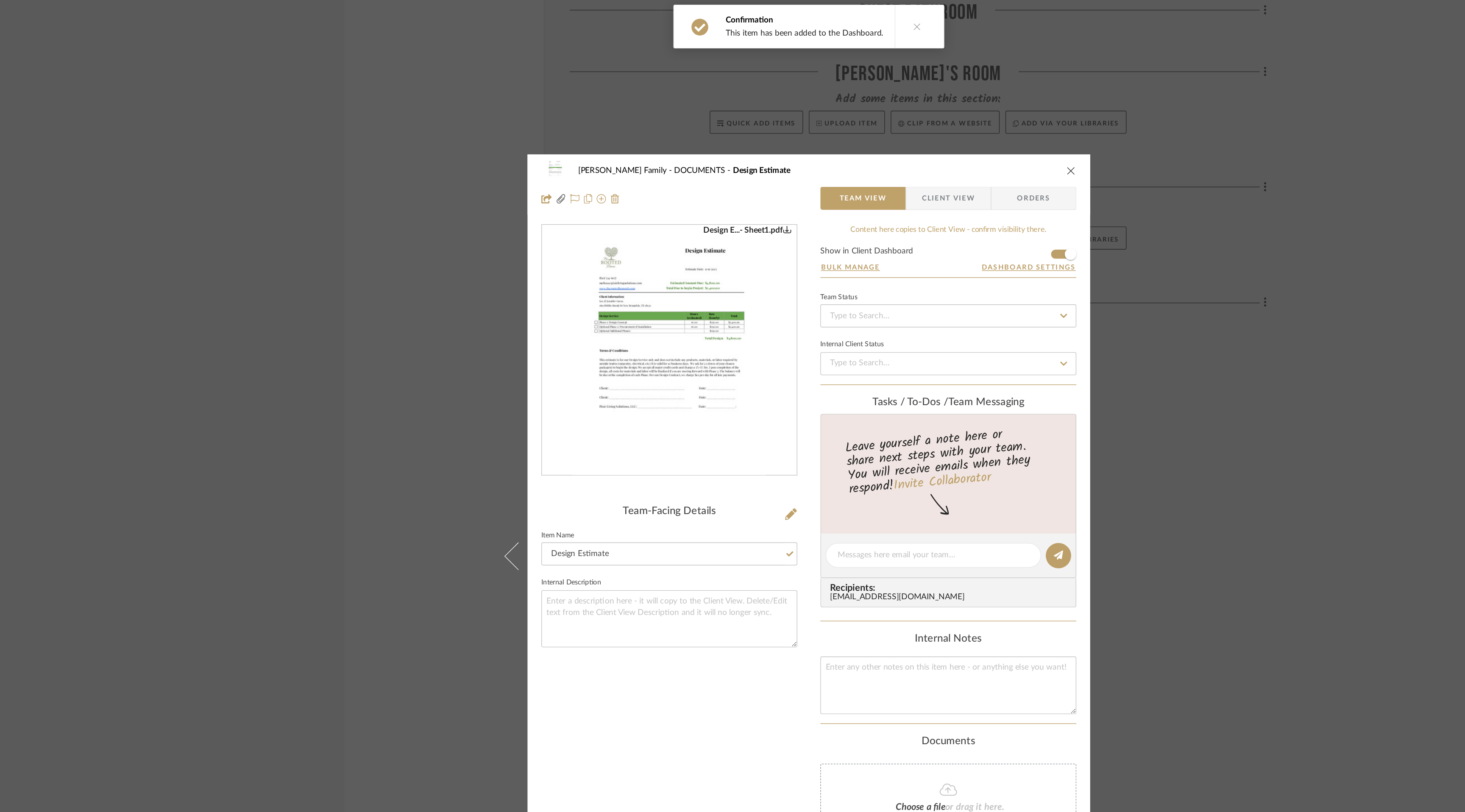
click at [922, 125] on icon "close" at bounding box center [925, 125] width 7 height 7
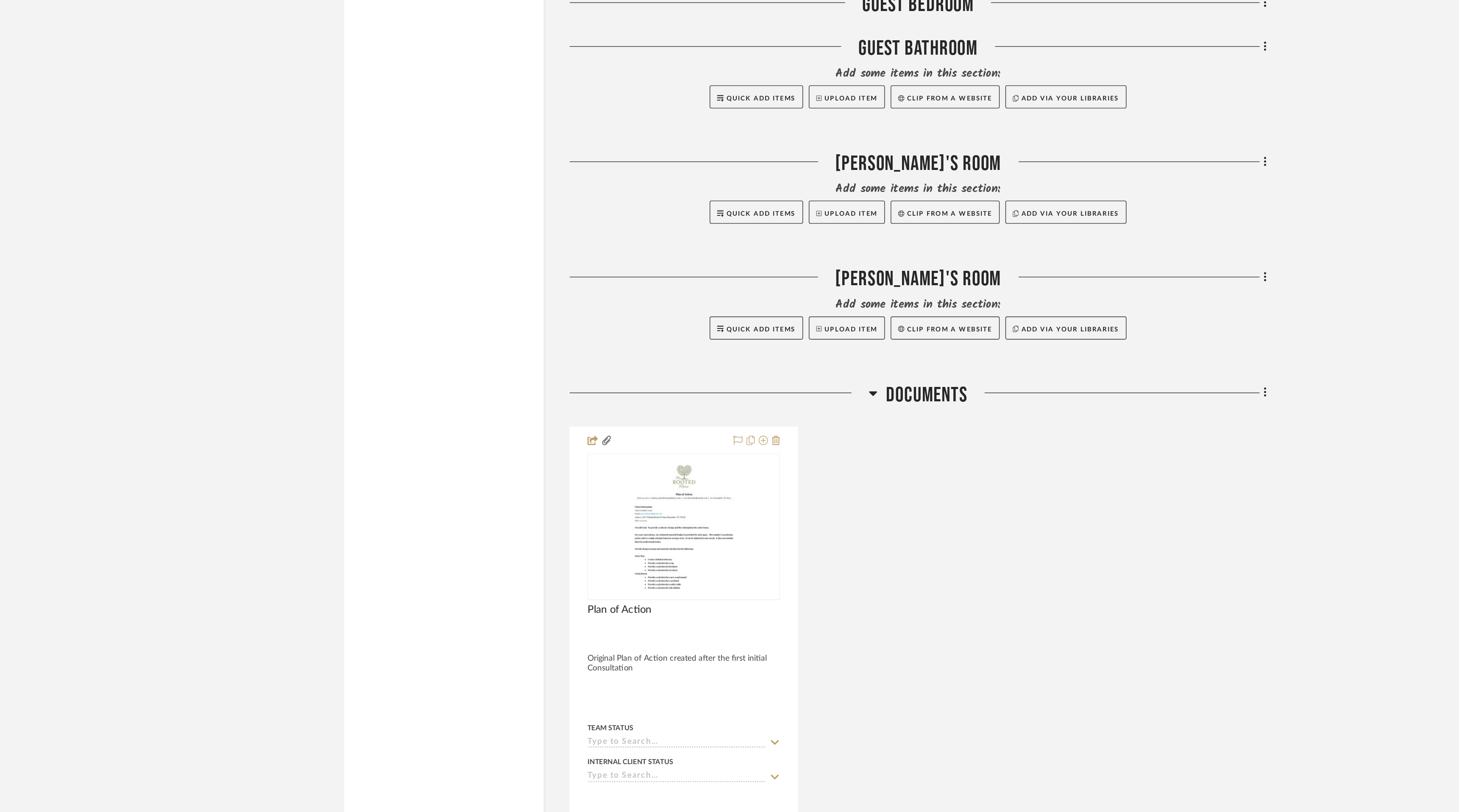
scroll to position [762, 0]
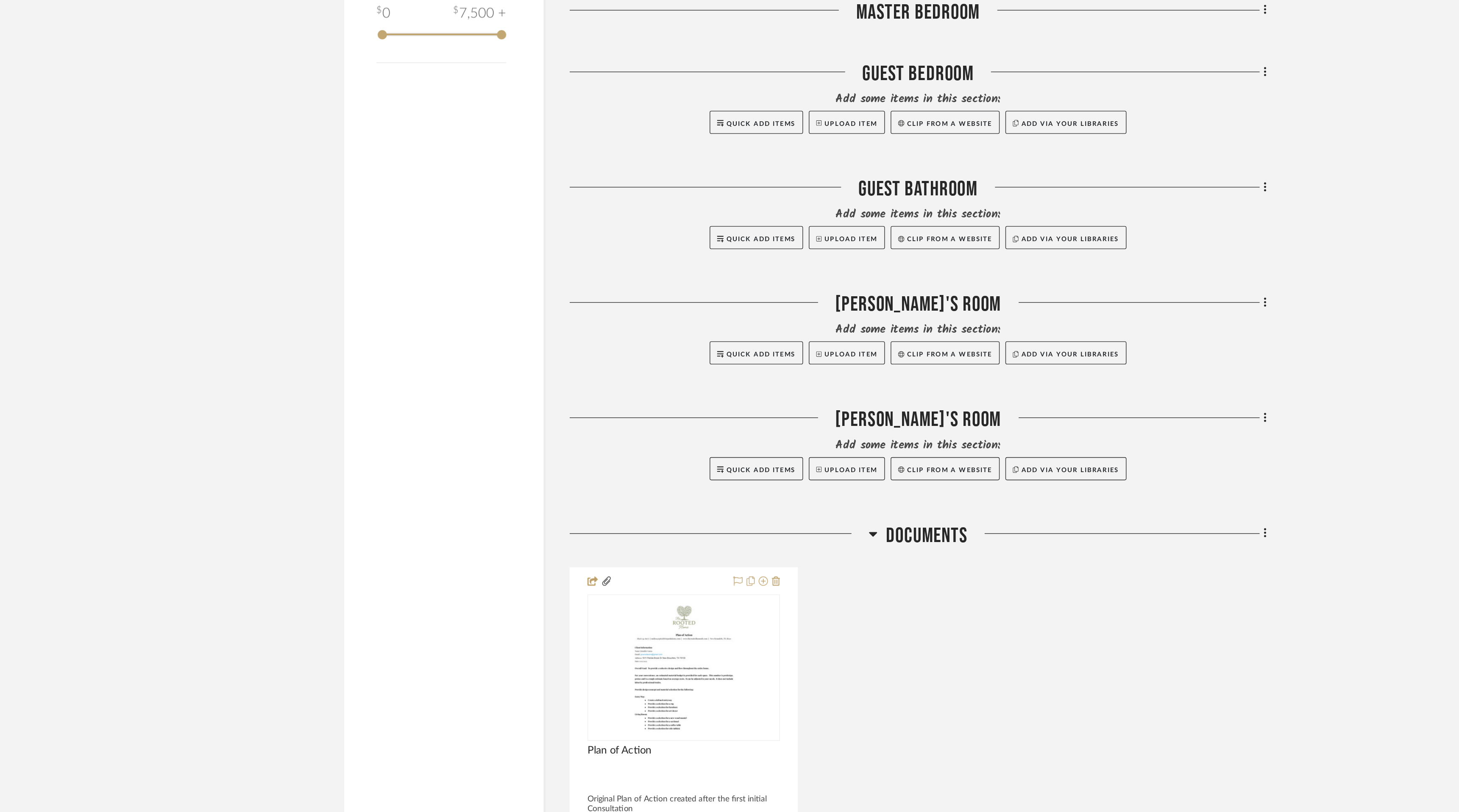
drag, startPoint x: 845, startPoint y: 375, endPoint x: 977, endPoint y: 17, distance: 381.6
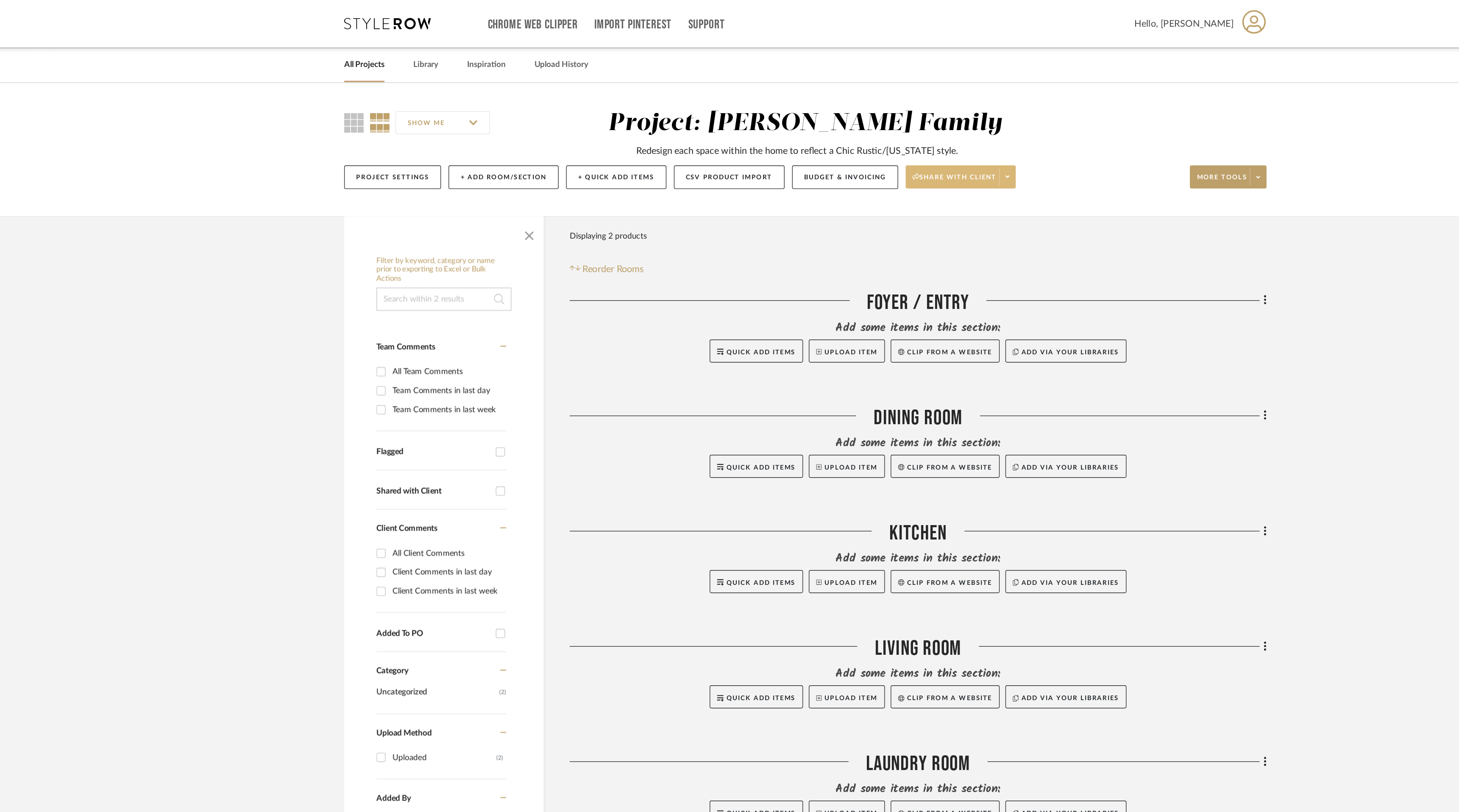
click at [863, 135] on span "Share with client" at bounding box center [839, 134] width 62 height 13
click at [861, 174] on span "Generate URL to Share" at bounding box center [848, 175] width 72 height 7
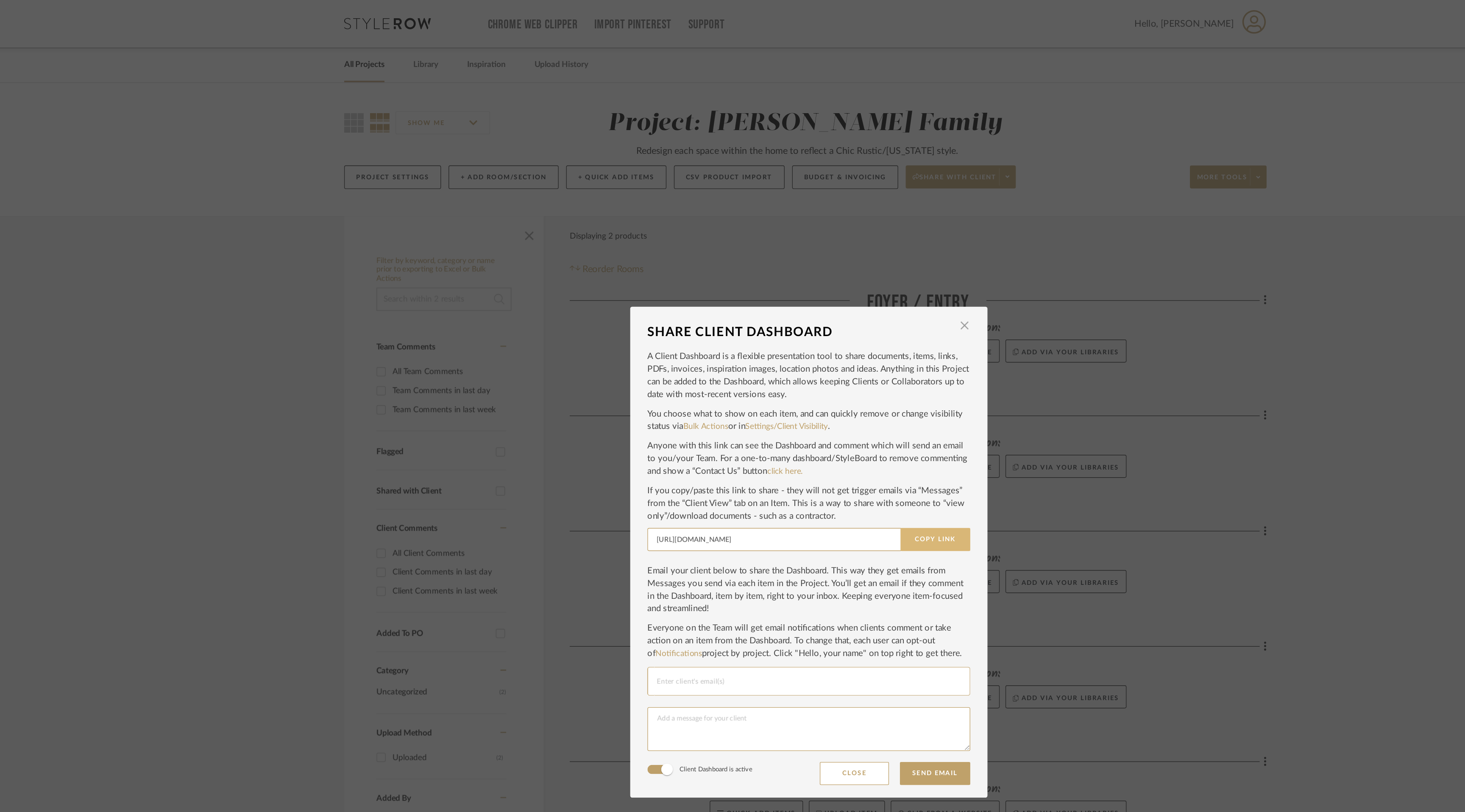
click at [817, 395] on button "Copy Link" at bounding box center [825, 396] width 51 height 17
click at [703, 496] on input "Email selection" at bounding box center [732, 501] width 224 height 10
type input "j"
click at [830, 395] on button "Copy Link" at bounding box center [825, 396] width 51 height 17
click at [846, 238] on span "button" at bounding box center [846, 239] width 17 height 17
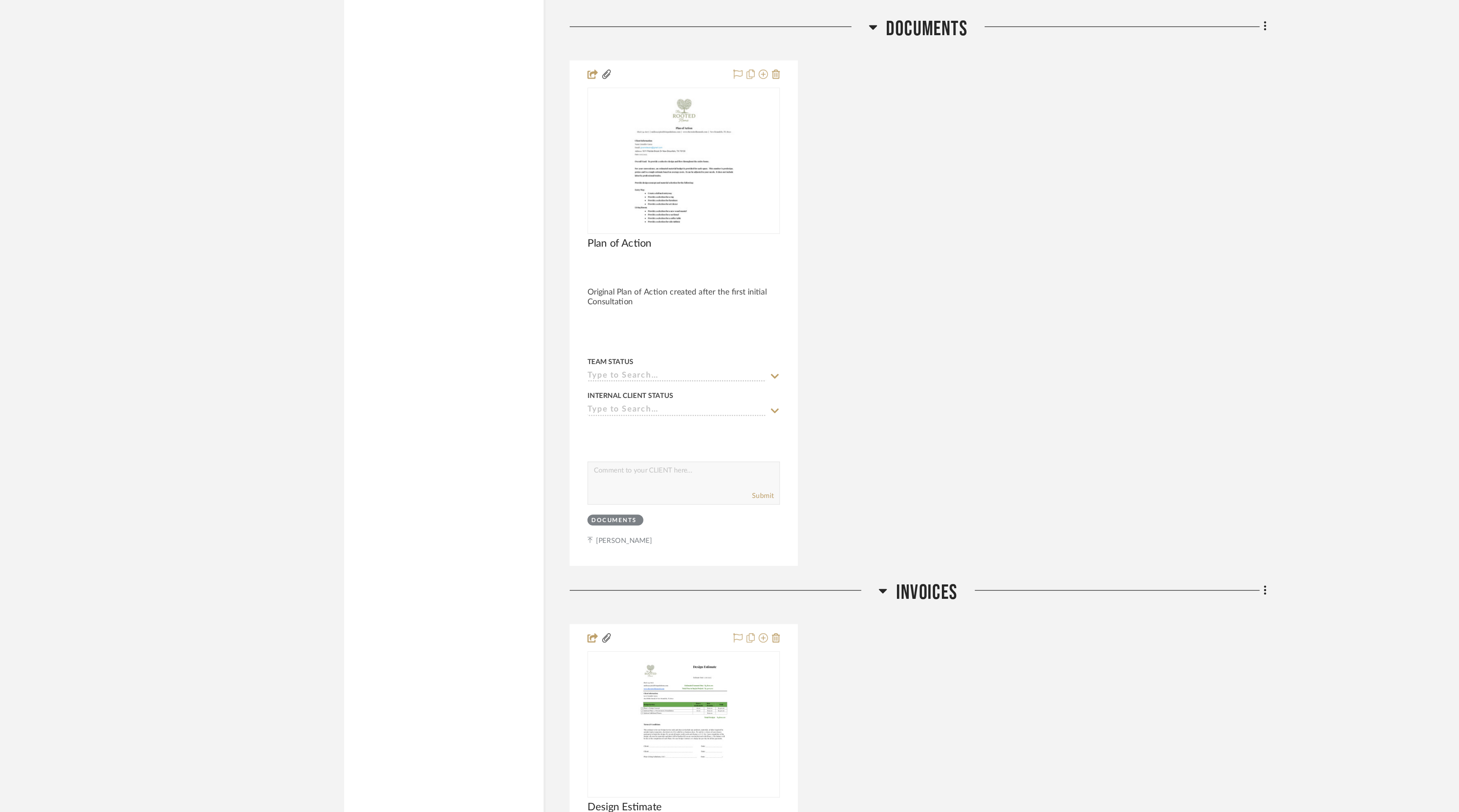
scroll to position [1017, 0]
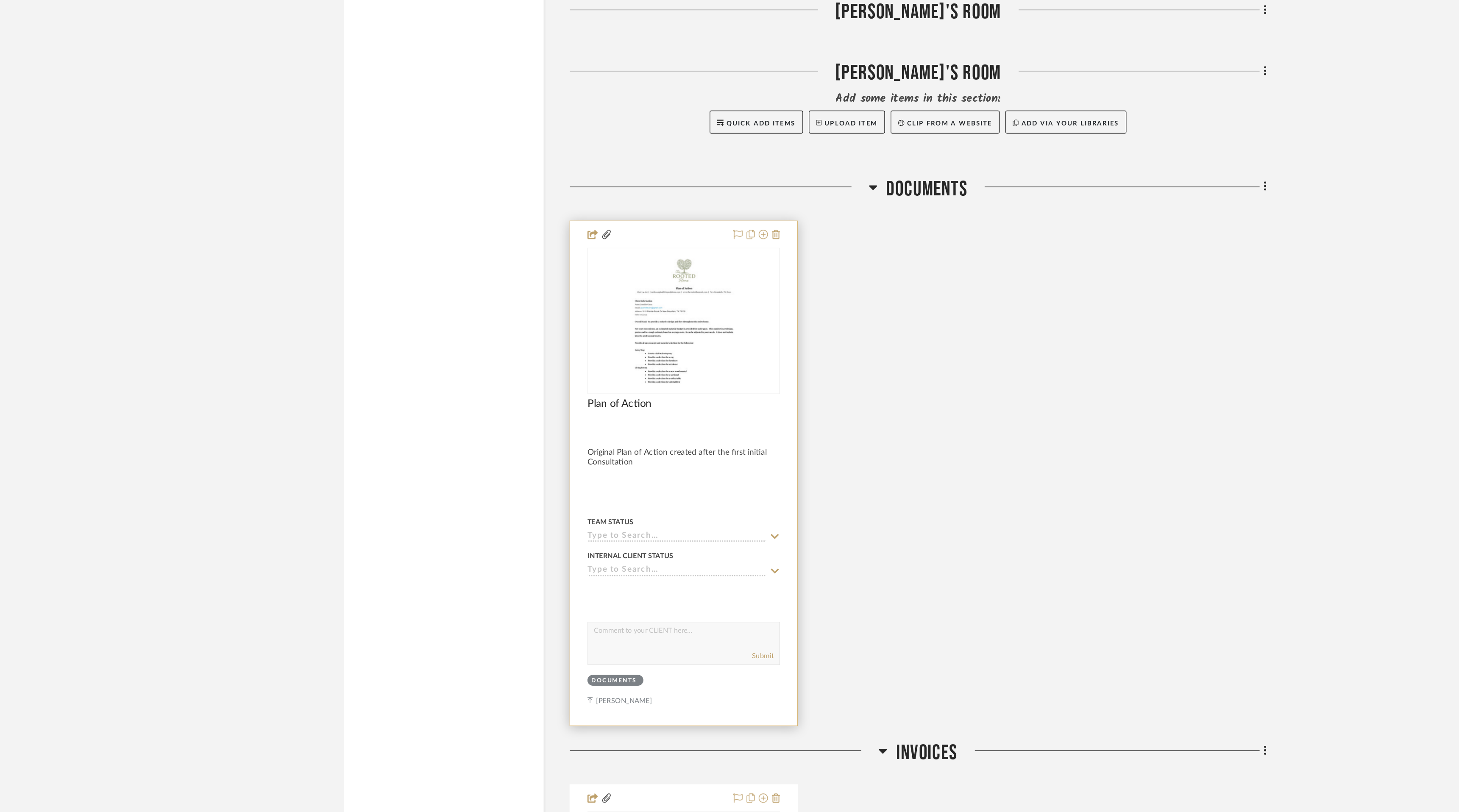
click at [633, 469] on textarea at bounding box center [640, 466] width 141 height 16
type textarea "M"
paste textarea "[URL][DOMAIN_NAME]"
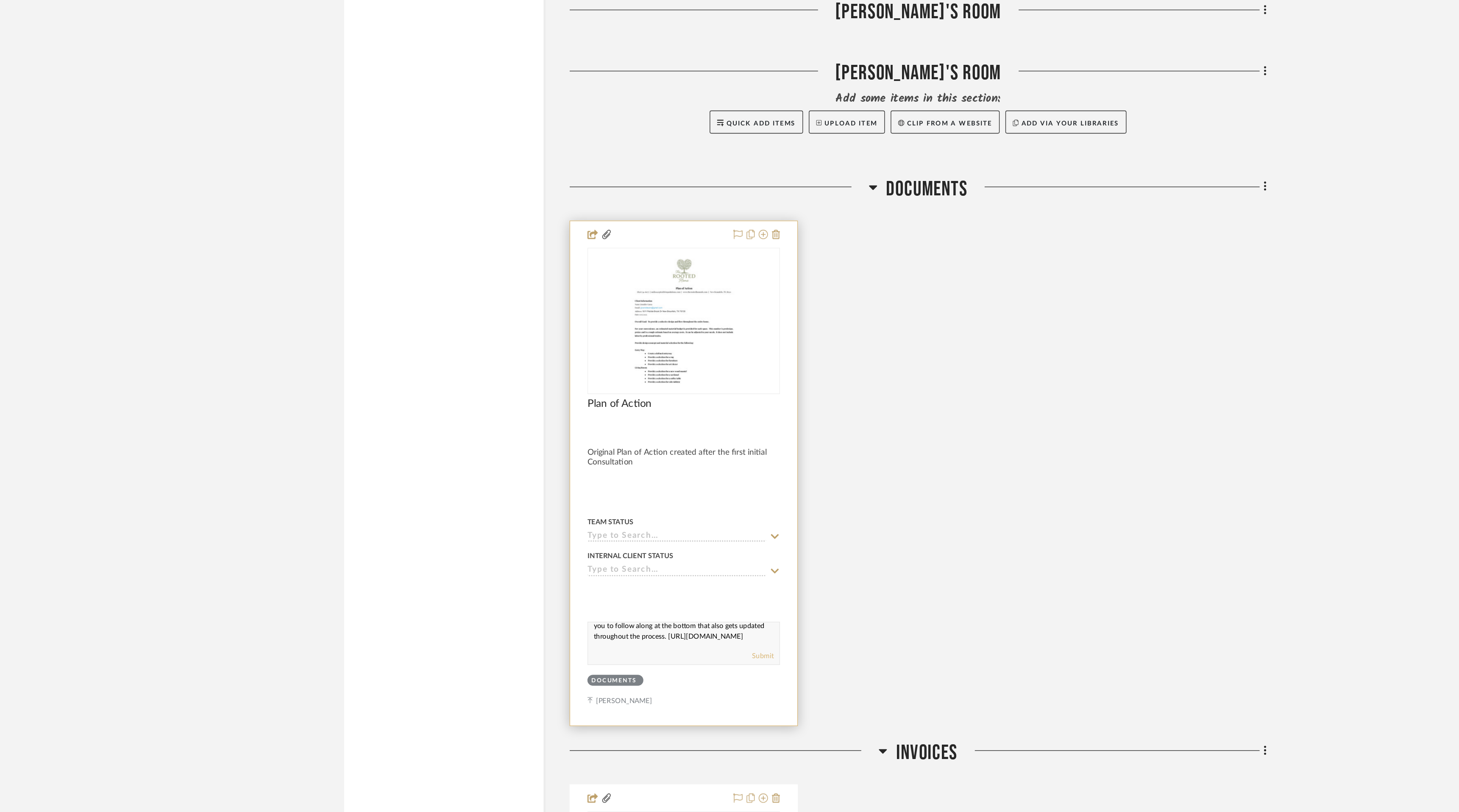
type textarea "Your Plan of Action becomes a Masterplan during Design Phase 1. Here is your li…"
click at [698, 484] on button "Submit" at bounding box center [698, 482] width 16 height 8
click at [664, 235] on img "0" at bounding box center [640, 236] width 82 height 106
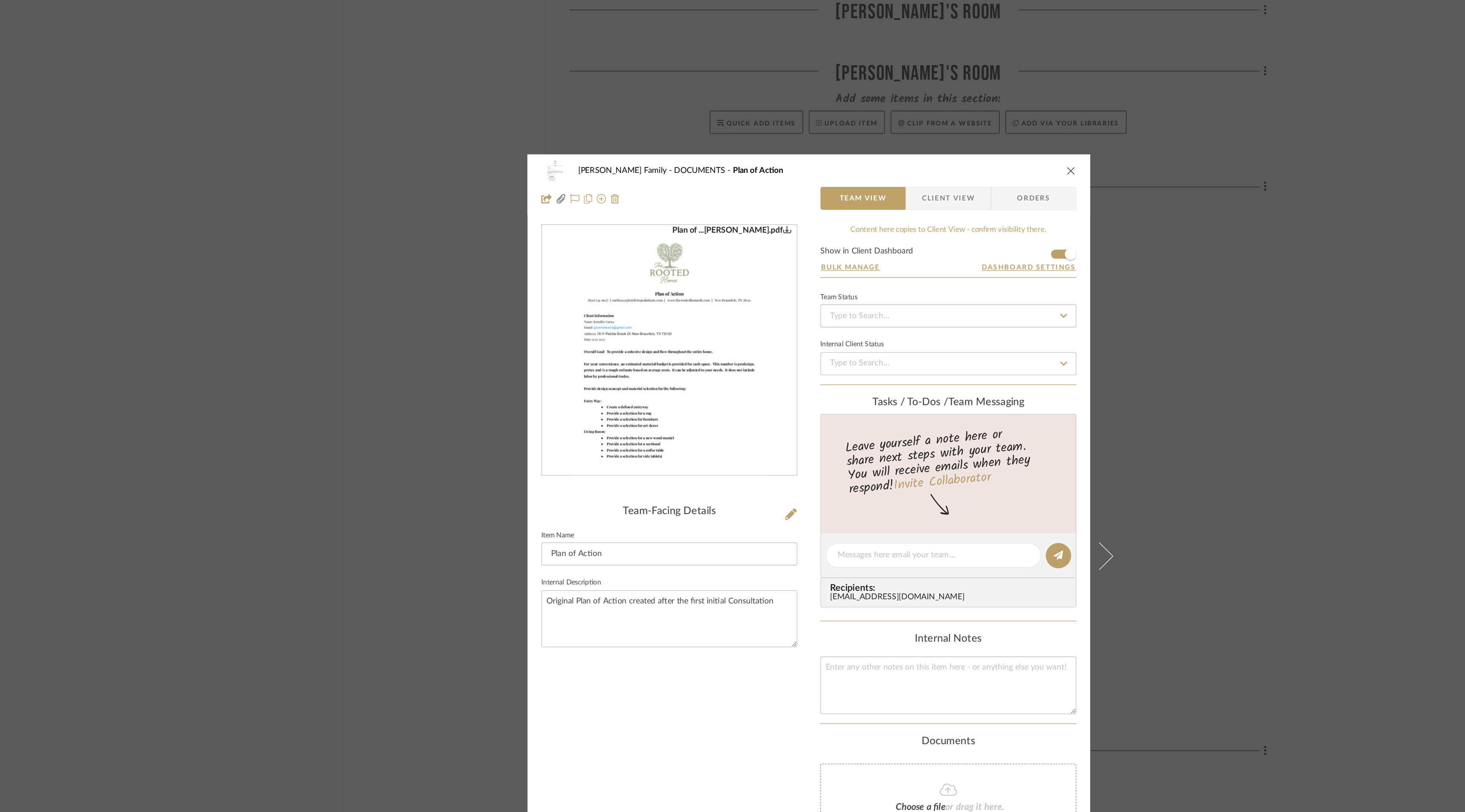
click at [832, 150] on span "Client View" at bounding box center [835, 146] width 39 height 17
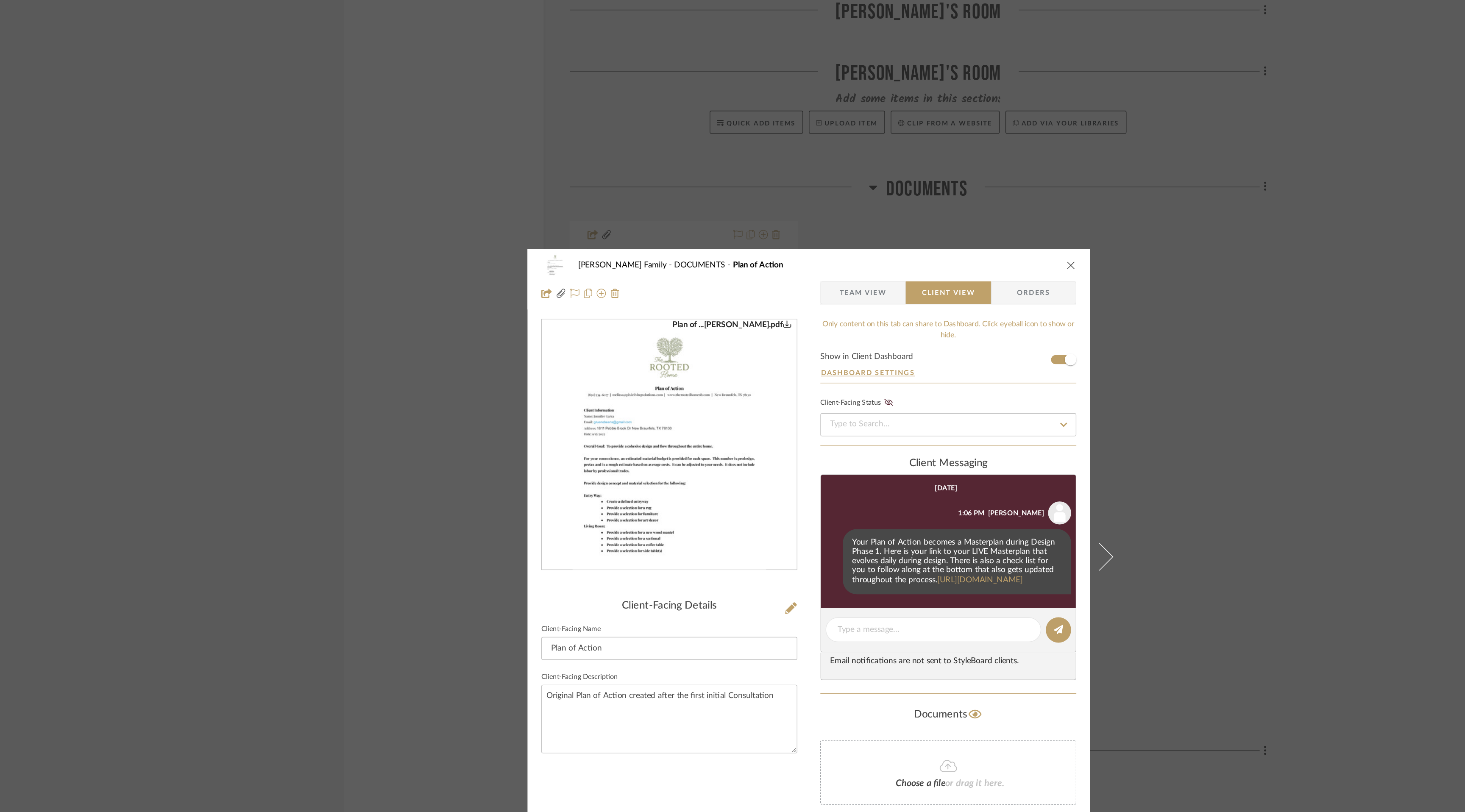
click at [922, 191] on icon "close" at bounding box center [925, 194] width 7 height 7
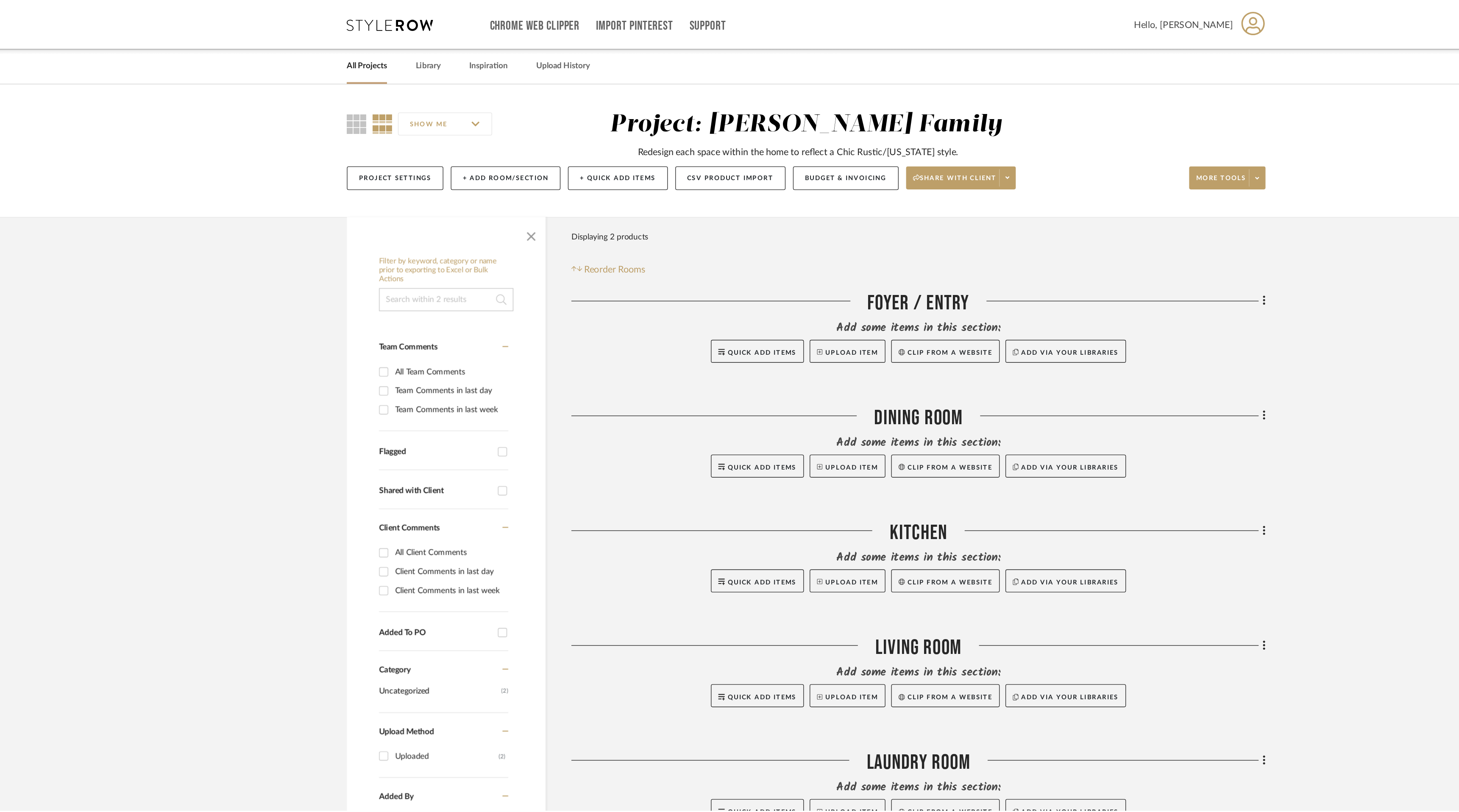
scroll to position [1017, 0]
